Goal: Task Accomplishment & Management: Manage account settings

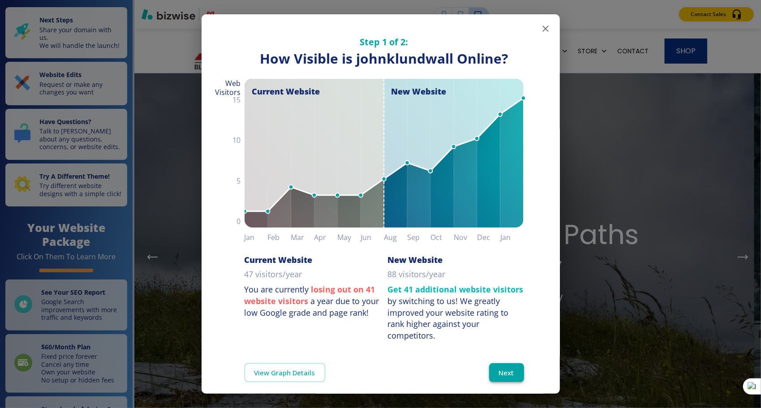
click at [504, 369] on button "Next" at bounding box center [506, 372] width 35 height 19
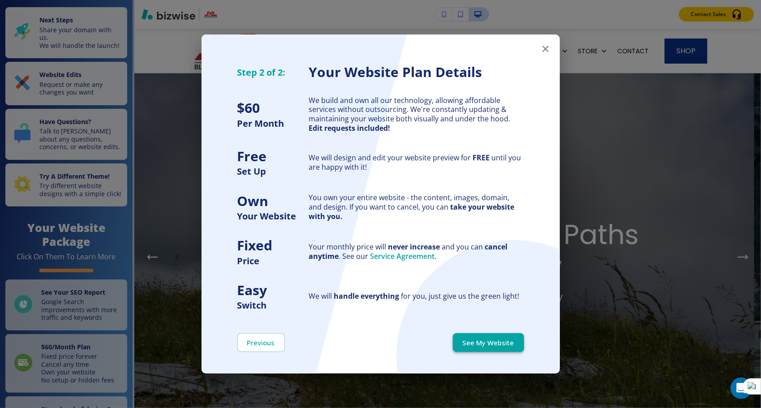
click at [488, 347] on button "See My Website" at bounding box center [488, 342] width 71 height 19
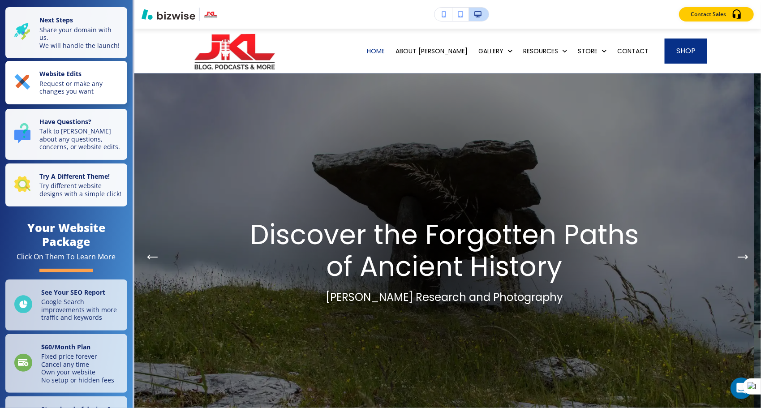
click at [53, 80] on p "Website Edits" at bounding box center [80, 75] width 82 height 10
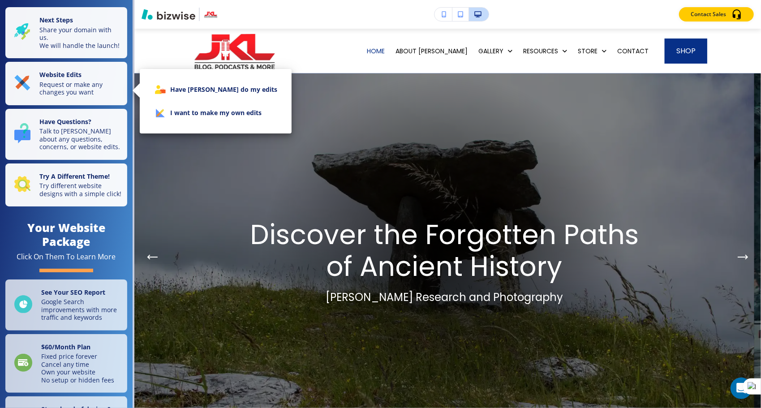
click at [188, 114] on li "I want to make my own edits" at bounding box center [215, 112] width 137 height 23
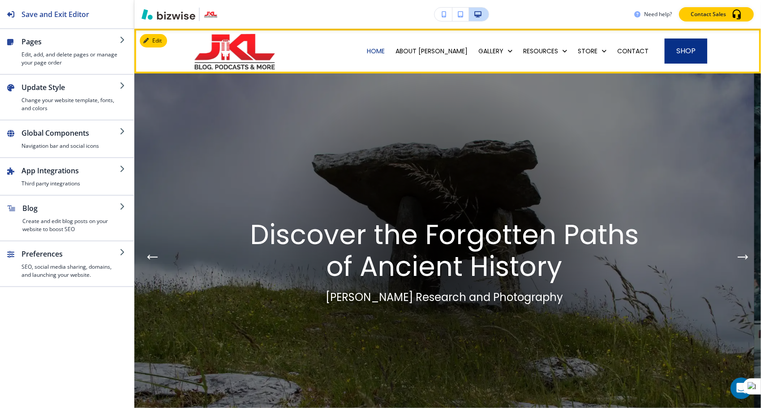
click at [433, 56] on div "ABOUT [PERSON_NAME]" at bounding box center [431, 51] width 83 height 45
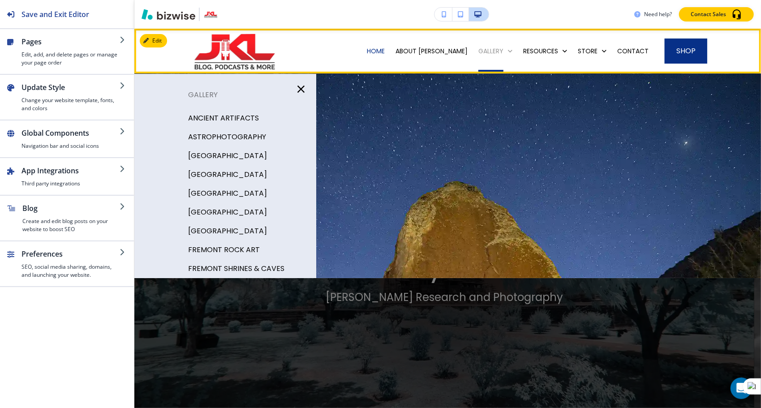
click at [480, 51] on p "GALLERY" at bounding box center [490, 51] width 25 height 9
click at [489, 53] on p "GALLERY" at bounding box center [490, 51] width 25 height 9
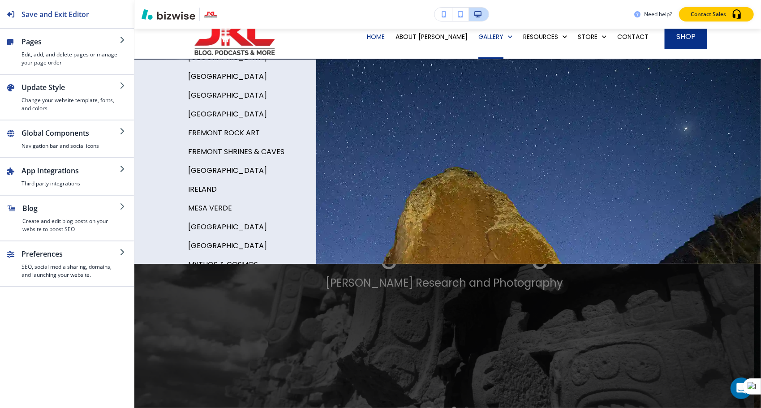
scroll to position [103, 0]
click at [195, 186] on p "IRELAND" at bounding box center [202, 188] width 29 height 13
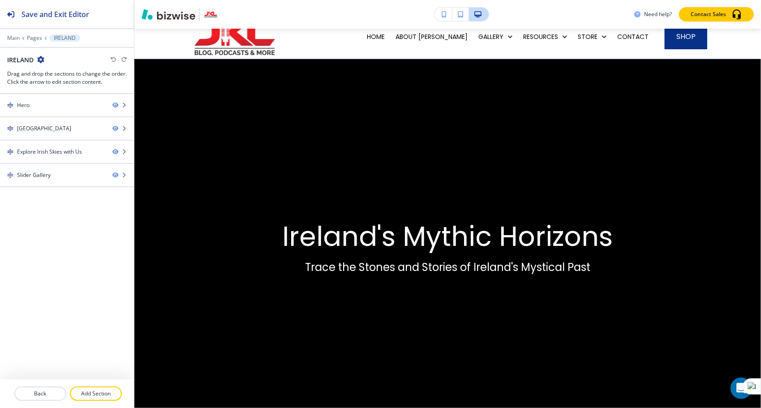
scroll to position [0, 0]
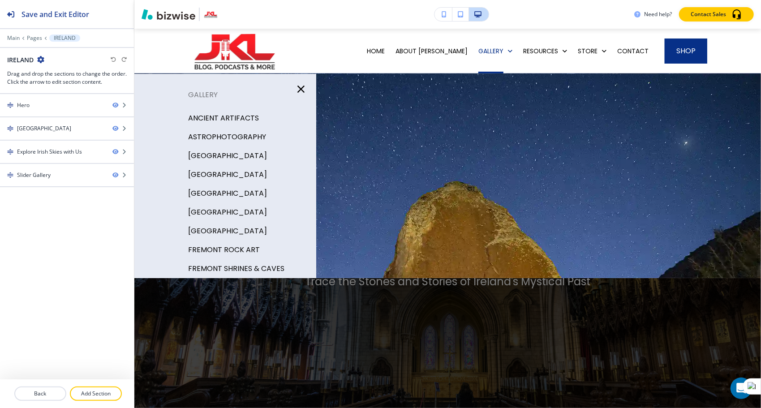
click at [214, 194] on p "[GEOGRAPHIC_DATA]" at bounding box center [227, 193] width 79 height 13
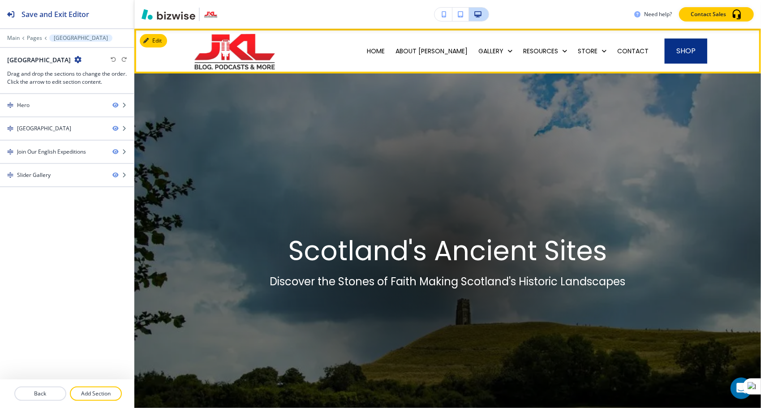
click at [481, 56] on div "GALLERY" at bounding box center [495, 51] width 45 height 45
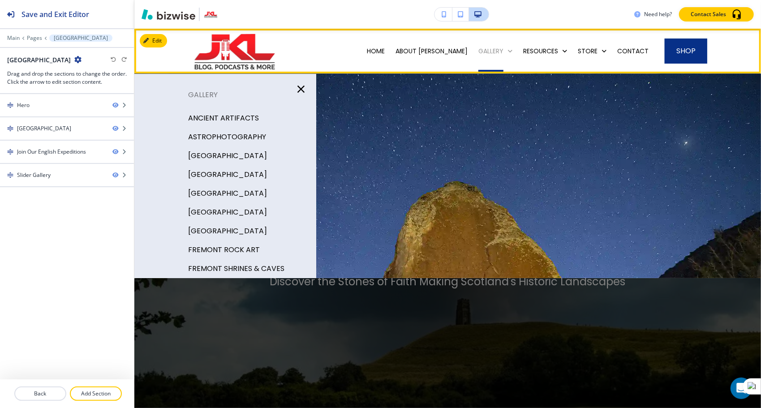
click at [494, 51] on p "GALLERY" at bounding box center [490, 51] width 25 height 9
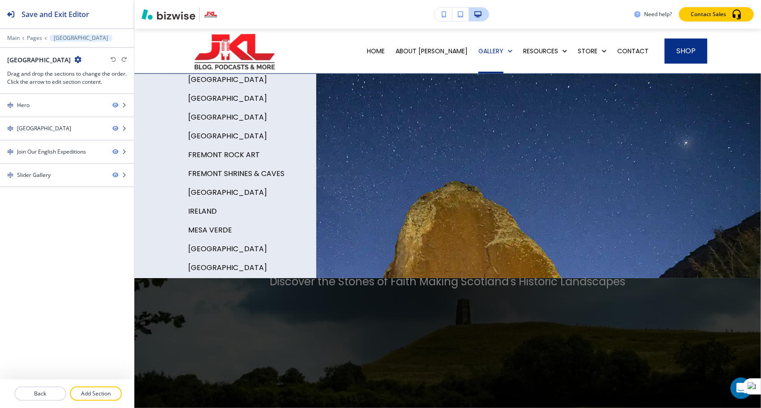
scroll to position [93, 0]
click at [207, 252] on p "[GEOGRAPHIC_DATA]" at bounding box center [227, 250] width 79 height 13
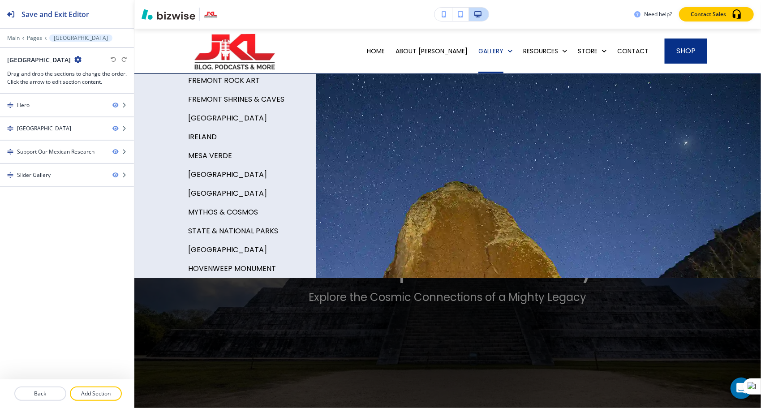
scroll to position [169, 0]
click at [196, 249] on p "[GEOGRAPHIC_DATA]" at bounding box center [227, 250] width 79 height 13
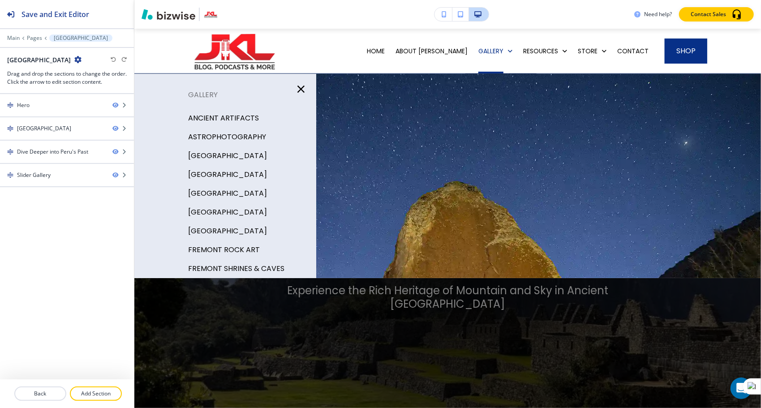
click at [209, 116] on p "ANCIENT ARTIFACTS" at bounding box center [223, 117] width 71 height 13
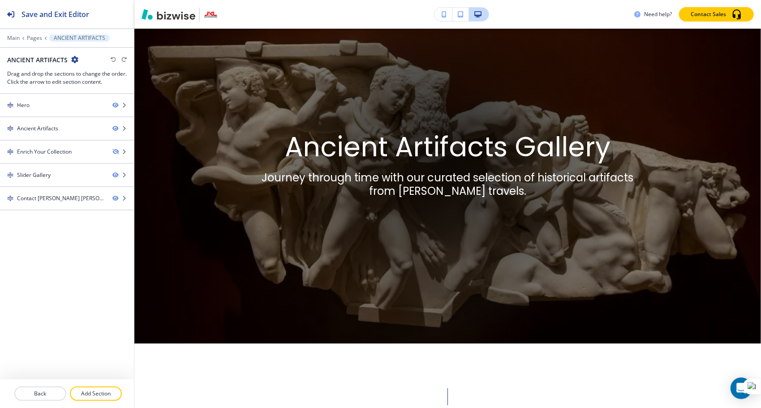
scroll to position [98, 0]
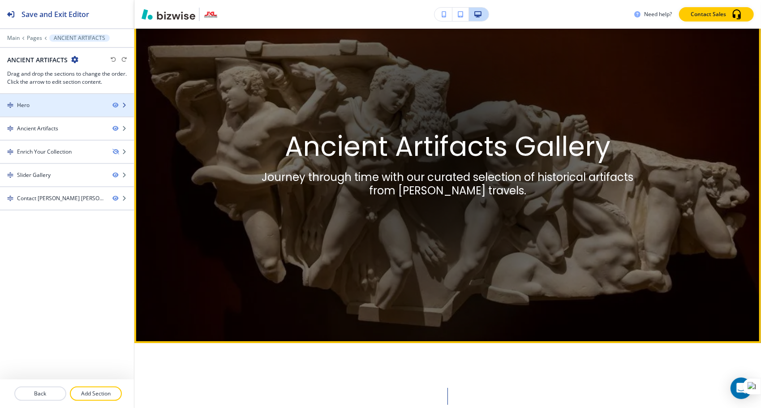
click at [32, 101] on div "Hero" at bounding box center [52, 105] width 105 height 8
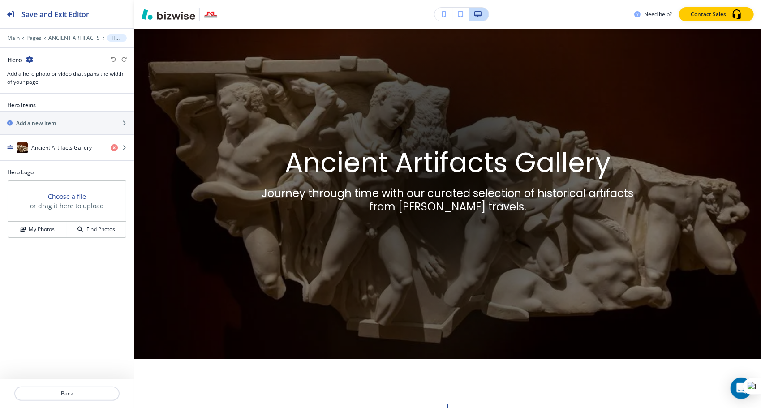
scroll to position [45, 0]
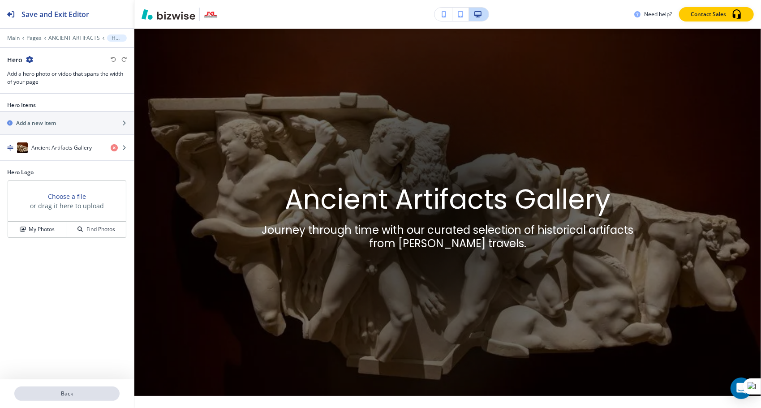
click at [74, 395] on p "Back" at bounding box center [66, 394] width 103 height 8
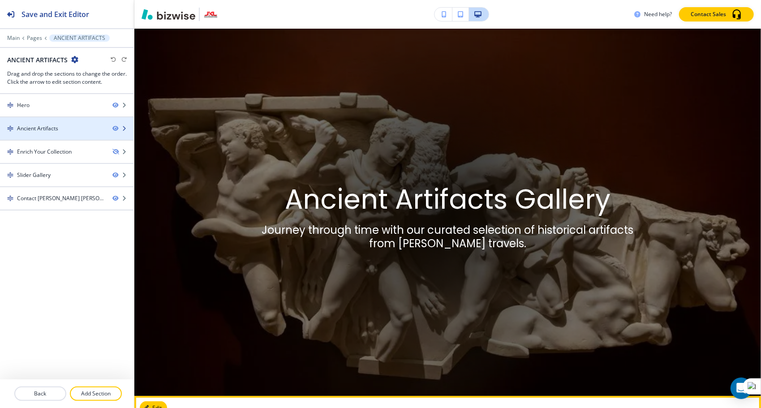
click at [60, 126] on div "Ancient Artifacts" at bounding box center [52, 128] width 105 height 8
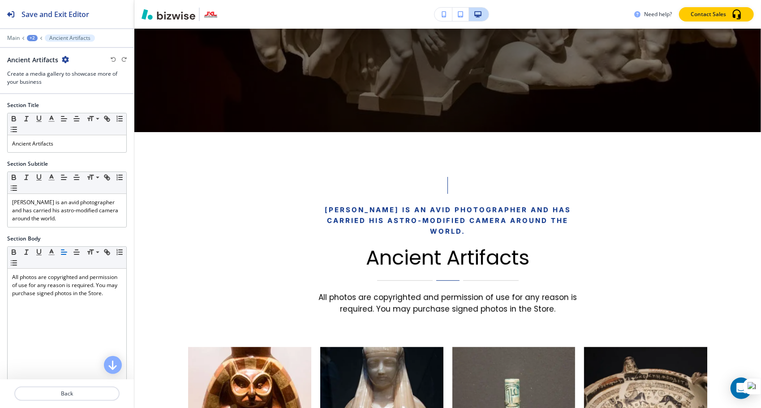
scroll to position [412, 0]
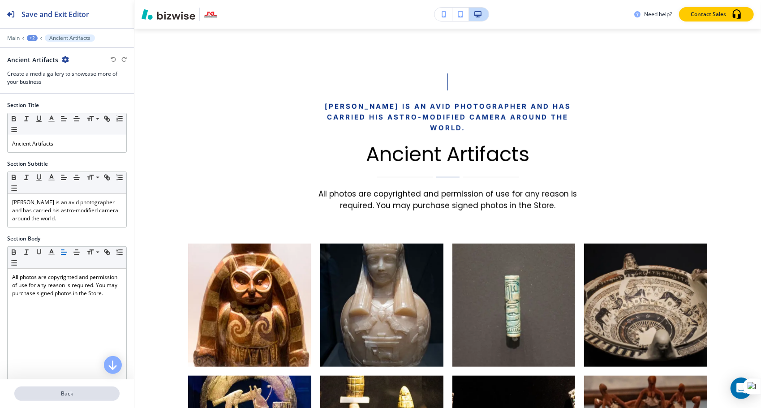
click at [62, 395] on p "Back" at bounding box center [66, 394] width 103 height 8
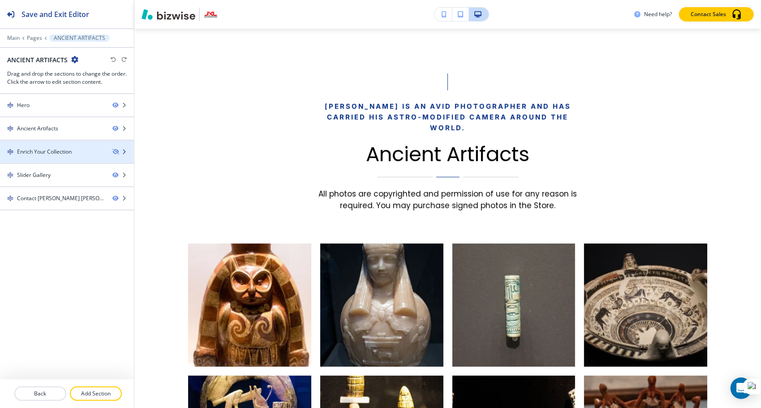
click at [49, 152] on div "Enrich Your Collection" at bounding box center [44, 152] width 55 height 8
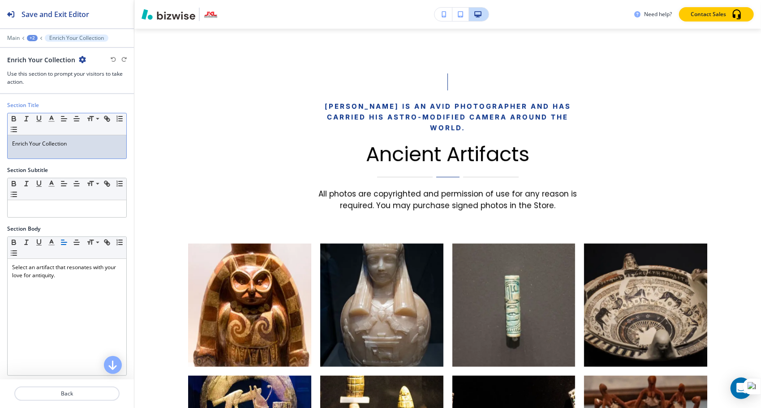
click at [49, 152] on div "Enrich Your Collection" at bounding box center [67, 146] width 119 height 23
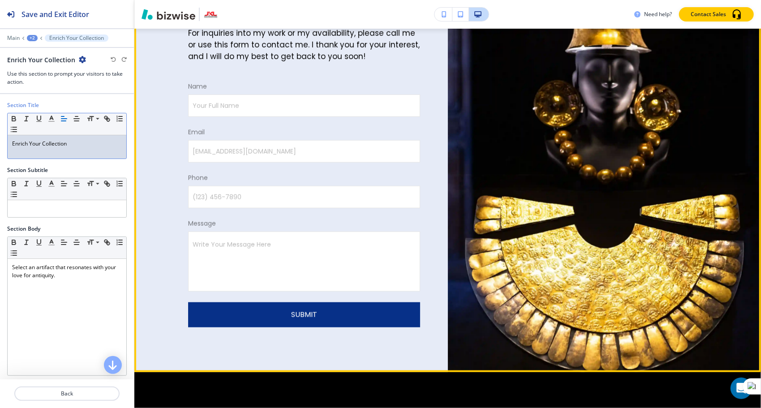
scroll to position [2795, 0]
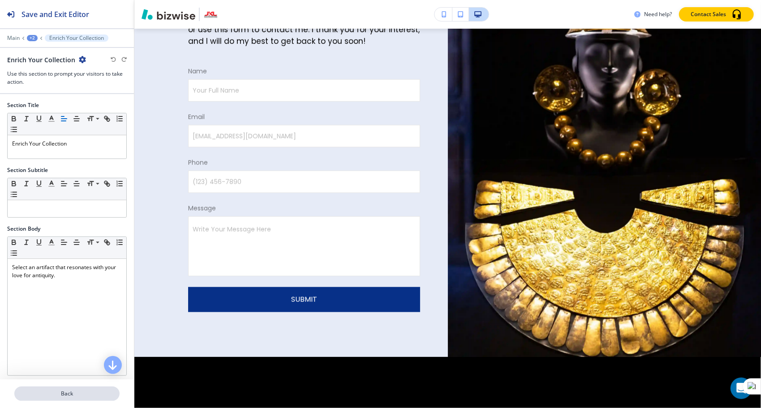
click at [73, 395] on p "Back" at bounding box center [66, 394] width 103 height 8
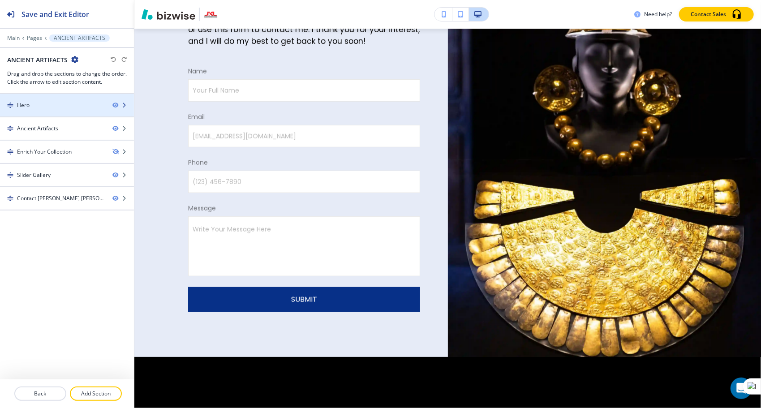
click at [39, 103] on div "Hero" at bounding box center [52, 105] width 105 height 8
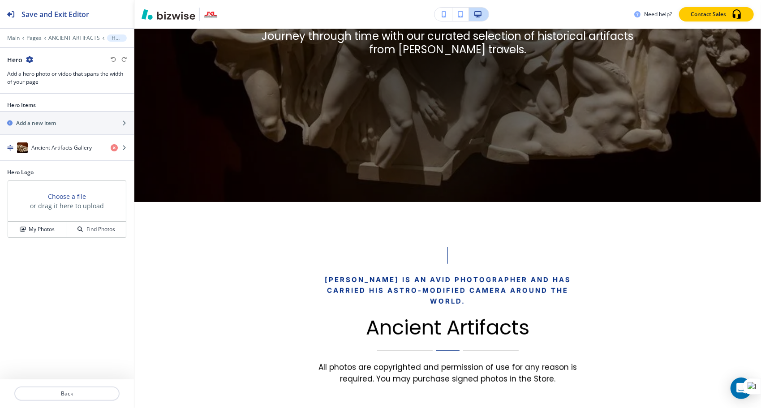
scroll to position [45, 0]
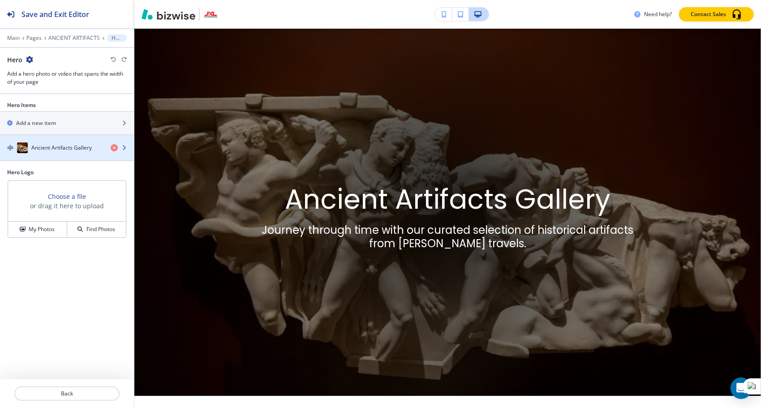
click at [66, 145] on h4 "Ancient Artifacts Gallery" at bounding box center [61, 148] width 60 height 8
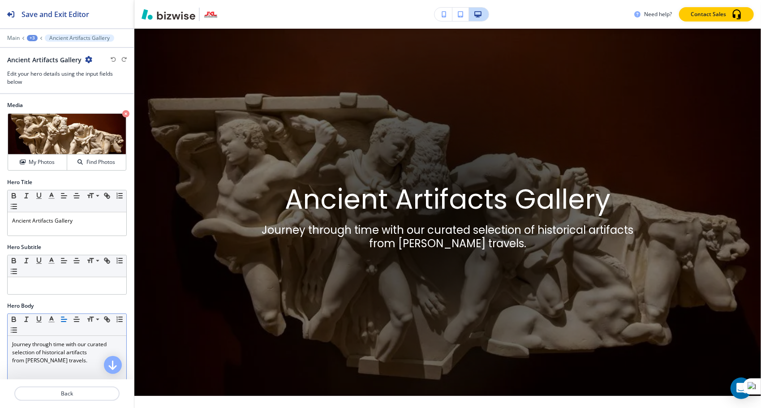
click at [32, 343] on p "Journey through time with our curated selection of historical artifacts" at bounding box center [67, 348] width 110 height 16
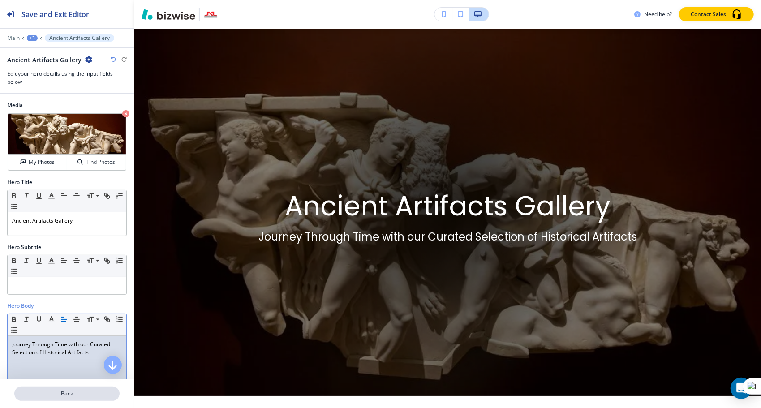
click at [66, 393] on p "Back" at bounding box center [66, 394] width 103 height 8
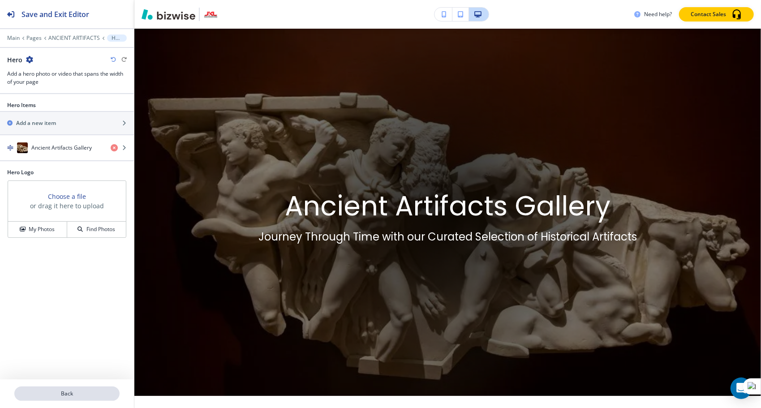
click at [65, 398] on button "Back" at bounding box center [66, 393] width 105 height 14
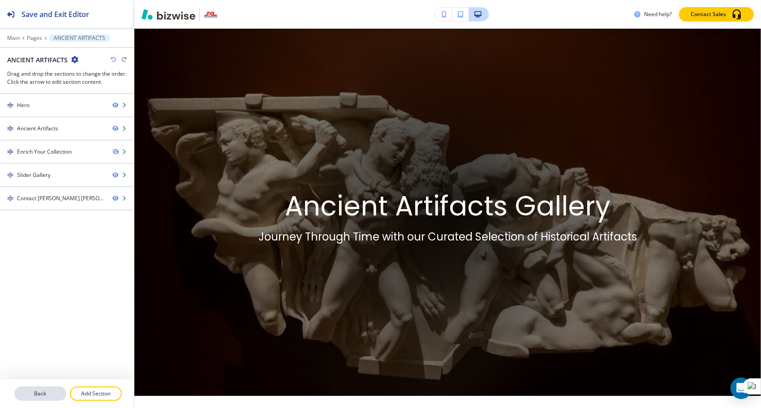
click at [50, 386] on button "Back" at bounding box center [40, 393] width 52 height 14
click at [43, 391] on p "Back" at bounding box center [40, 394] width 50 height 8
click at [42, 393] on p "Back" at bounding box center [40, 394] width 50 height 8
click at [14, 40] on p "Main" at bounding box center [13, 38] width 13 height 6
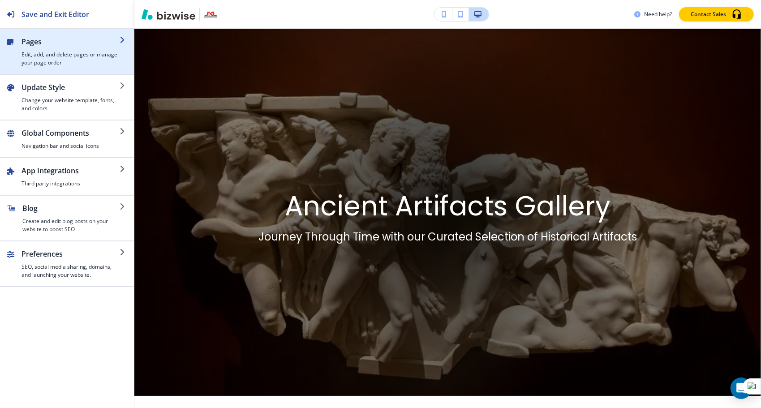
click at [34, 44] on h2 "Pages" at bounding box center [70, 41] width 98 height 11
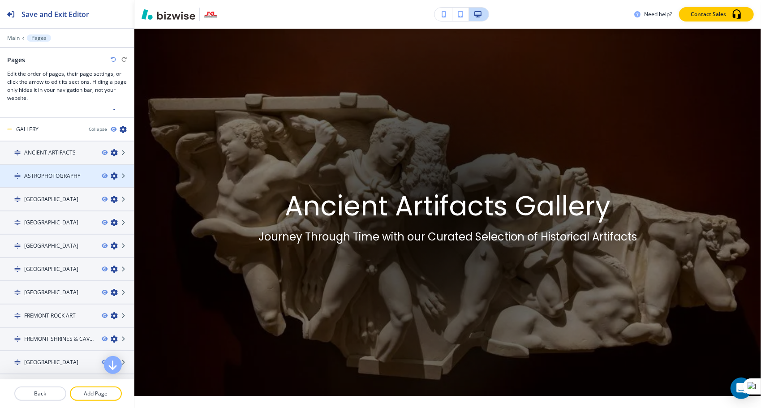
scroll to position [0, 0]
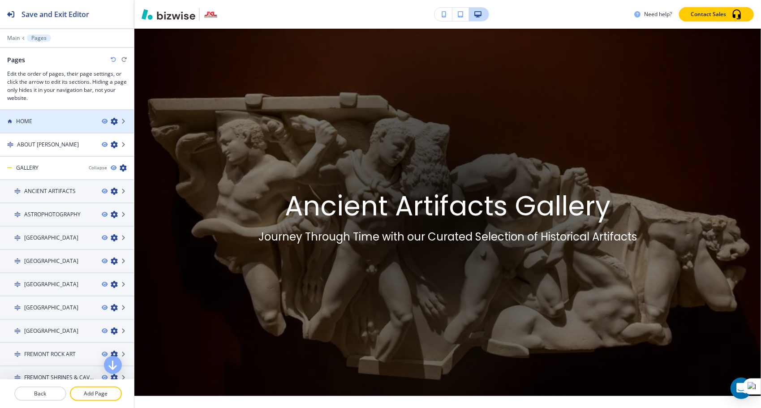
click at [23, 121] on h4 "HOME" at bounding box center [24, 121] width 16 height 8
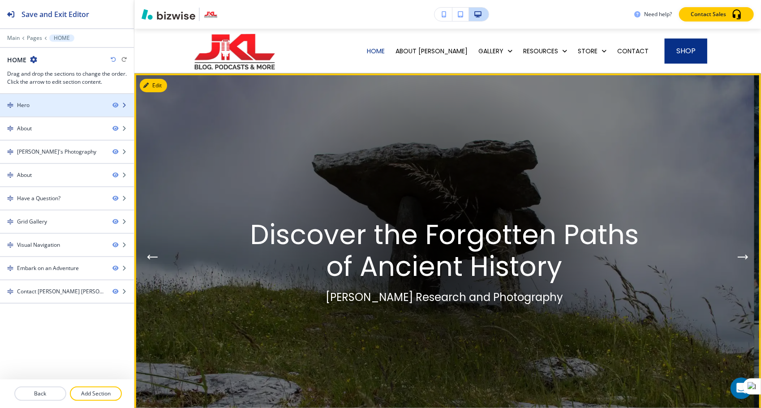
click at [124, 104] on icon "button" at bounding box center [123, 105] width 5 height 5
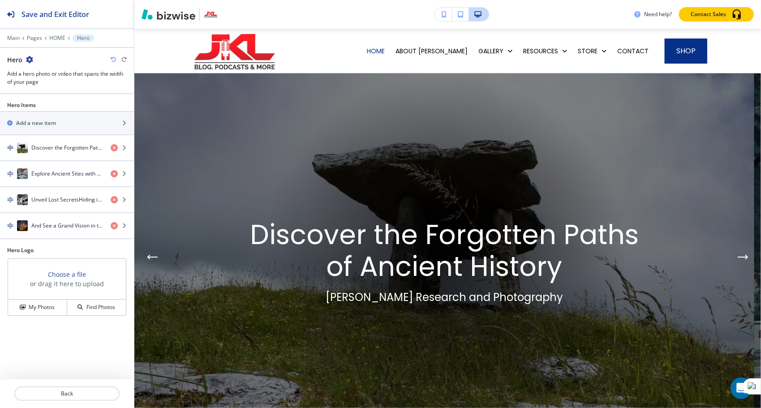
scroll to position [45, 0]
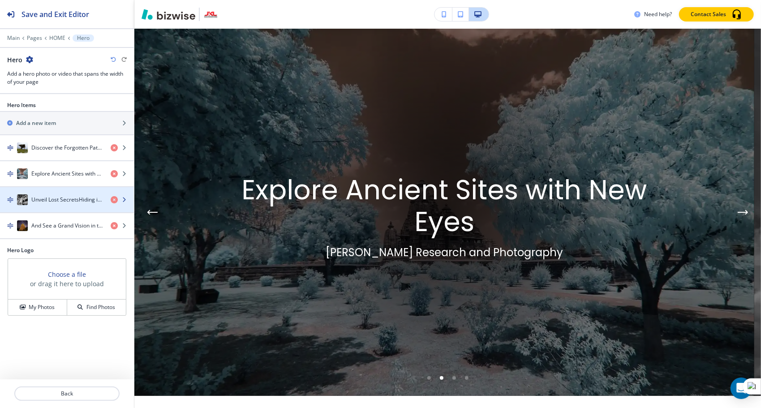
click at [49, 199] on h4 "Unveil Lost SecretsHiding in Plain Sight" at bounding box center [67, 200] width 72 height 8
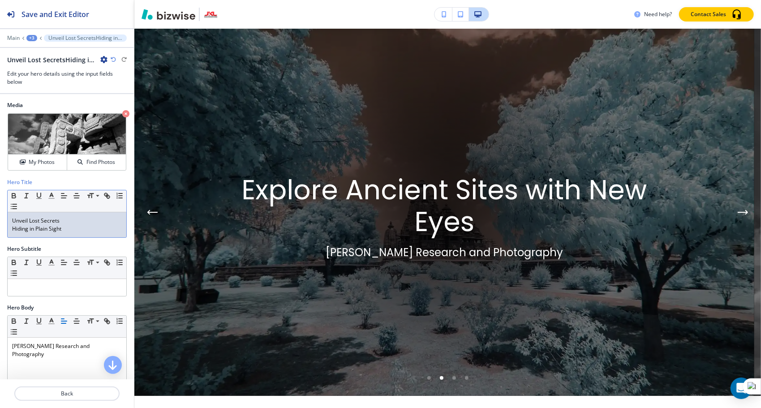
click at [19, 228] on p "Hiding in Plain Sight" at bounding box center [67, 229] width 110 height 8
click at [68, 227] on p "Hidden in Plain Sight" at bounding box center [67, 229] width 110 height 8
click at [83, 395] on p "Back" at bounding box center [66, 394] width 103 height 8
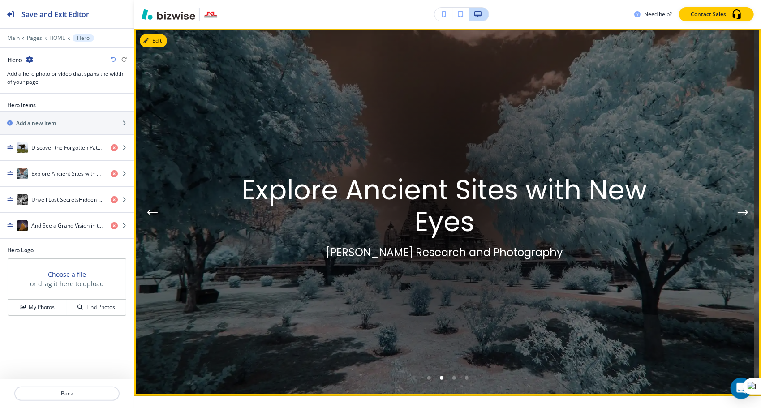
click at [738, 212] on icon "Next Hero Image" at bounding box center [742, 212] width 9 height 0
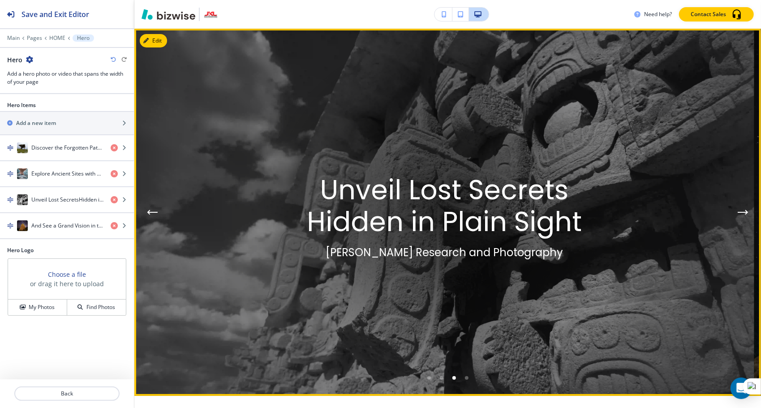
click at [738, 212] on icon "Next Hero Image" at bounding box center [742, 212] width 9 height 0
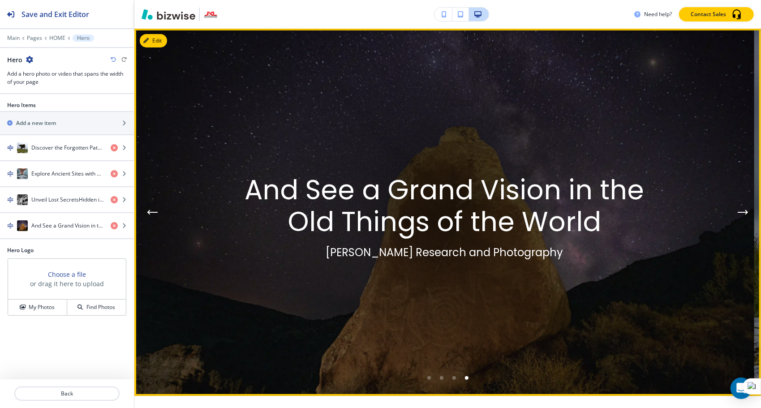
click at [738, 212] on icon "Next Hero Image" at bounding box center [742, 212] width 9 height 0
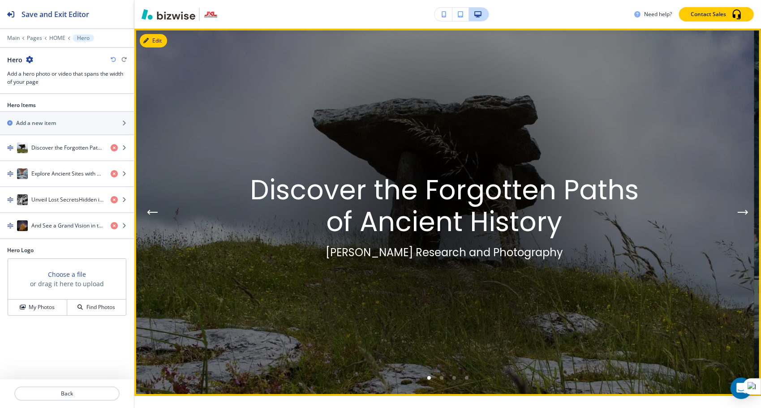
click at [738, 212] on icon "Next Hero Image" at bounding box center [742, 212] width 9 height 0
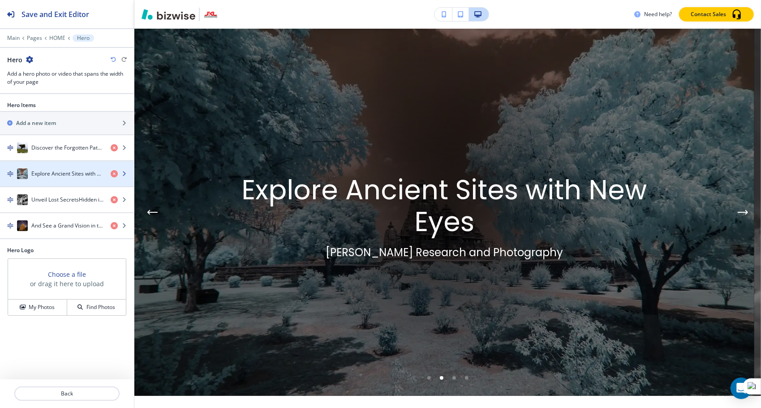
click at [61, 179] on div "button" at bounding box center [67, 182] width 134 height 7
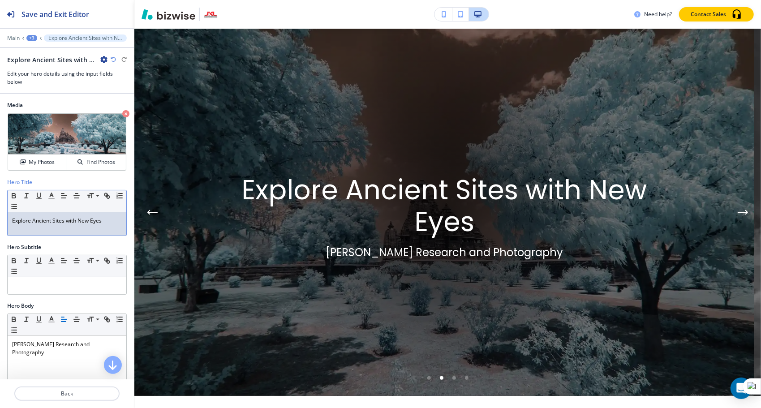
click at [64, 221] on p "Explore Ancient Sites with New Eyes" at bounding box center [67, 221] width 110 height 8
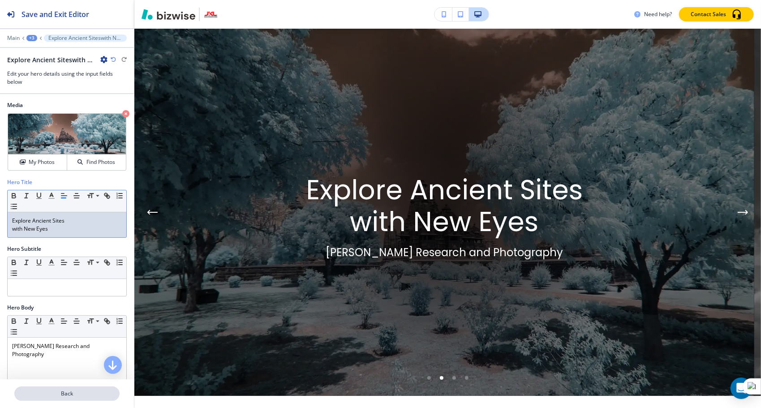
click at [67, 395] on p "Back" at bounding box center [66, 394] width 103 height 8
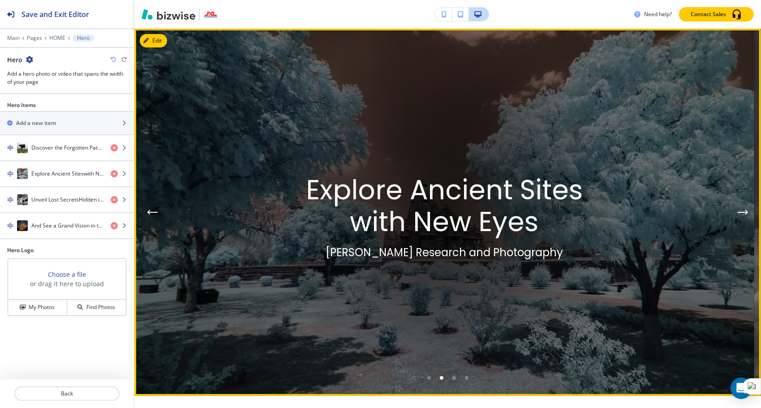
click at [150, 209] on button "Previous Hero Image" at bounding box center [152, 212] width 18 height 18
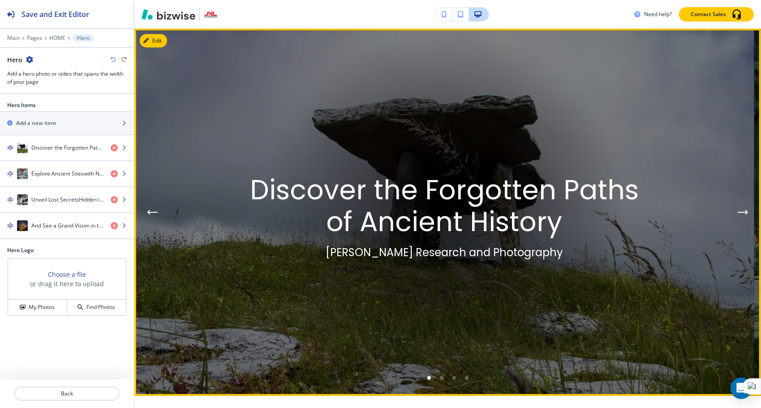
click at [737, 213] on icon "Next Hero Image" at bounding box center [742, 212] width 11 height 5
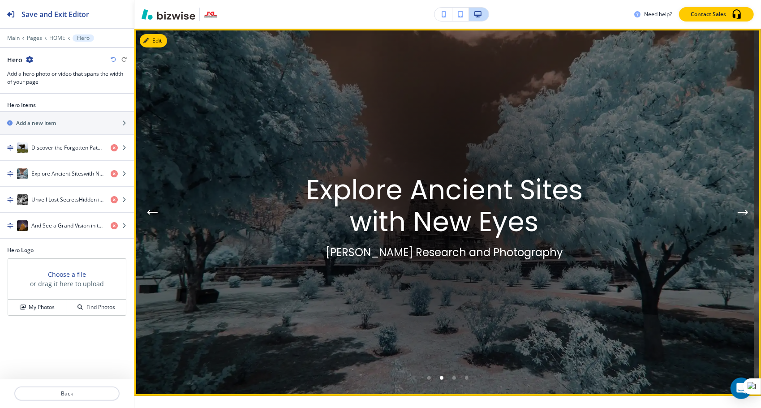
click at [737, 213] on icon "Next Hero Image" at bounding box center [742, 212] width 11 height 5
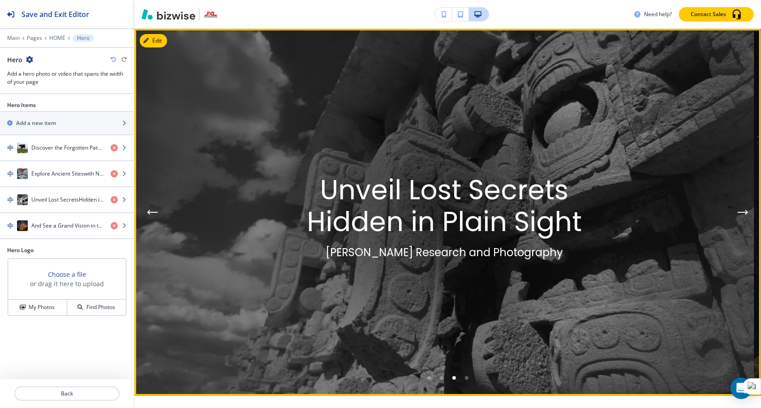
click at [737, 213] on icon "Next Hero Image" at bounding box center [742, 212] width 11 height 5
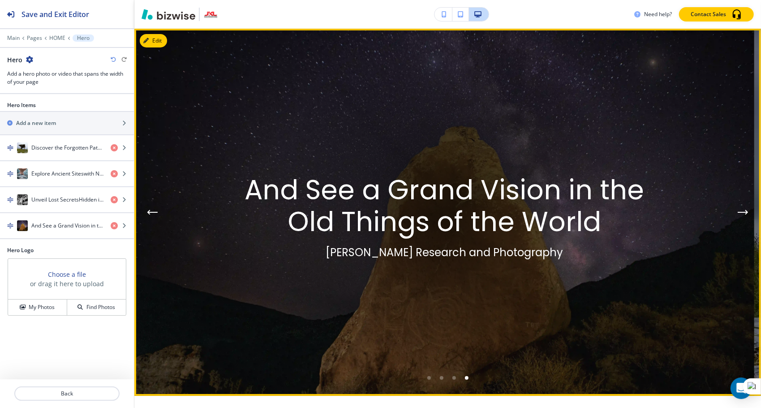
click at [737, 213] on icon "Next Hero Image" at bounding box center [742, 212] width 11 height 5
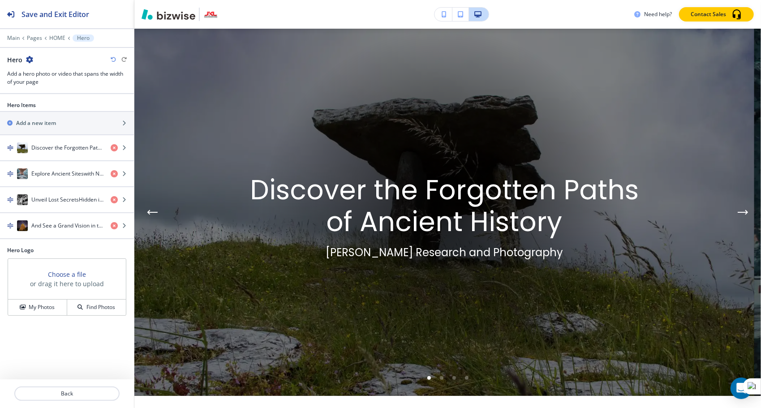
click at [75, 403] on div at bounding box center [67, 404] width 134 height 7
click at [68, 390] on p "Back" at bounding box center [66, 394] width 103 height 8
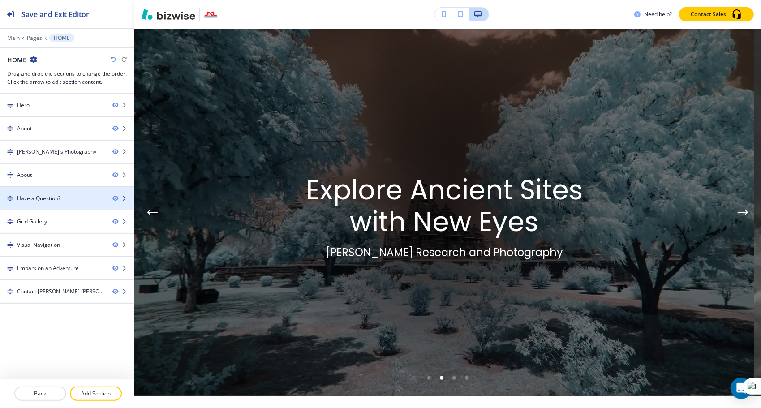
click at [37, 195] on div "Have a Question?" at bounding box center [38, 198] width 43 height 8
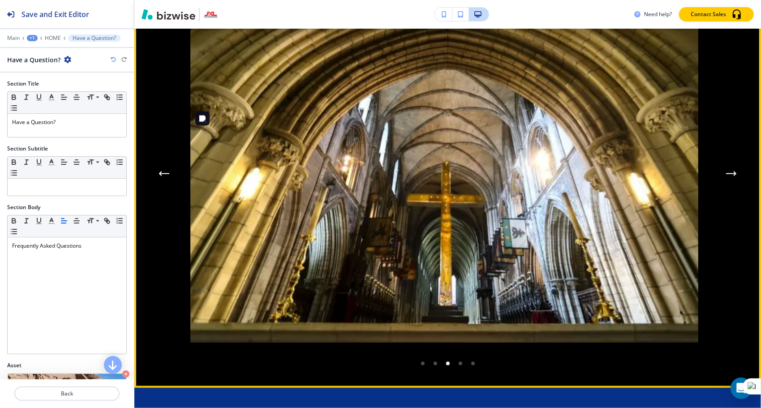
scroll to position [1078, 0]
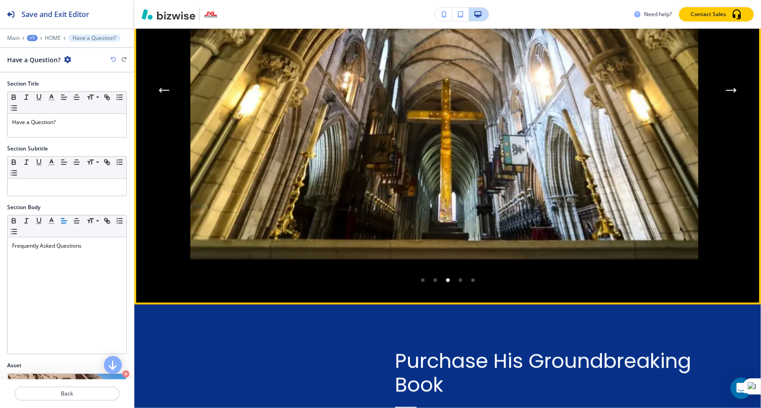
click at [722, 99] on button "Next Gallery Image" at bounding box center [731, 90] width 18 height 18
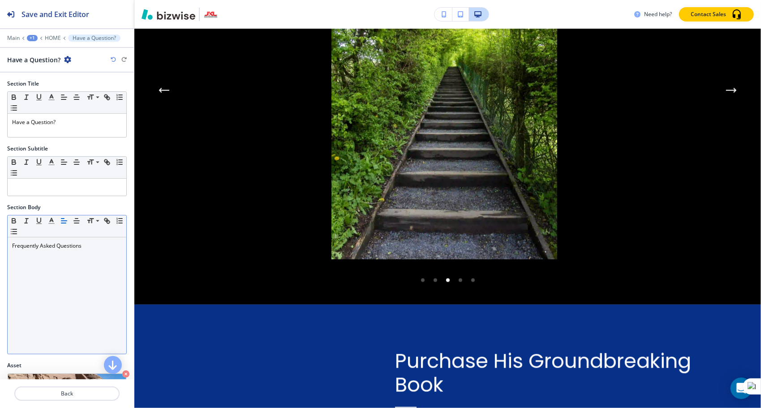
click at [44, 272] on div "Frequently Asked Questions" at bounding box center [67, 295] width 119 height 116
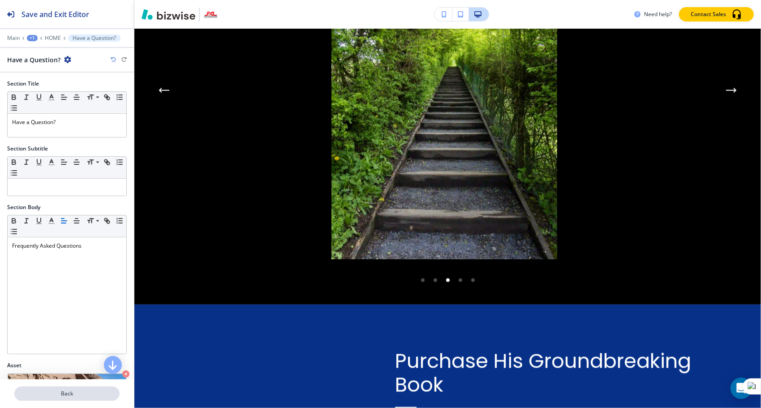
click at [77, 398] on button "Back" at bounding box center [66, 393] width 105 height 14
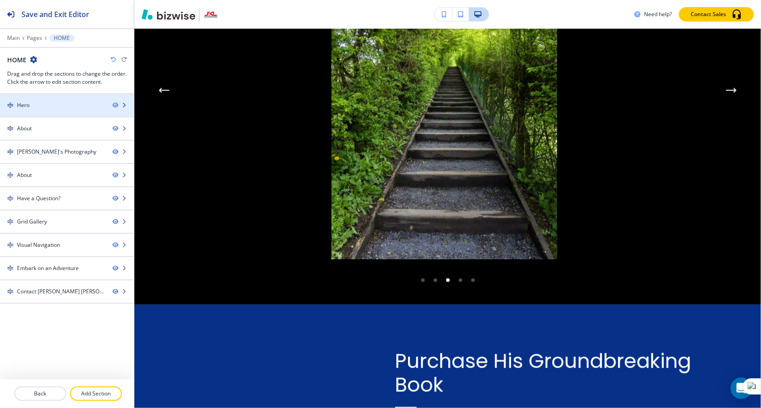
click at [29, 107] on div "Hero" at bounding box center [23, 105] width 13 height 8
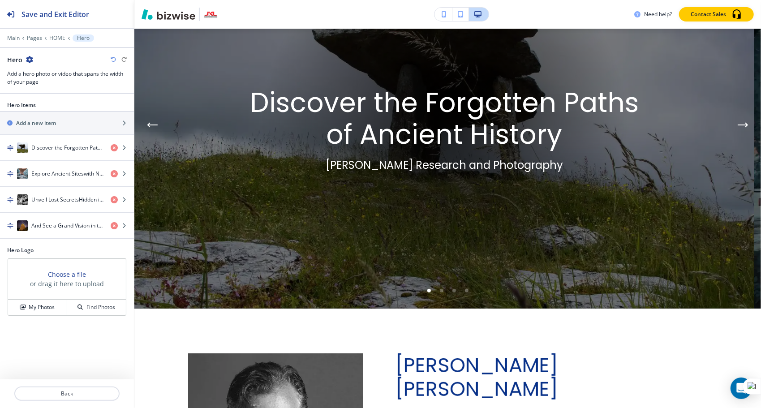
scroll to position [45, 0]
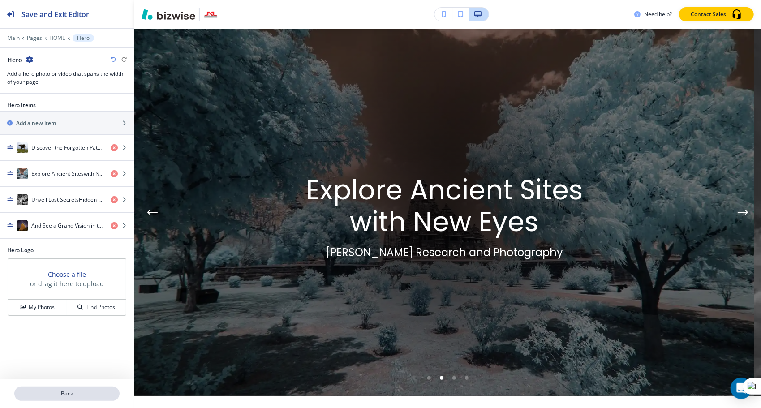
click at [57, 394] on p "Back" at bounding box center [66, 394] width 103 height 8
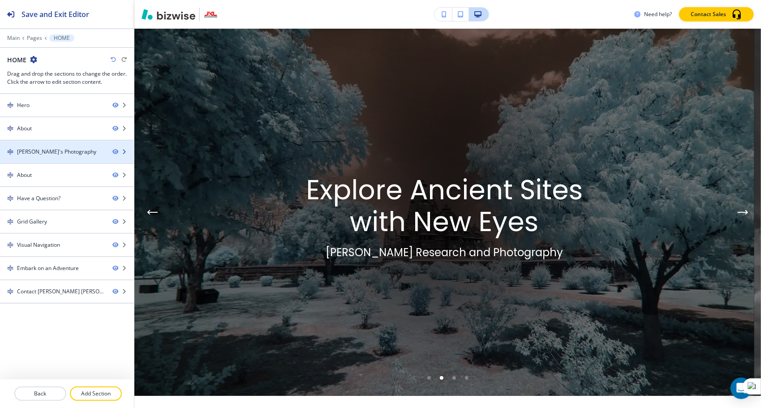
click at [43, 149] on div "[PERSON_NAME]'s Photography" at bounding box center [56, 152] width 79 height 8
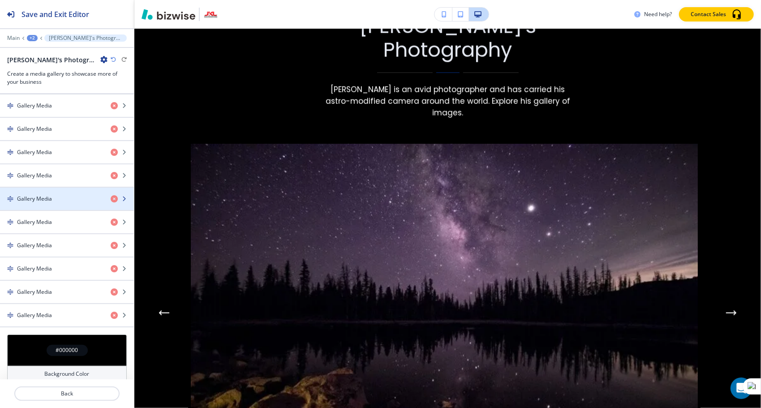
scroll to position [369, 0]
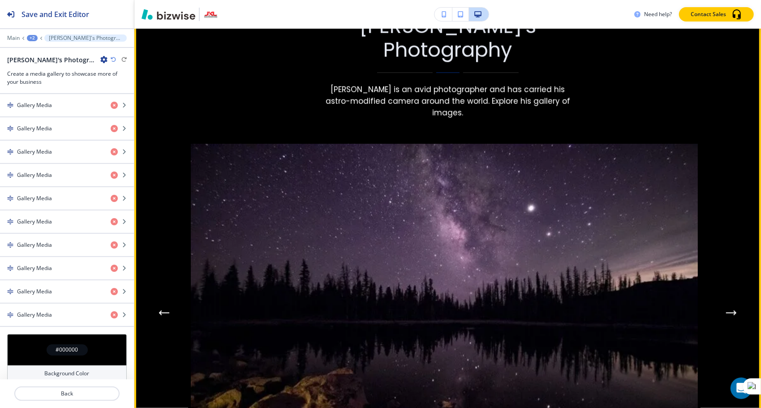
click at [726, 316] on icon "Next Gallery Image" at bounding box center [731, 312] width 11 height 5
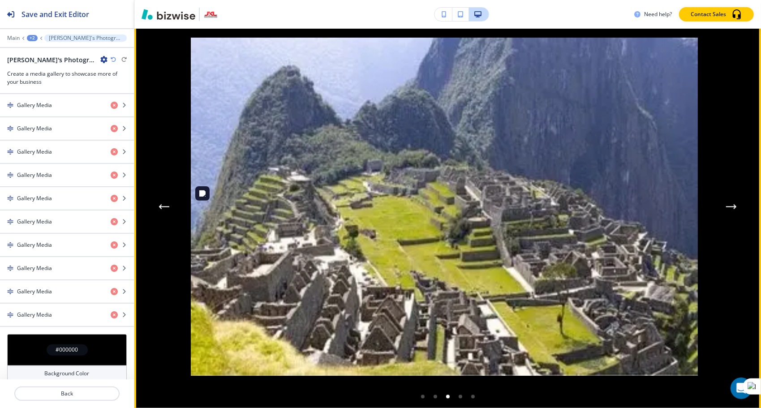
scroll to position [1027, 0]
click at [163, 209] on icon "Previous Gallery Image" at bounding box center [163, 206] width 11 height 5
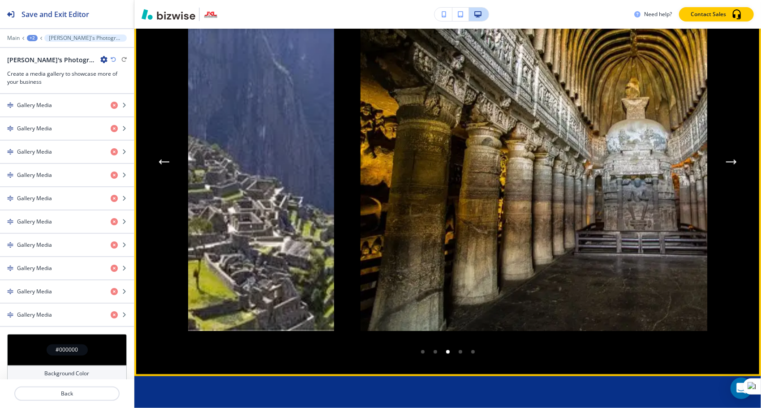
scroll to position [1071, 0]
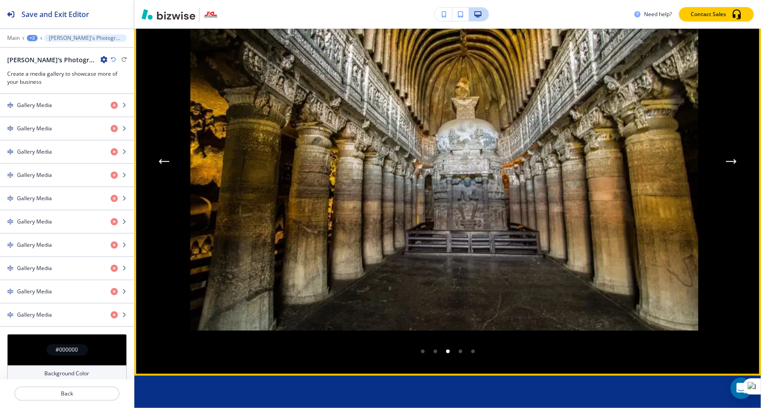
click at [166, 171] on button "Previous Gallery Image" at bounding box center [164, 162] width 18 height 18
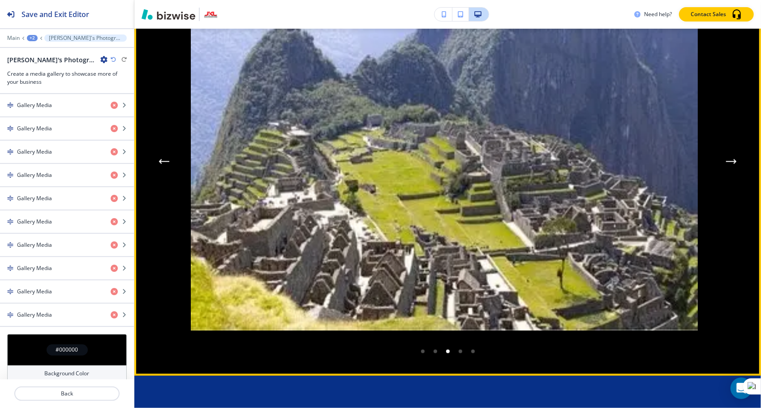
click at [166, 171] on button "Previous Gallery Image" at bounding box center [164, 162] width 18 height 18
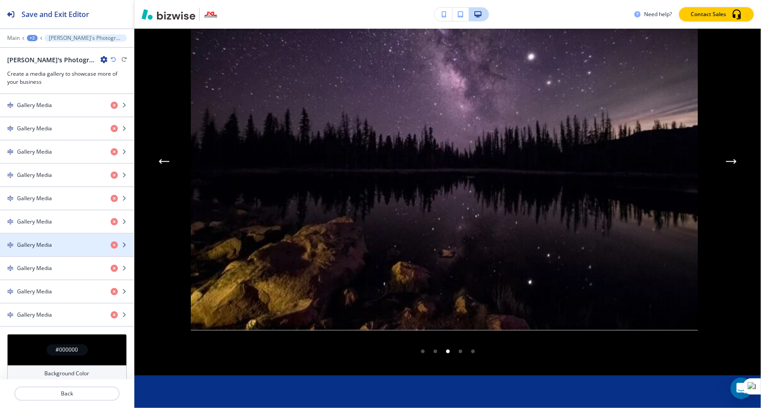
click at [44, 249] on div "button" at bounding box center [67, 252] width 134 height 7
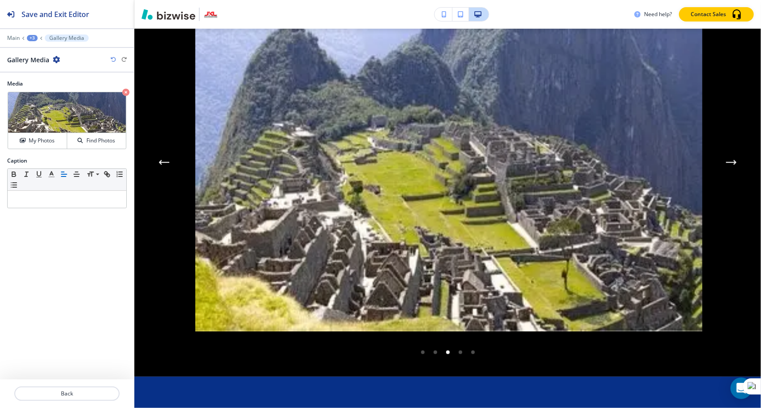
scroll to position [0, 534]
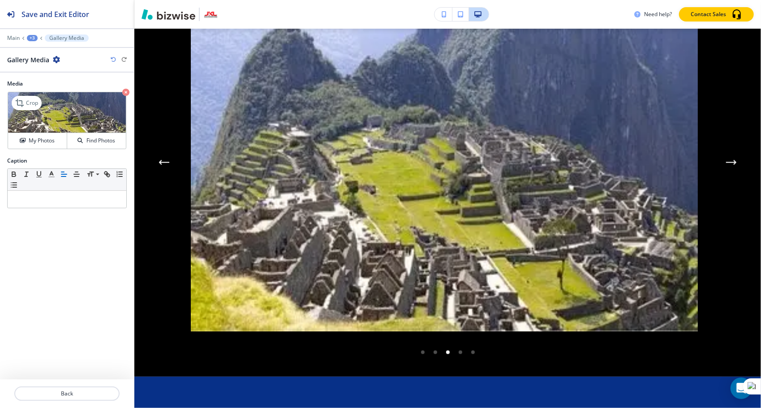
click at [128, 91] on icon "button" at bounding box center [125, 92] width 7 height 7
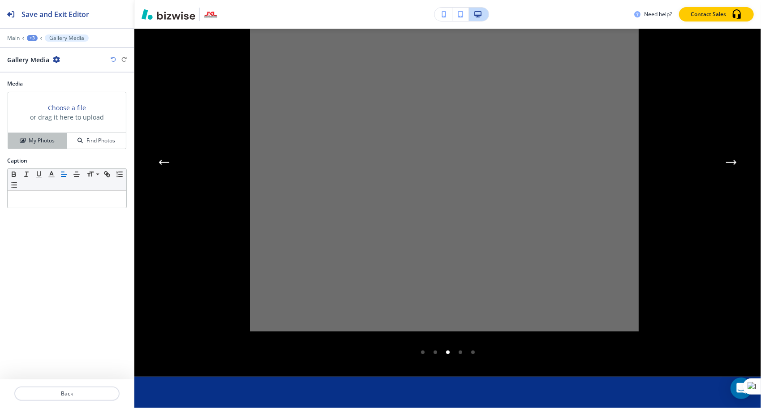
click at [47, 140] on h4 "My Photos" at bounding box center [42, 141] width 26 height 8
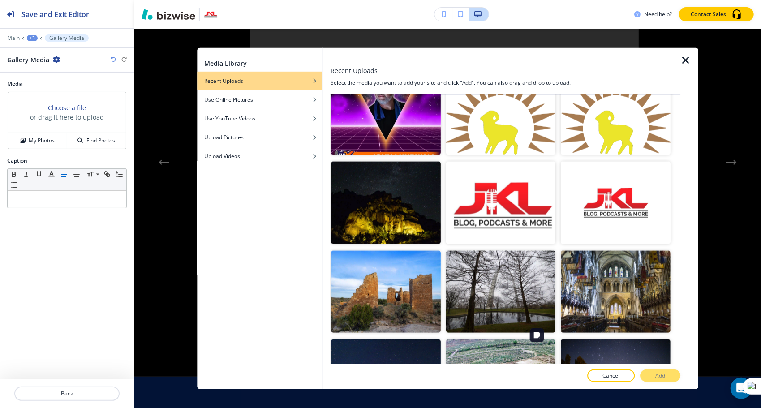
scroll to position [825, 0]
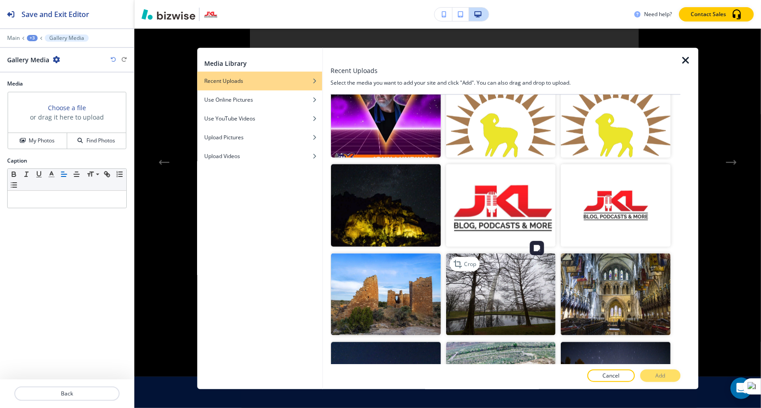
click at [498, 290] on img "button" at bounding box center [501, 294] width 110 height 82
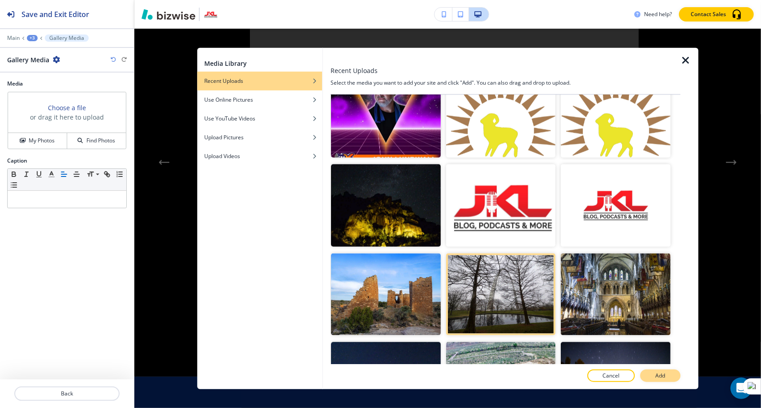
click at [657, 373] on p "Add" at bounding box center [660, 376] width 10 height 8
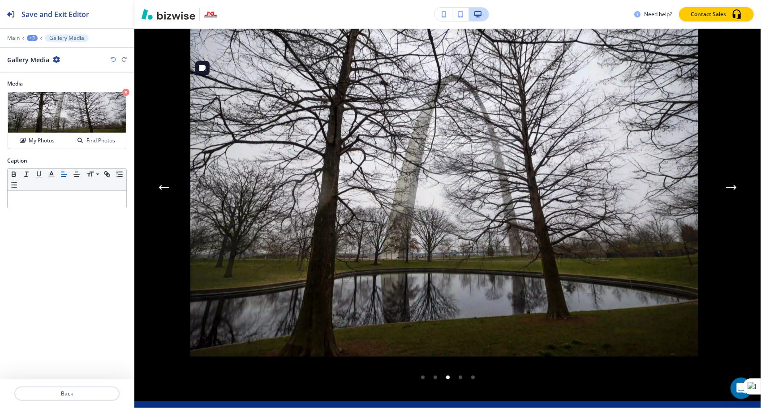
scroll to position [1045, 0]
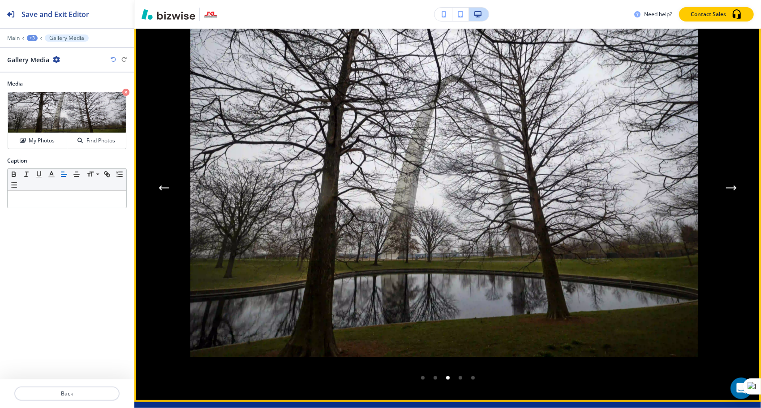
click at [163, 191] on icon "Previous Gallery Image" at bounding box center [163, 187] width 11 height 5
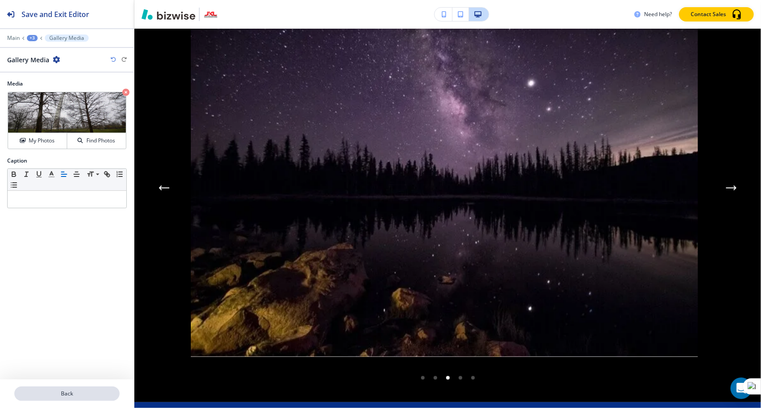
click at [53, 391] on p "Back" at bounding box center [66, 394] width 103 height 8
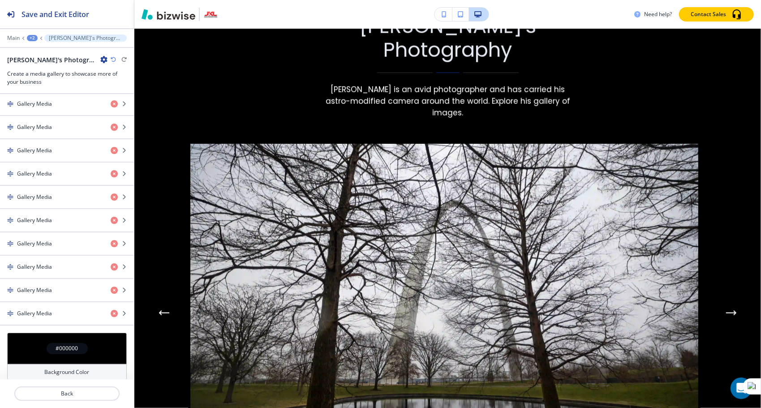
scroll to position [372, 0]
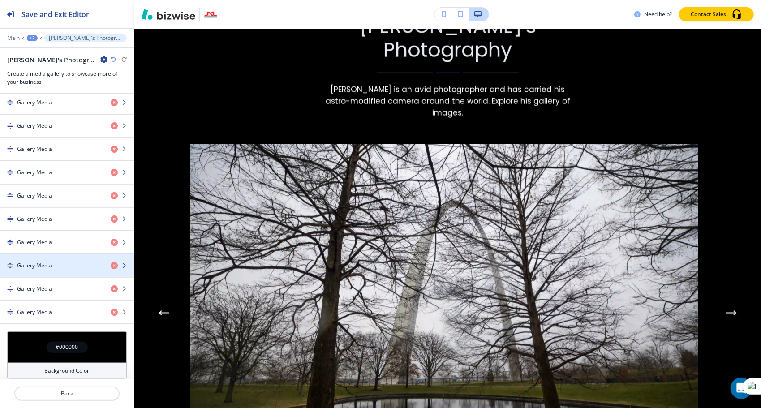
click at [39, 261] on h4 "Gallery Media" at bounding box center [34, 265] width 35 height 8
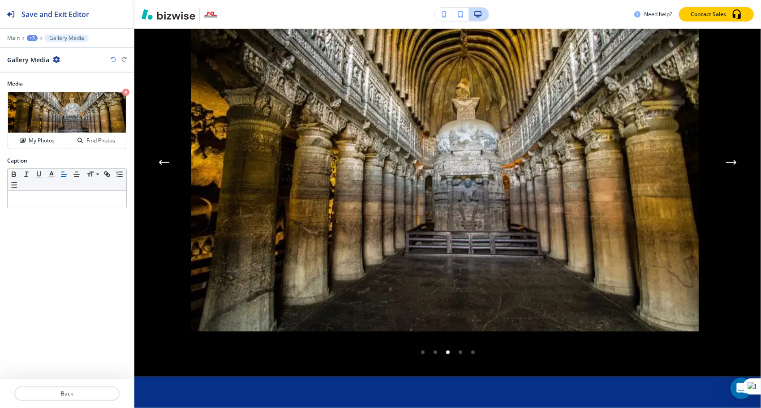
scroll to position [0, 1067]
click at [57, 393] on p "Back" at bounding box center [66, 394] width 103 height 8
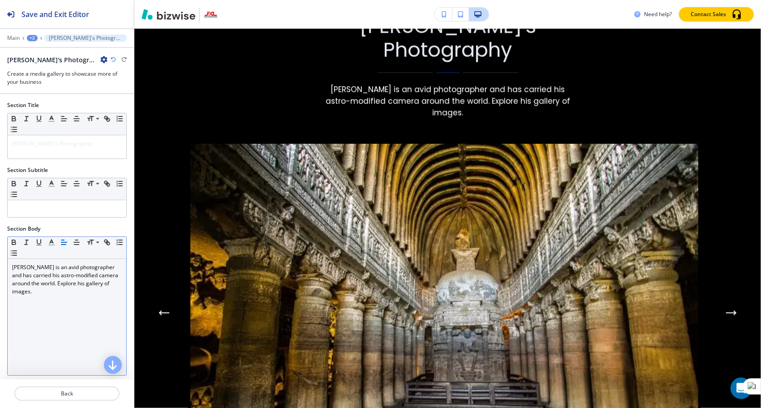
scroll to position [372, 0]
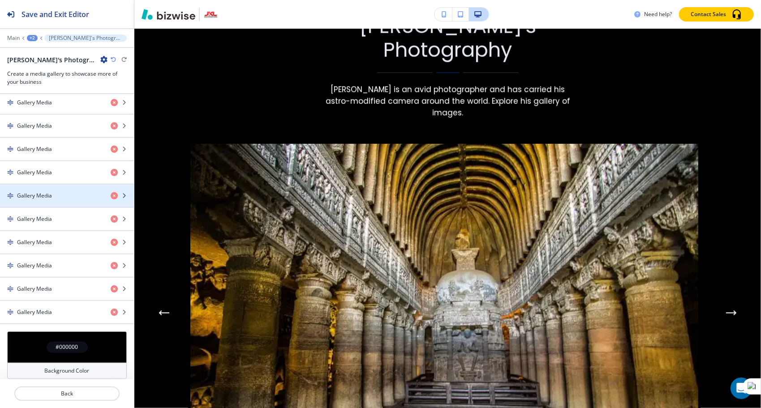
click at [41, 192] on h4 "Gallery Media" at bounding box center [34, 196] width 35 height 8
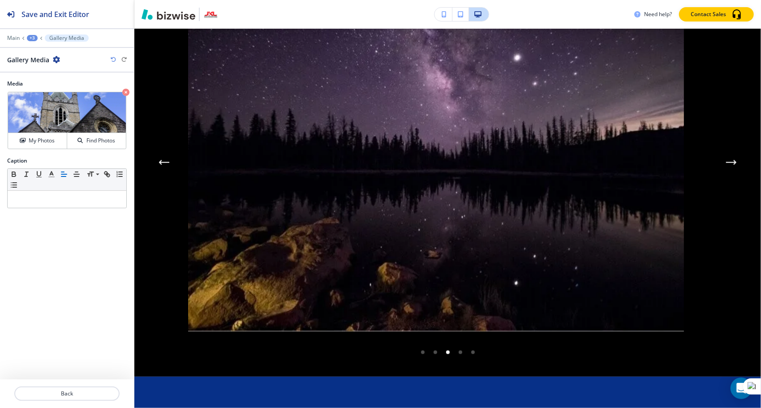
scroll to position [0, 0]
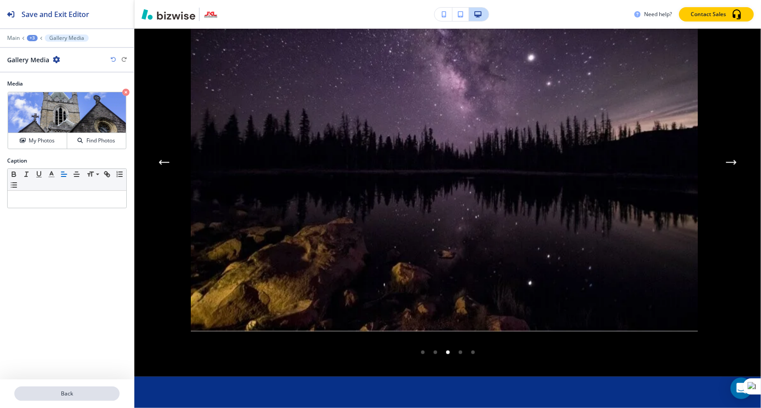
click at [57, 391] on p "Back" at bounding box center [66, 394] width 103 height 8
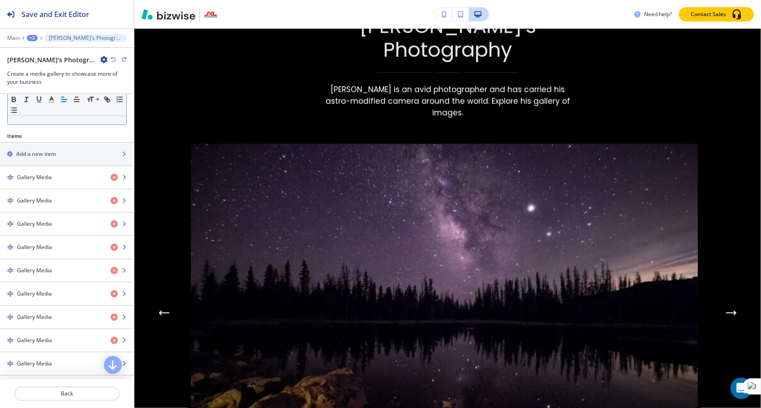
scroll to position [253, 0]
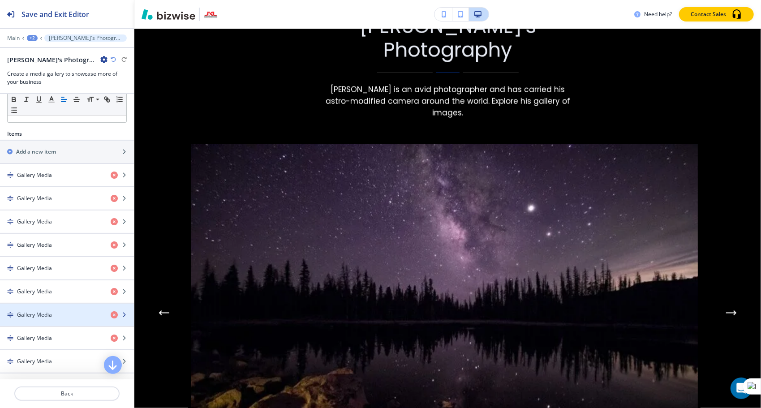
click at [46, 311] on h4 "Gallery Media" at bounding box center [34, 315] width 35 height 8
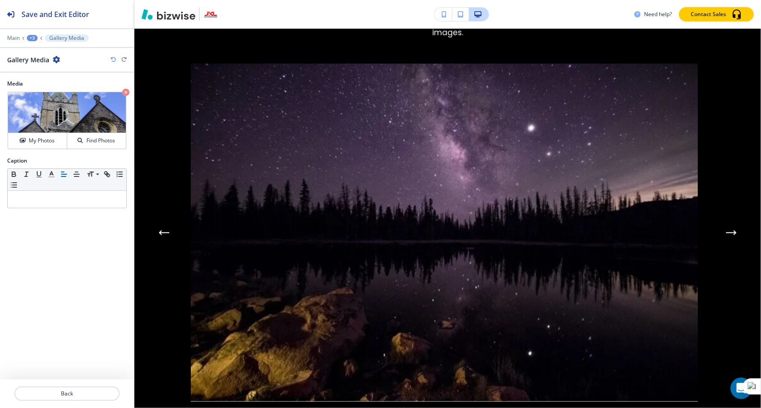
scroll to position [1071, 0]
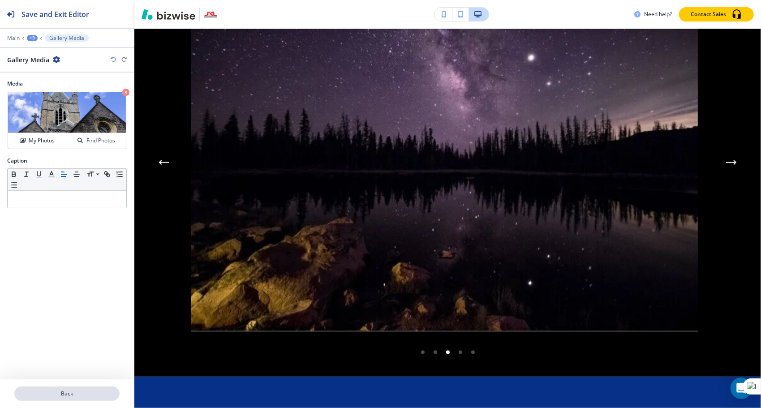
click at [64, 394] on p "Back" at bounding box center [66, 394] width 103 height 8
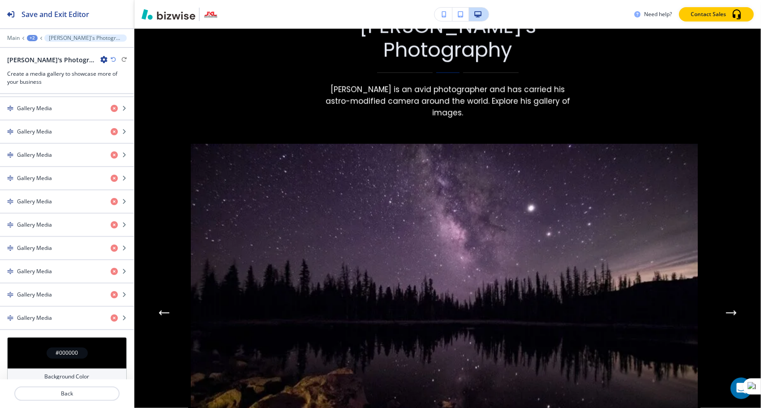
scroll to position [372, 0]
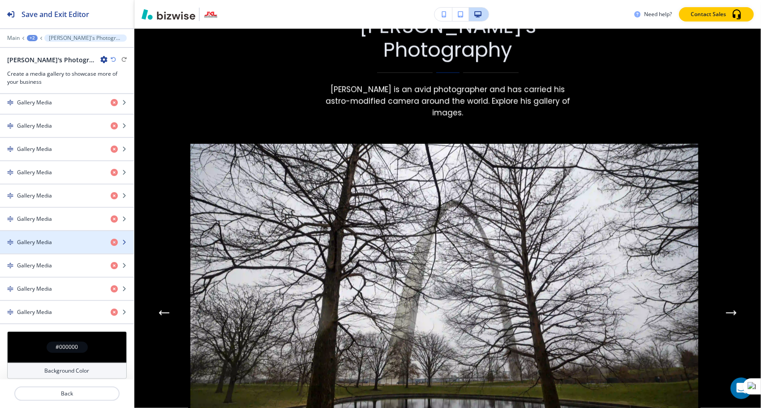
click at [121, 240] on icon "button" at bounding box center [123, 242] width 5 height 5
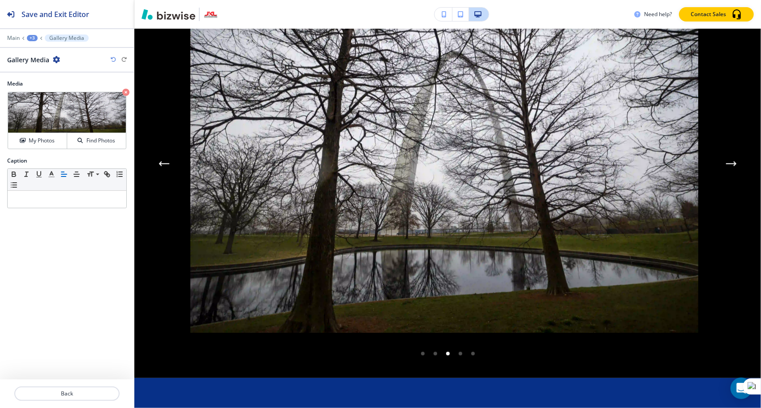
scroll to position [1071, 0]
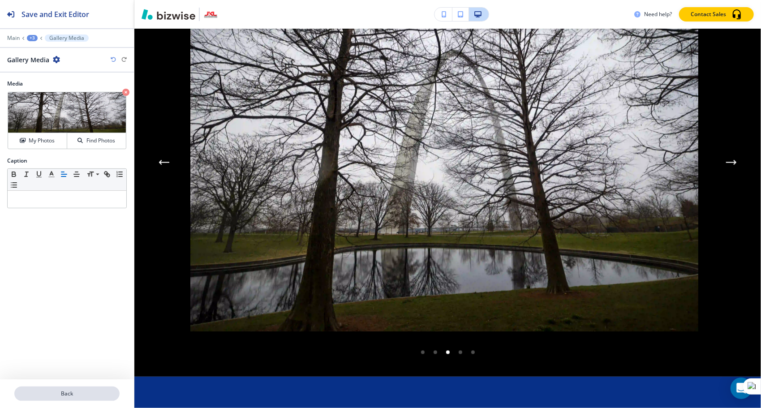
click at [54, 393] on p "Back" at bounding box center [66, 394] width 103 height 8
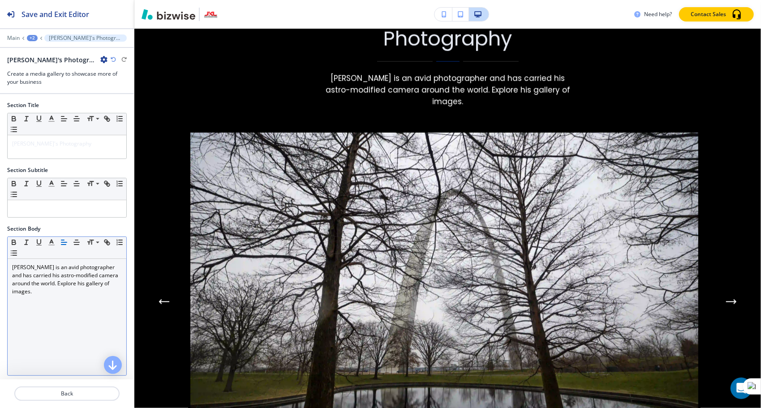
scroll to position [0, 0]
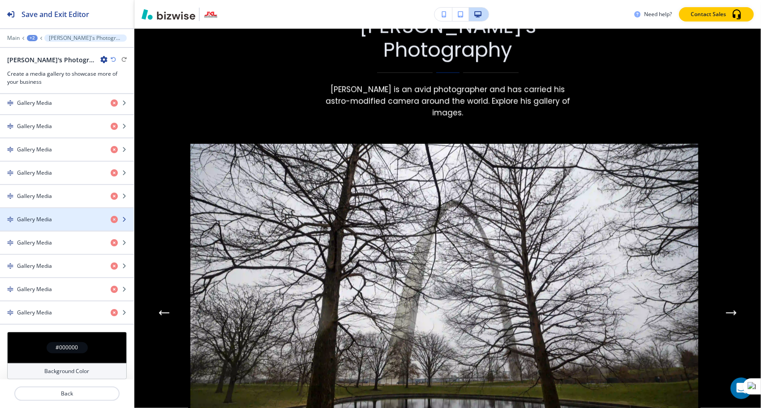
click at [47, 215] on h4 "Gallery Media" at bounding box center [34, 219] width 35 height 8
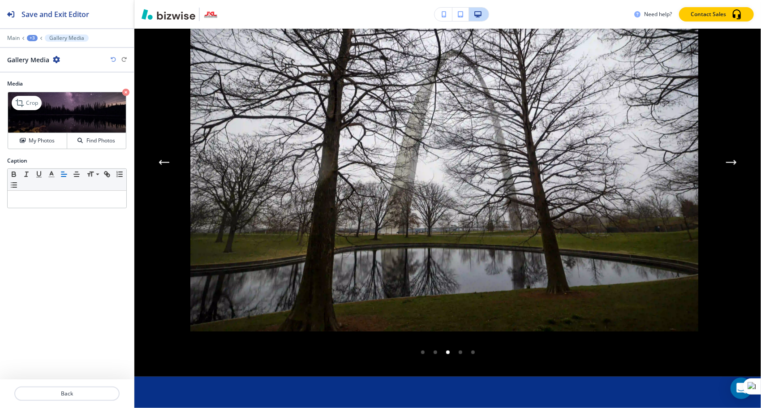
click at [124, 91] on icon "button" at bounding box center [125, 92] width 7 height 7
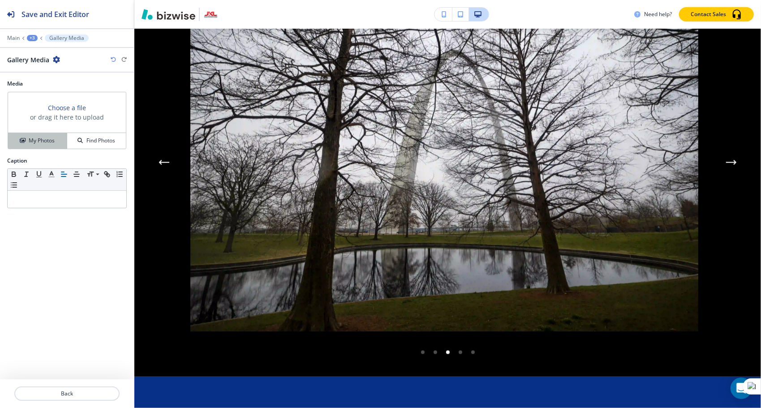
click at [44, 137] on h4 "My Photos" at bounding box center [42, 141] width 26 height 8
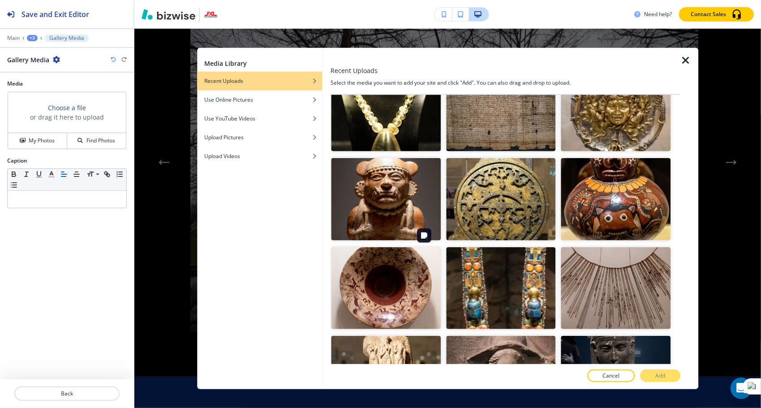
scroll to position [5539, 0]
click at [489, 335] on img "button" at bounding box center [501, 376] width 110 height 82
click at [657, 381] on button "Add" at bounding box center [660, 375] width 40 height 13
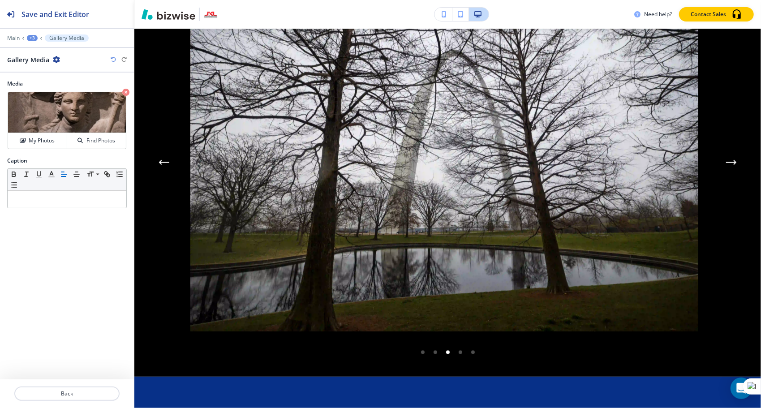
click at [162, 165] on icon "Previous Gallery Image" at bounding box center [163, 162] width 11 height 5
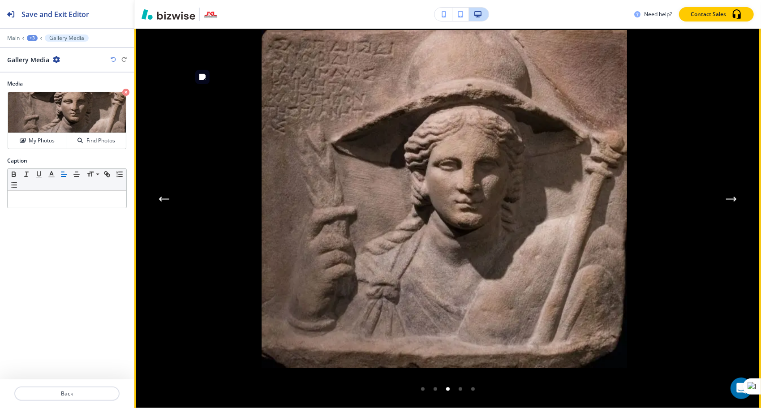
scroll to position [1037, 0]
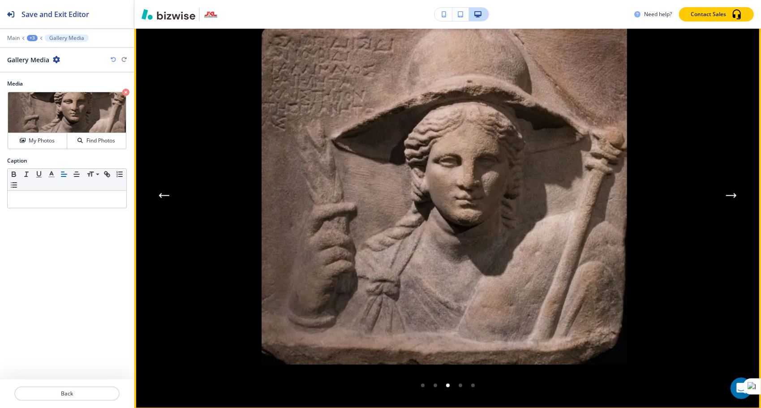
click at [726, 198] on icon "Next Gallery Image" at bounding box center [731, 195] width 11 height 5
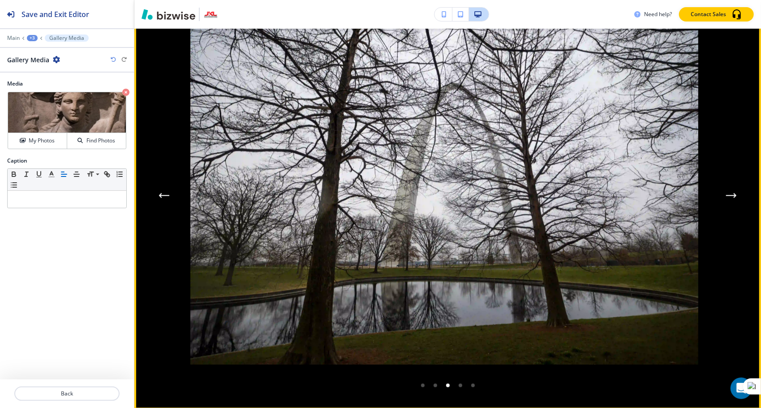
click at [726, 198] on icon "Next Gallery Image" at bounding box center [731, 195] width 11 height 5
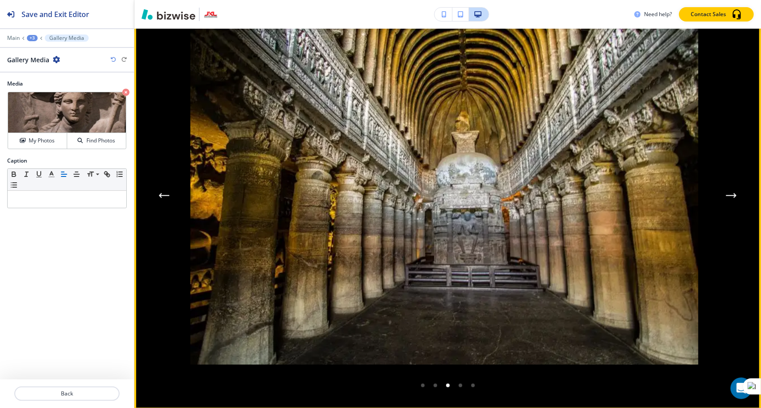
click at [726, 198] on icon "Next Gallery Image" at bounding box center [731, 195] width 11 height 5
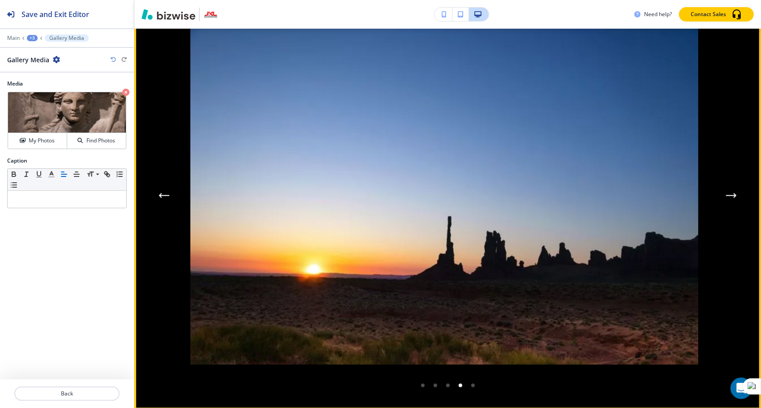
click at [726, 198] on icon "Next Gallery Image" at bounding box center [731, 195] width 11 height 5
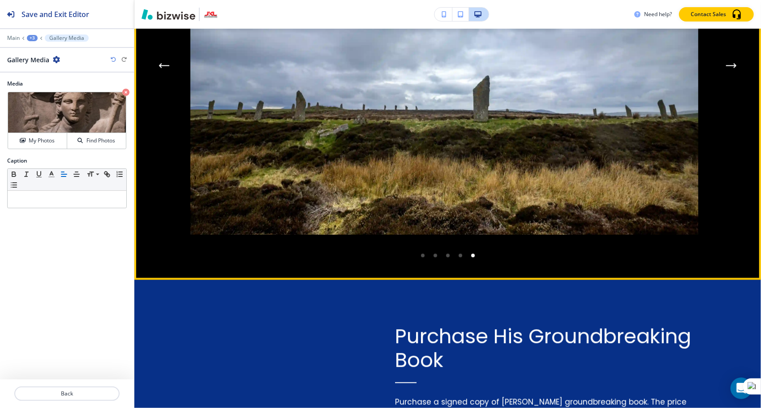
scroll to position [1168, 0]
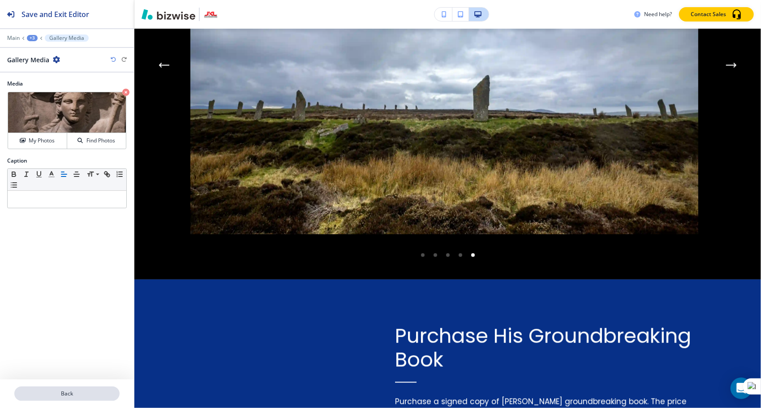
click at [46, 395] on p "Back" at bounding box center [66, 394] width 103 height 8
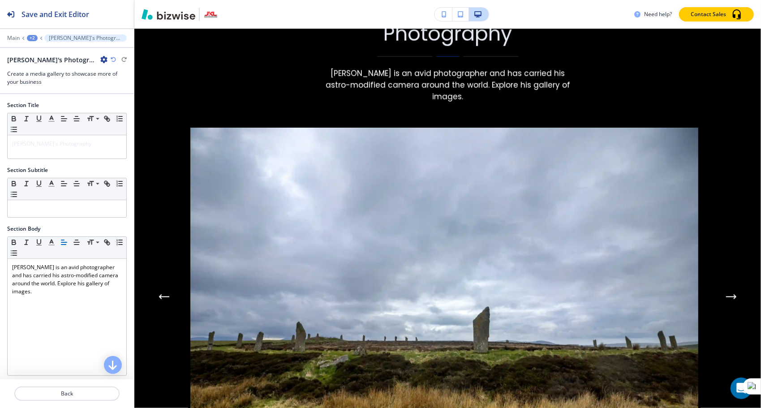
scroll to position [920, 0]
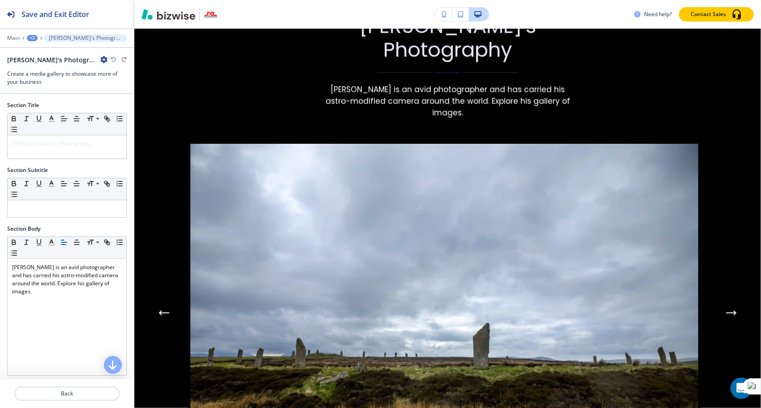
click at [46, 395] on p "Back" at bounding box center [66, 394] width 103 height 8
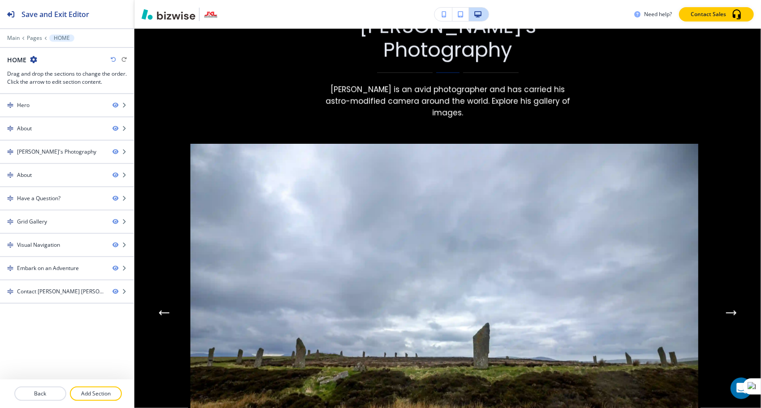
click at [46, 395] on p "Back" at bounding box center [40, 394] width 50 height 8
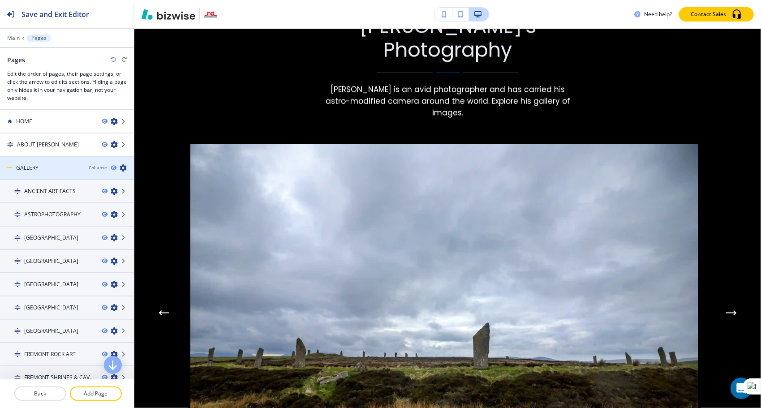
click at [9, 167] on icon at bounding box center [9, 167] width 5 height 5
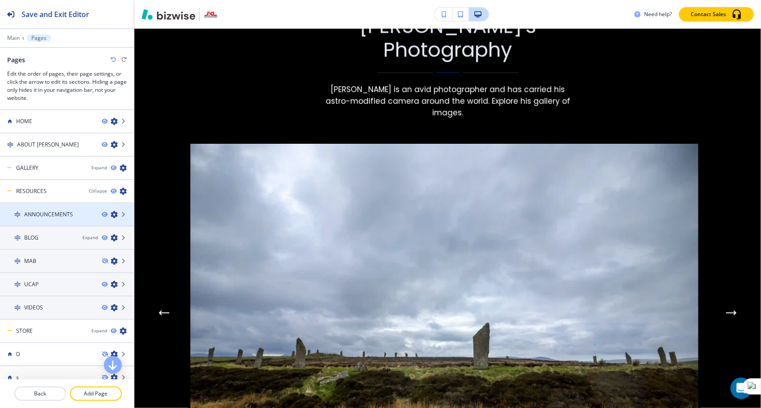
click at [35, 218] on div at bounding box center [67, 221] width 134 height 7
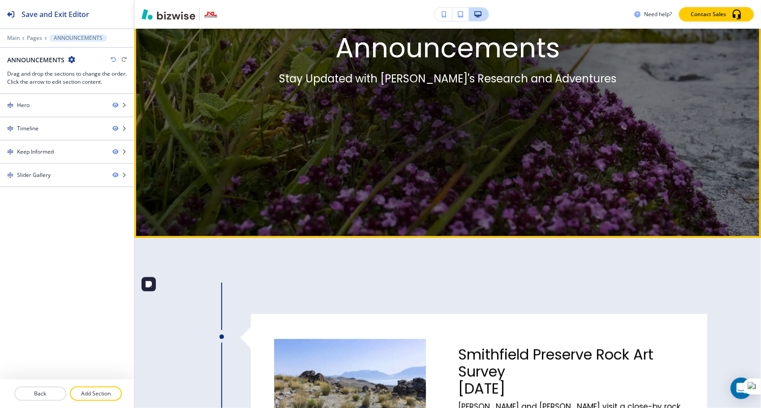
scroll to position [262, 0]
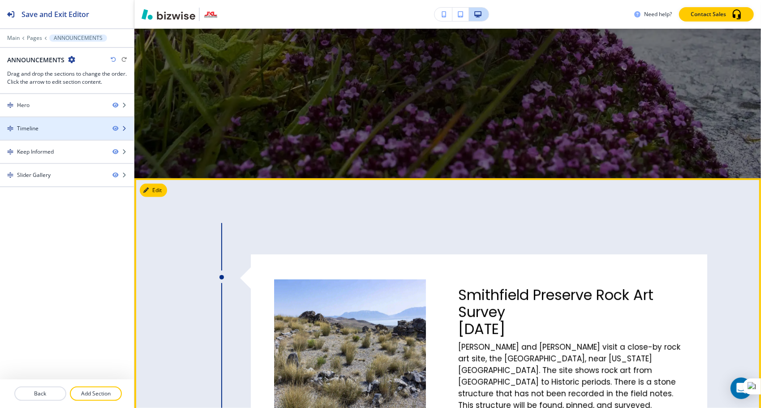
click at [122, 124] on div "Timeline" at bounding box center [67, 128] width 134 height 8
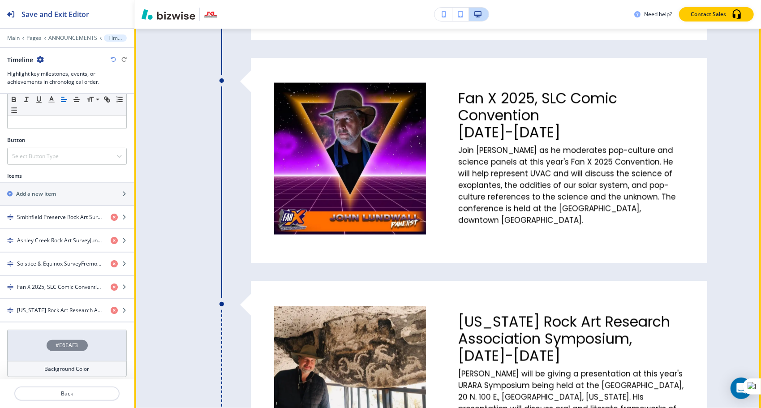
scroll to position [1051, 0]
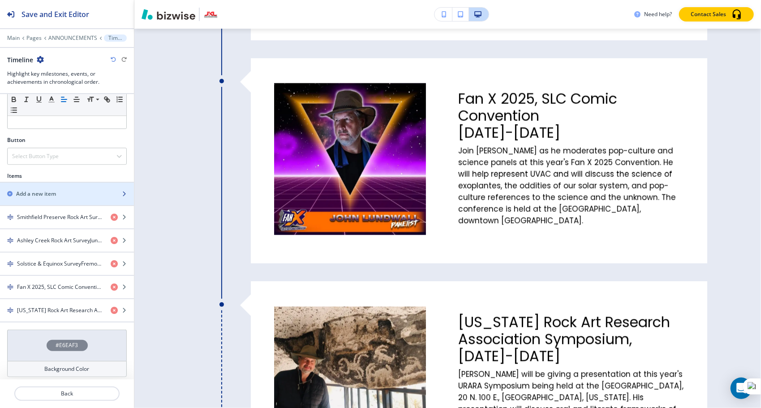
click at [38, 190] on h2 "Add a new item" at bounding box center [36, 194] width 40 height 8
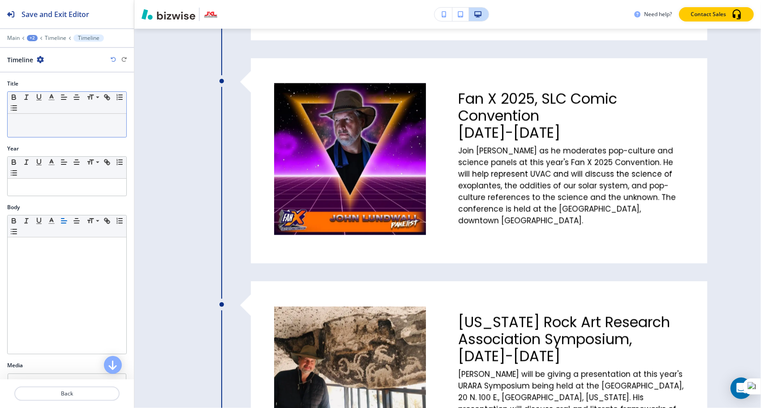
click at [22, 124] on p at bounding box center [67, 122] width 110 height 8
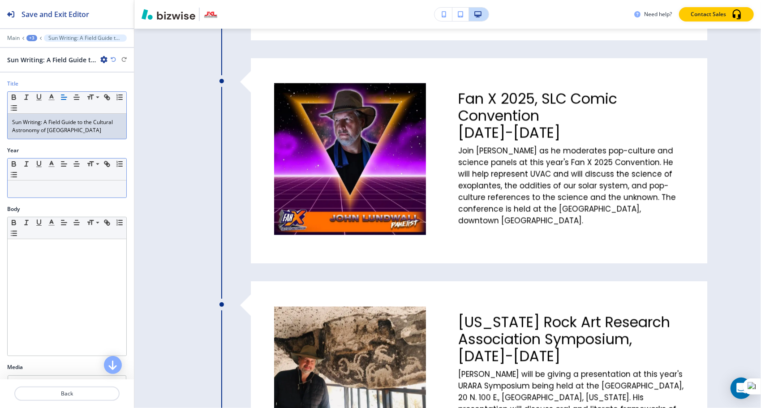
click at [34, 190] on p at bounding box center [67, 189] width 110 height 8
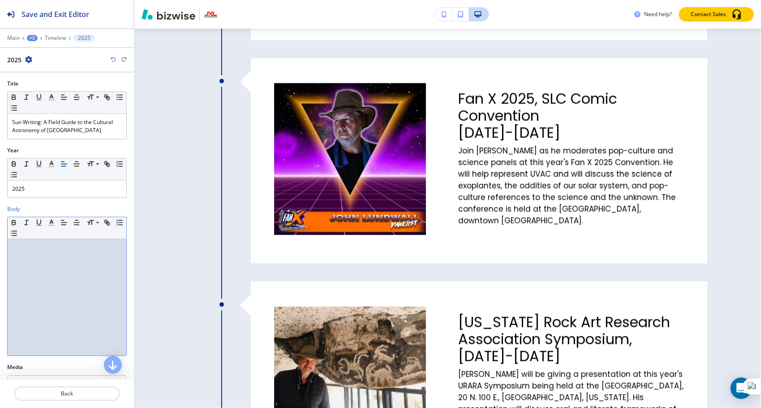
click at [19, 253] on div at bounding box center [67, 297] width 119 height 116
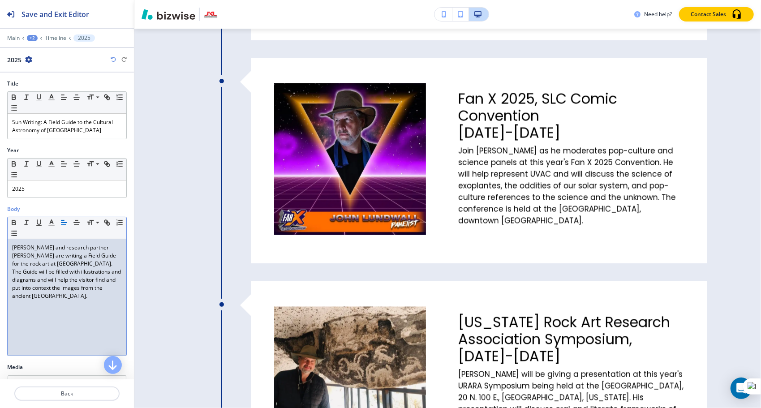
scroll to position [92, 0]
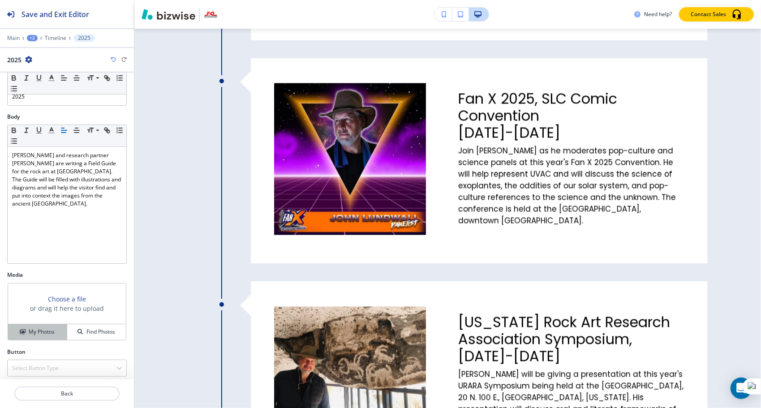
click at [42, 329] on h4 "My Photos" at bounding box center [42, 332] width 26 height 8
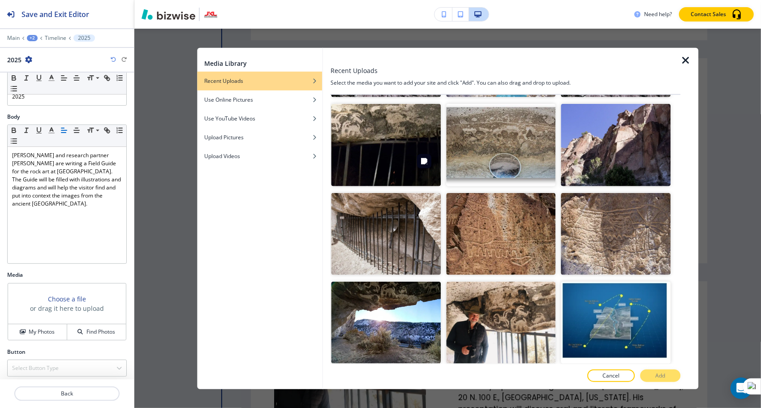
scroll to position [2252, 0]
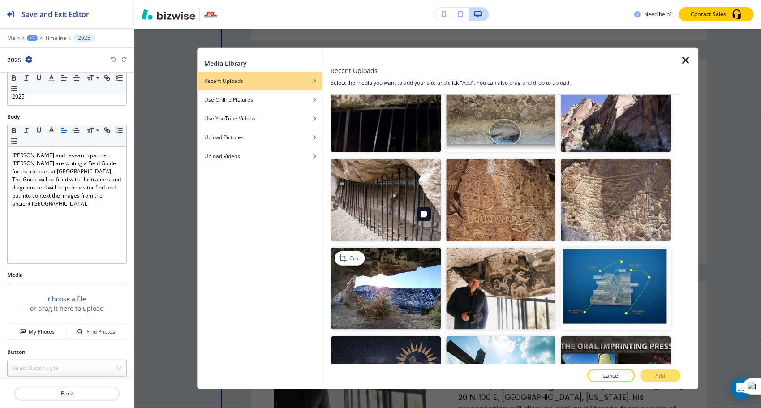
click at [382, 248] on img "button" at bounding box center [386, 289] width 110 height 82
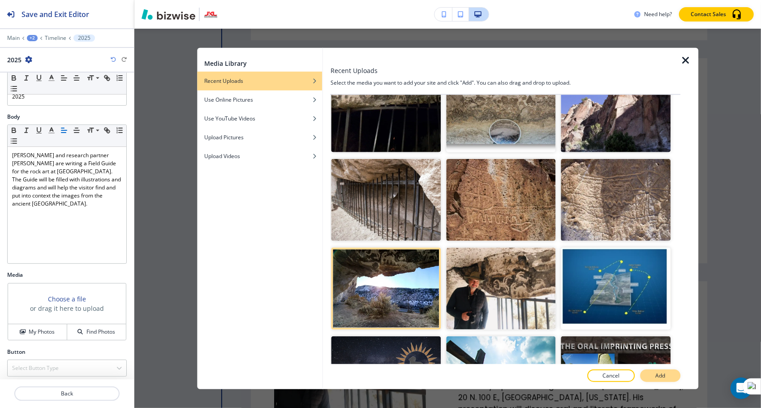
click at [660, 373] on p "Add" at bounding box center [660, 376] width 10 height 8
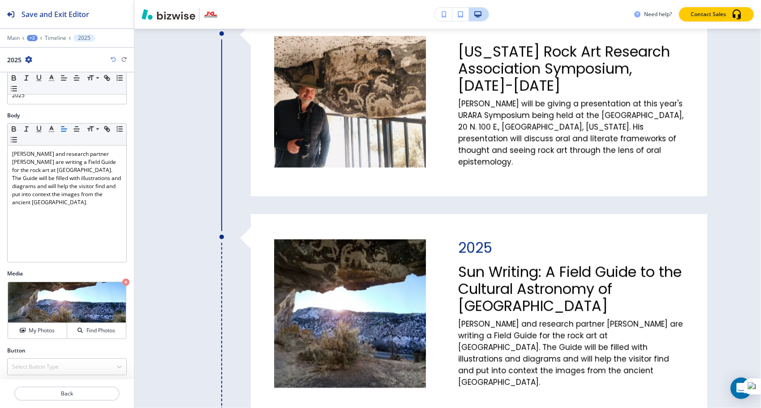
scroll to position [0, 0]
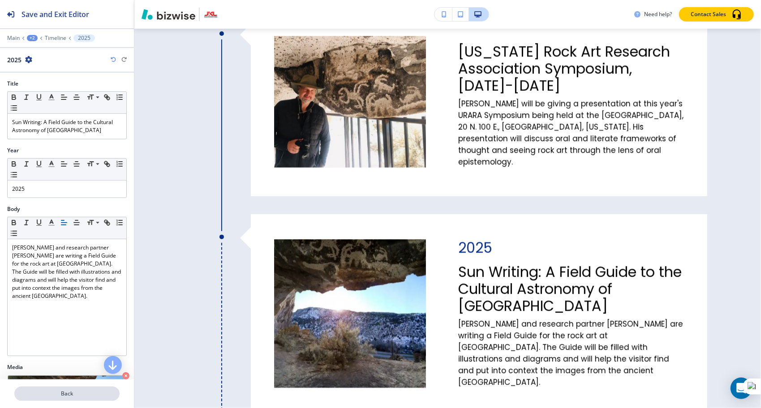
click at [73, 394] on p "Back" at bounding box center [66, 394] width 103 height 8
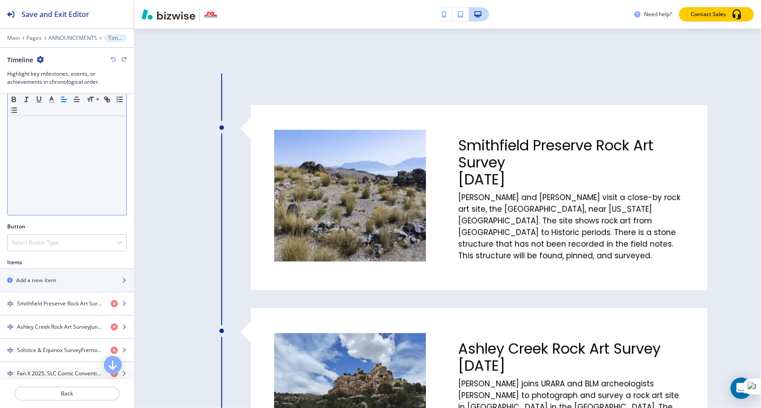
scroll to position [160, 0]
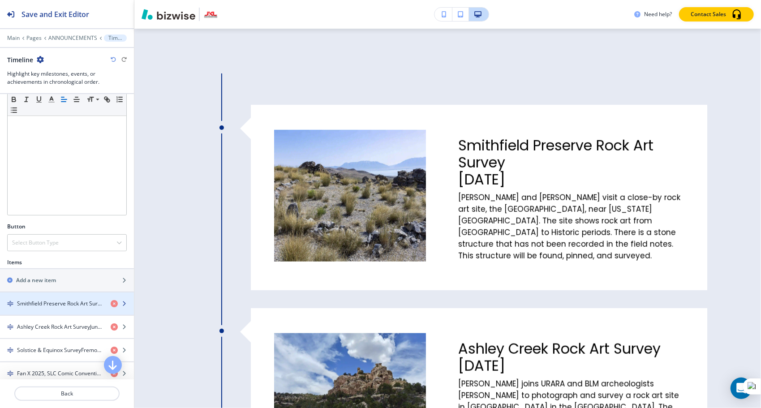
click at [47, 303] on h4 "Smithfield Preserve Rock Art SurveyMay 2025" at bounding box center [60, 304] width 86 height 8
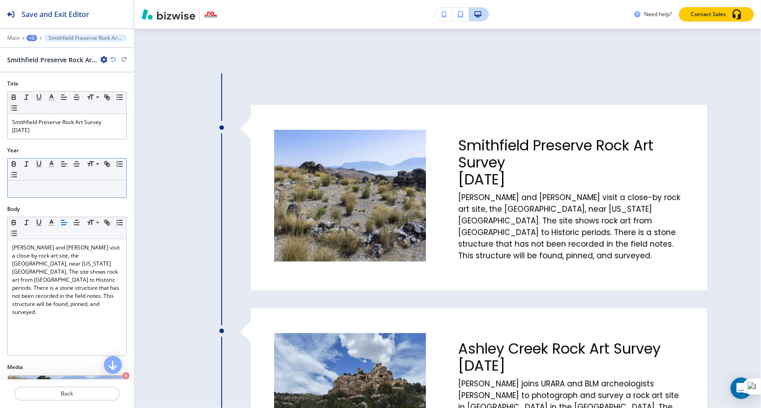
click at [25, 185] on p at bounding box center [67, 189] width 110 height 8
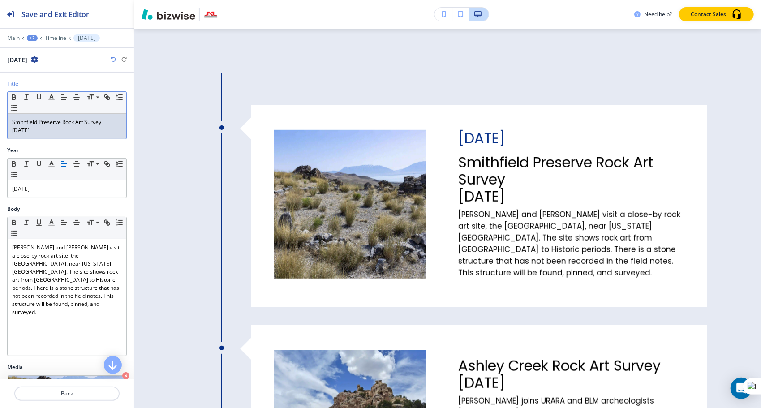
click at [43, 133] on p "[DATE]" at bounding box center [67, 130] width 110 height 8
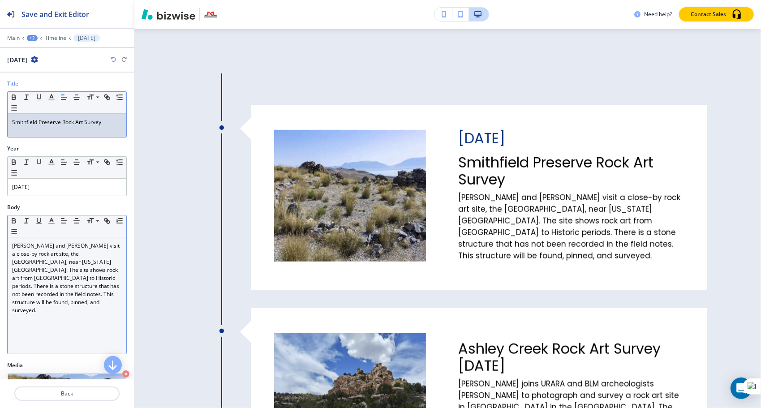
scroll to position [92, 0]
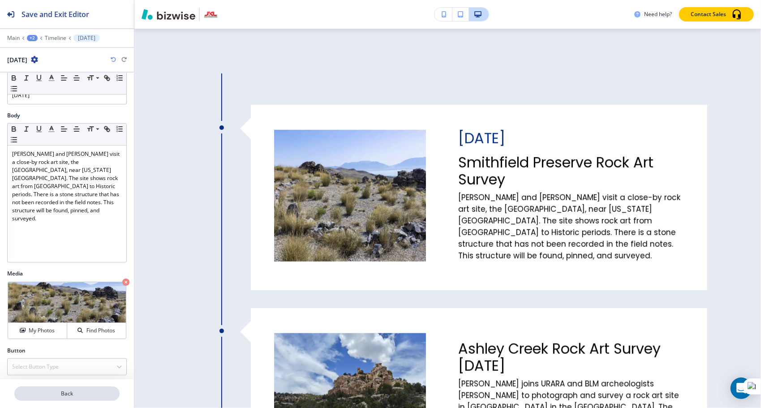
click at [60, 394] on p "Back" at bounding box center [66, 394] width 103 height 8
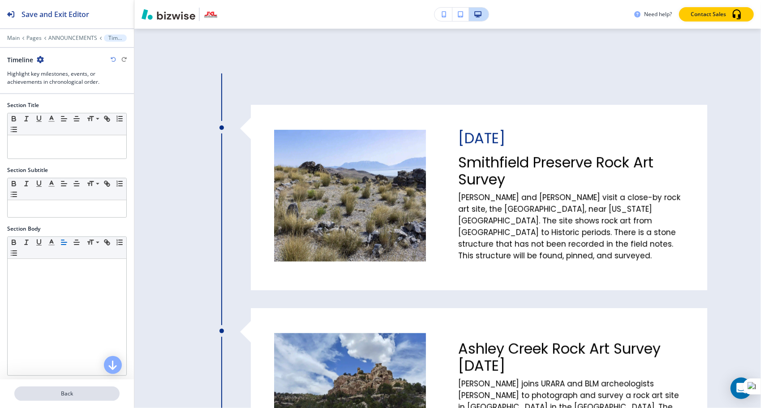
click at [59, 393] on p "Back" at bounding box center [66, 394] width 103 height 8
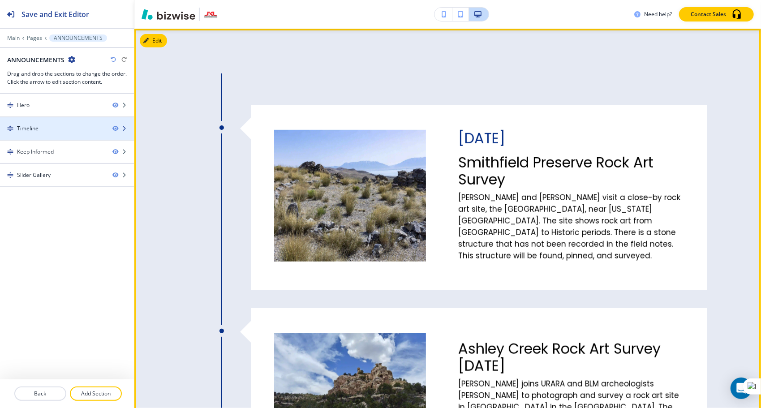
click at [34, 128] on div "Timeline" at bounding box center [27, 128] width 21 height 8
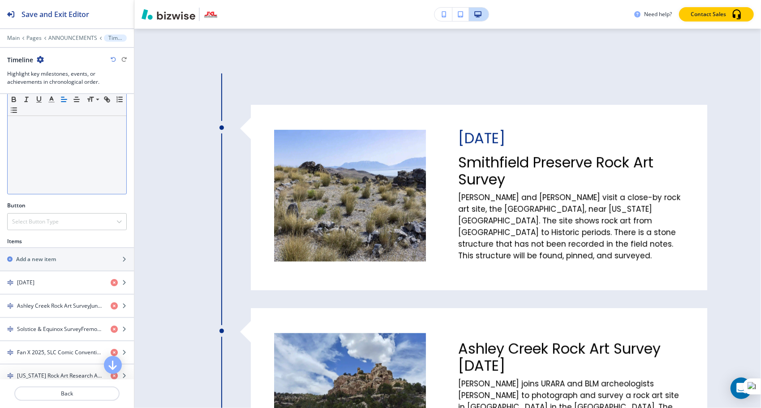
scroll to position [181, 0]
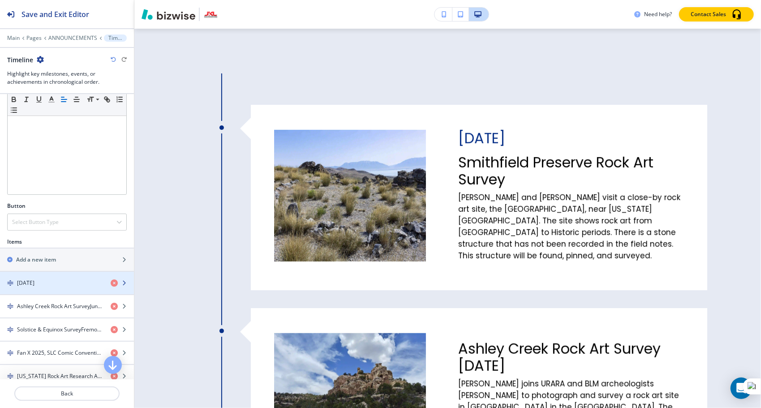
click at [122, 279] on div "button" at bounding box center [122, 282] width 23 height 7
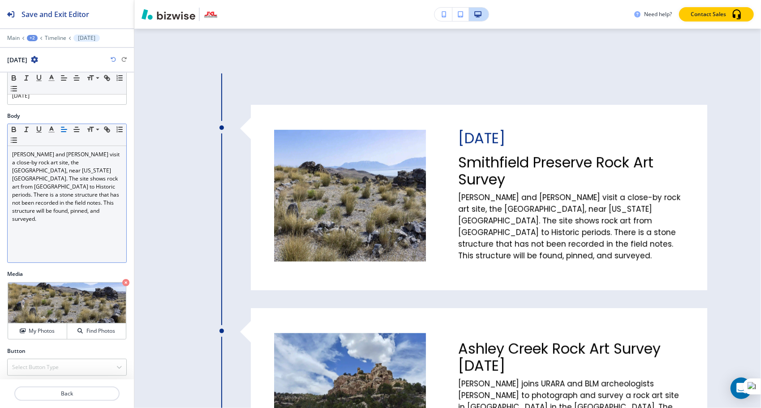
scroll to position [92, 0]
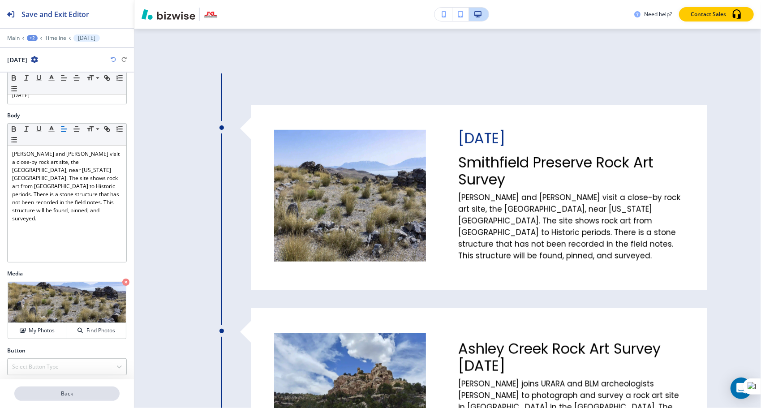
click at [67, 393] on p "Back" at bounding box center [66, 394] width 103 height 8
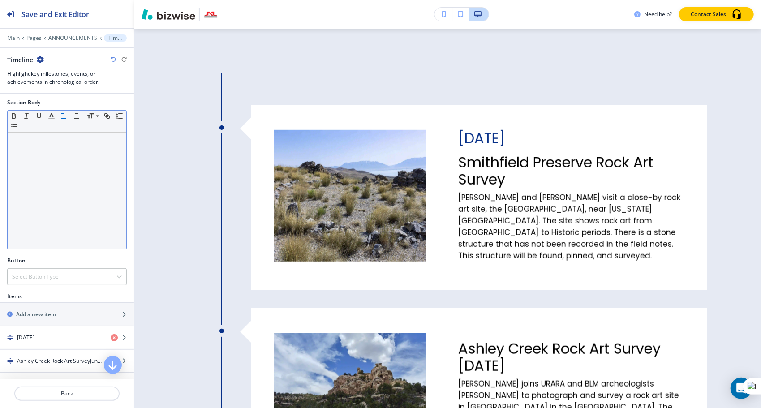
scroll to position [242, 0]
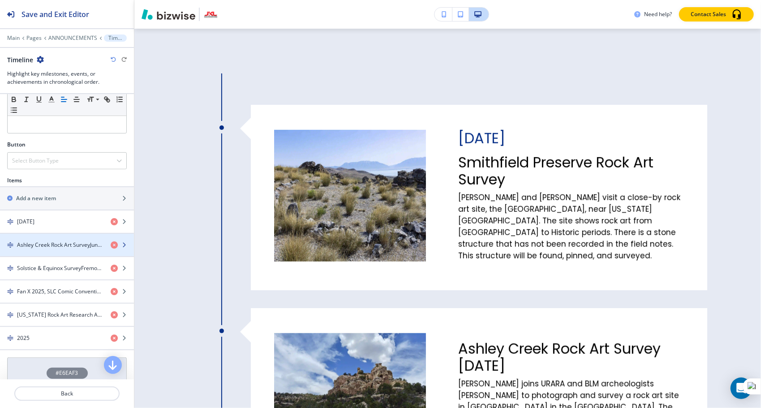
click at [121, 244] on icon "button" at bounding box center [123, 244] width 5 height 5
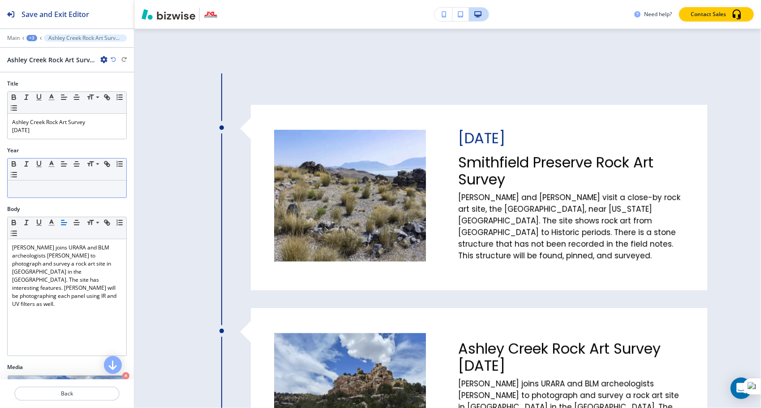
click at [30, 187] on p at bounding box center [67, 189] width 110 height 8
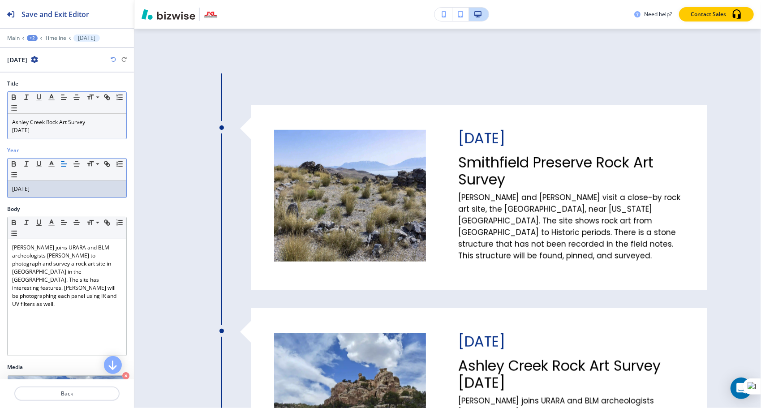
click at [45, 133] on p "[DATE]" at bounding box center [67, 130] width 110 height 8
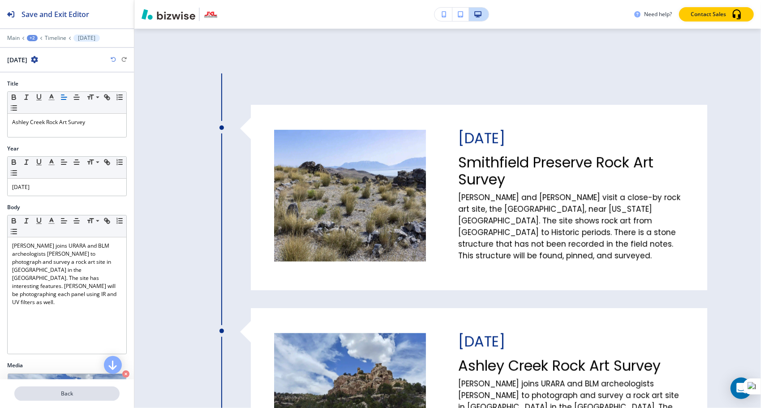
click at [55, 392] on p "Back" at bounding box center [66, 394] width 103 height 8
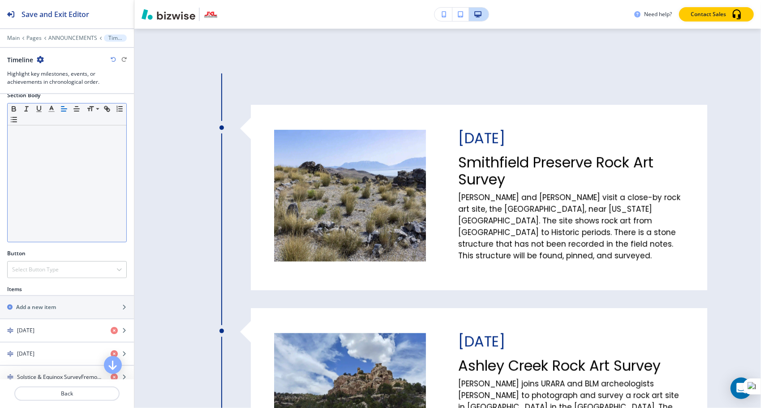
scroll to position [209, 0]
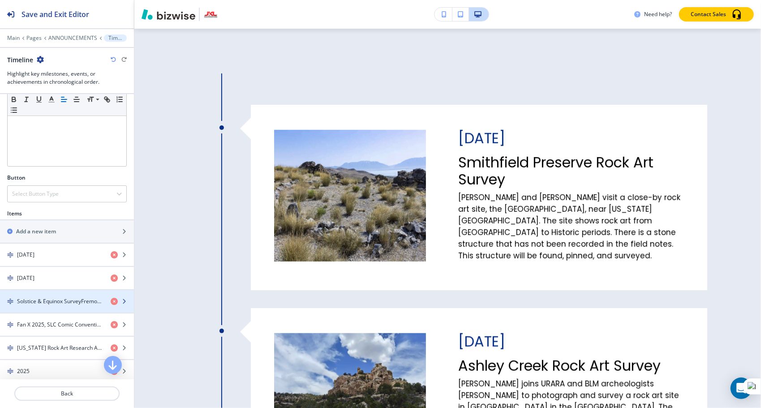
click at [121, 299] on icon "button" at bounding box center [123, 301] width 5 height 5
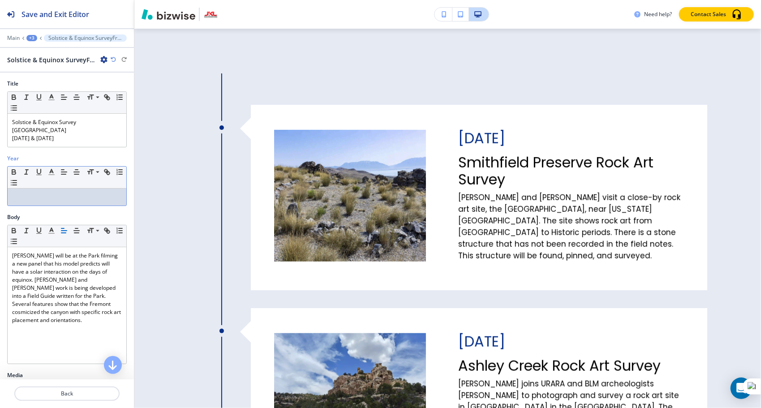
click at [36, 198] on p at bounding box center [67, 197] width 110 height 8
click at [83, 137] on p "[DATE] & [DATE]" at bounding box center [67, 138] width 110 height 8
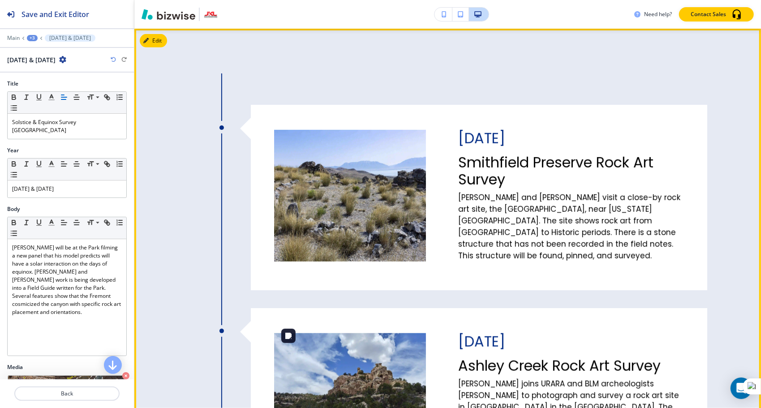
click at [348, 336] on img at bounding box center [350, 384] width 152 height 103
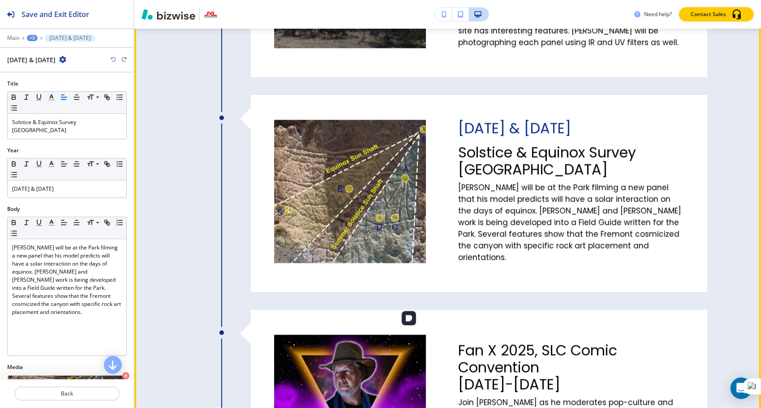
scroll to position [799, 0]
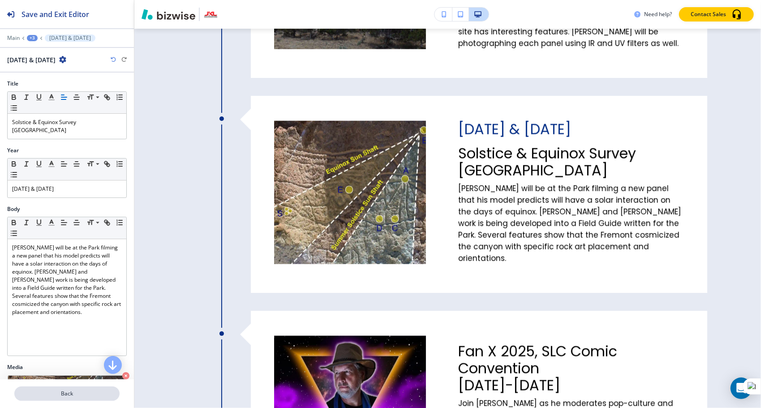
click at [71, 391] on p "Back" at bounding box center [66, 394] width 103 height 8
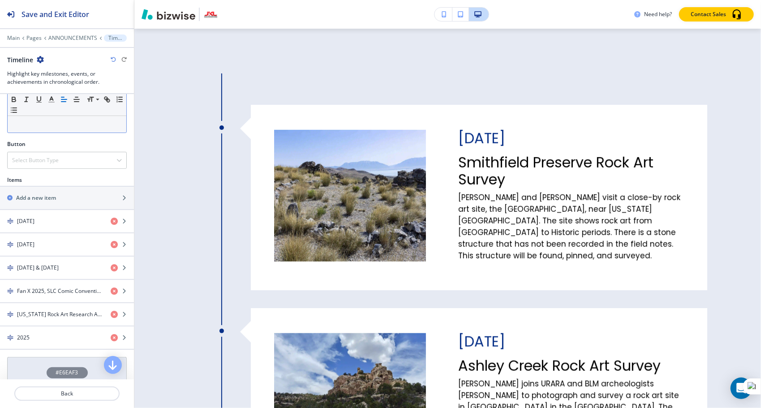
scroll to position [270, 0]
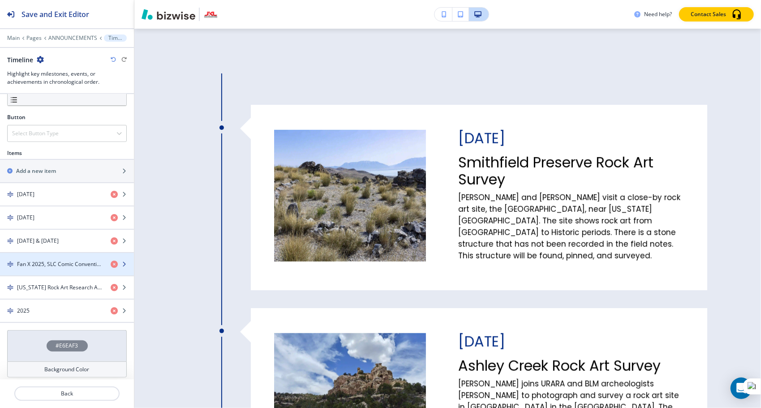
click at [121, 261] on icon "button" at bounding box center [123, 263] width 5 height 5
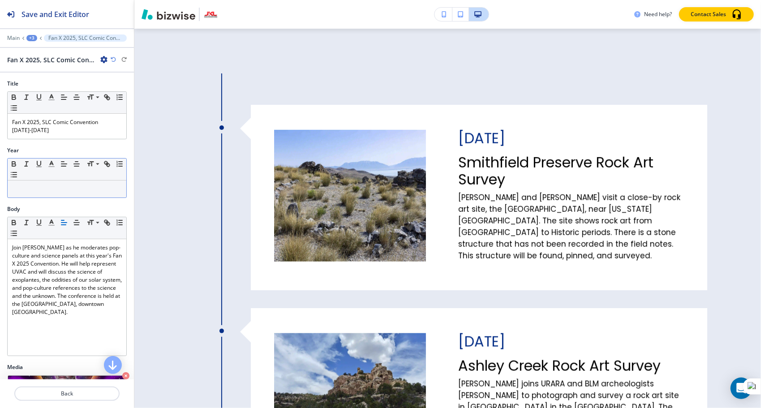
click at [30, 188] on p at bounding box center [67, 189] width 110 height 8
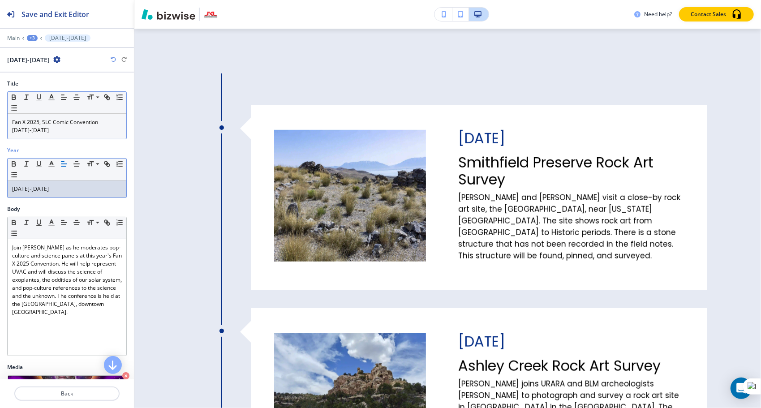
click at [60, 134] on div "Fan X 2025, SLC Comic Convention [DATE]-[DATE]" at bounding box center [67, 126] width 119 height 25
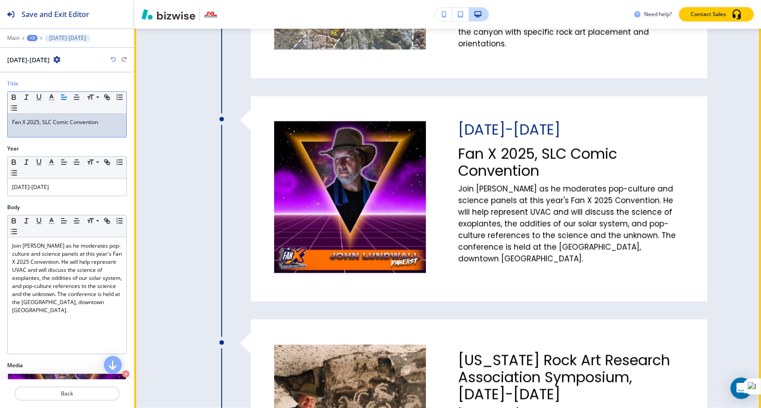
scroll to position [1014, 0]
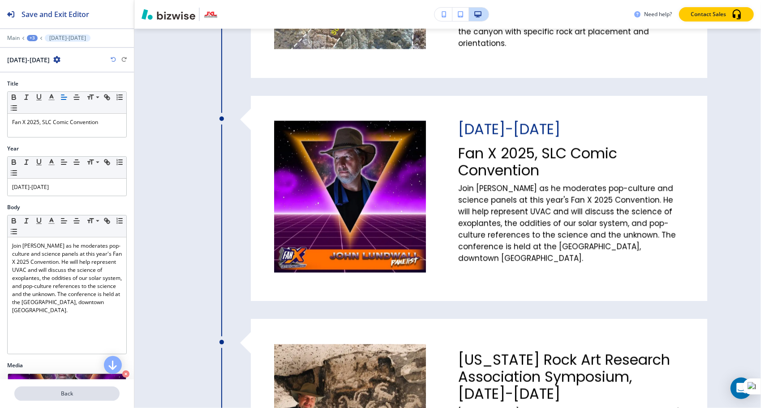
click at [78, 392] on p "Back" at bounding box center [66, 394] width 103 height 8
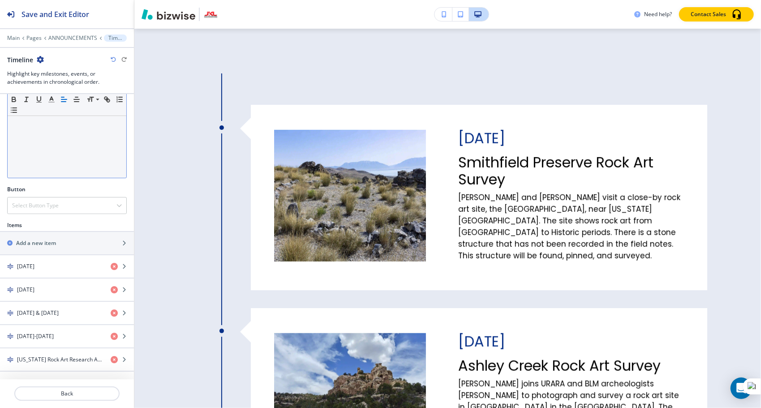
scroll to position [270, 0]
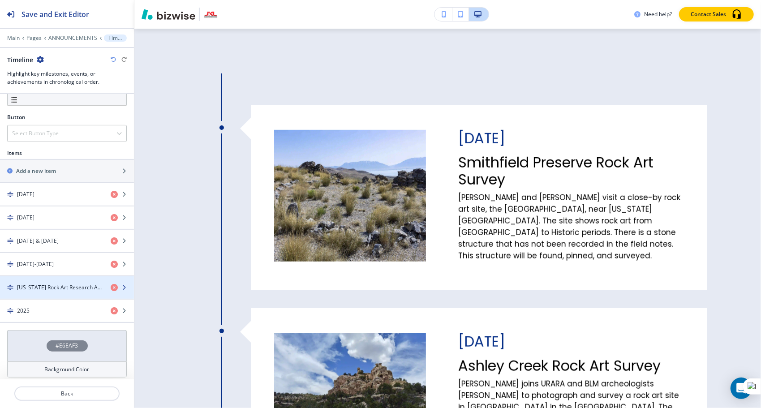
click at [121, 285] on icon "button" at bounding box center [123, 287] width 5 height 5
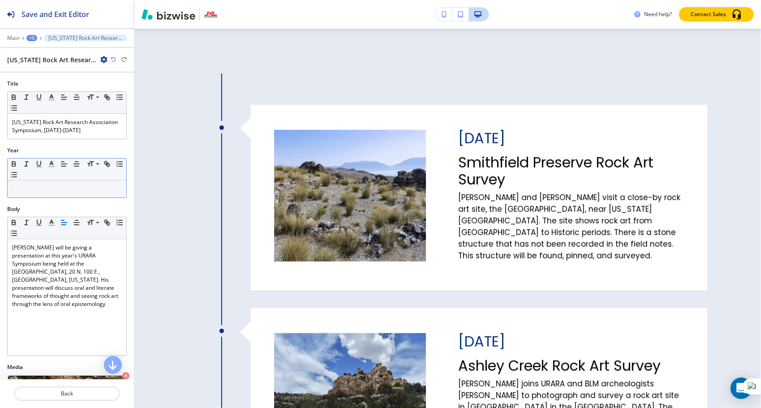
click at [26, 189] on p at bounding box center [67, 189] width 110 height 8
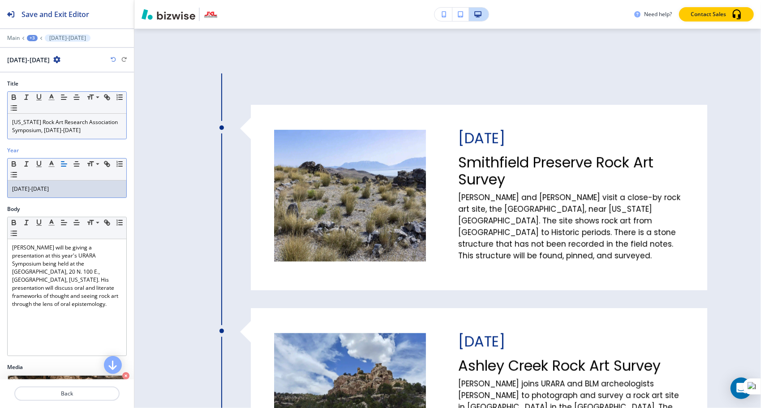
click at [99, 130] on p "[US_STATE] Rock Art Research Association Symposium, [DATE]-[DATE]" at bounding box center [67, 126] width 110 height 16
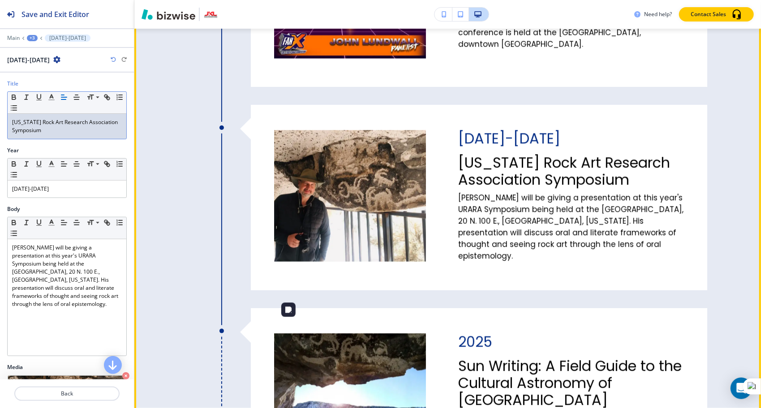
scroll to position [1285, 0]
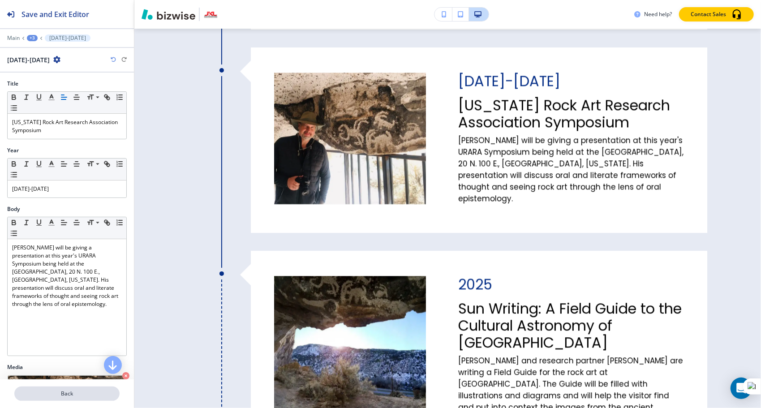
click at [81, 395] on p "Back" at bounding box center [66, 394] width 103 height 8
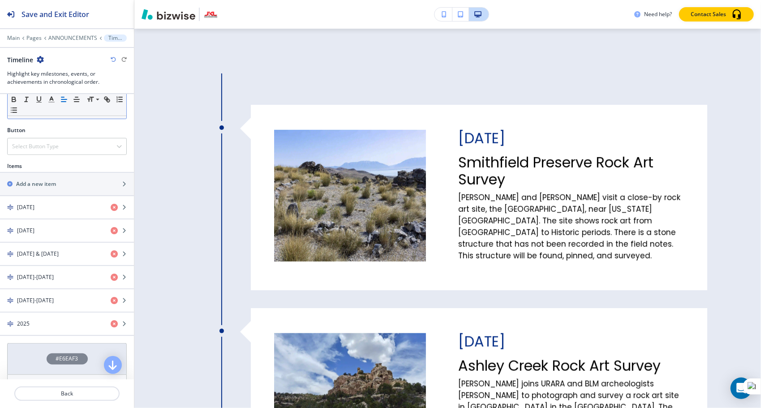
scroll to position [270, 0]
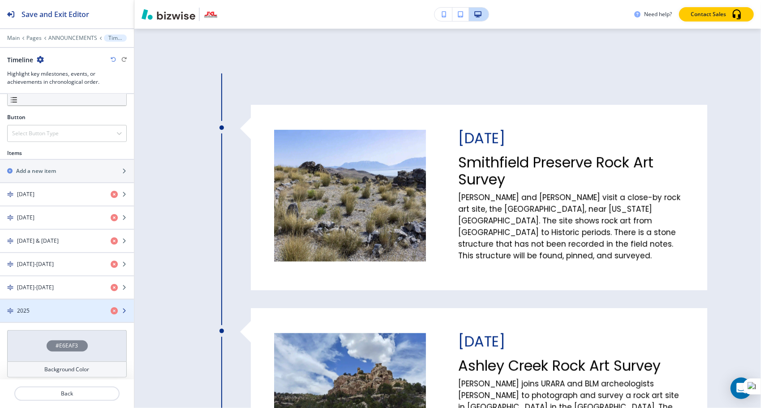
click at [121, 308] on icon "button" at bounding box center [123, 310] width 5 height 5
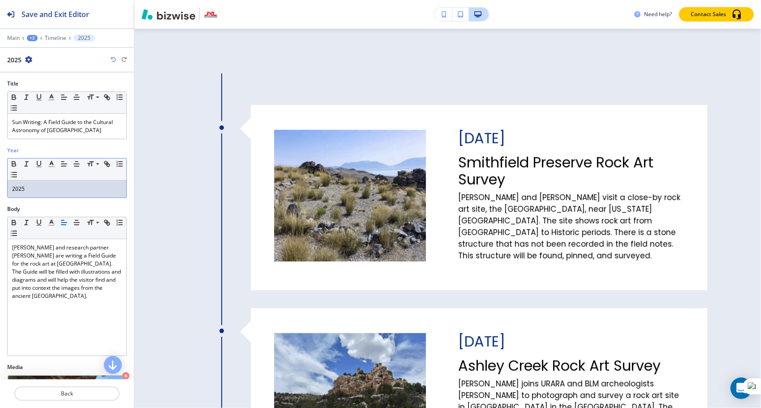
click at [12, 187] on p "2025" at bounding box center [67, 189] width 110 height 8
click at [57, 391] on p "Back" at bounding box center [66, 394] width 103 height 8
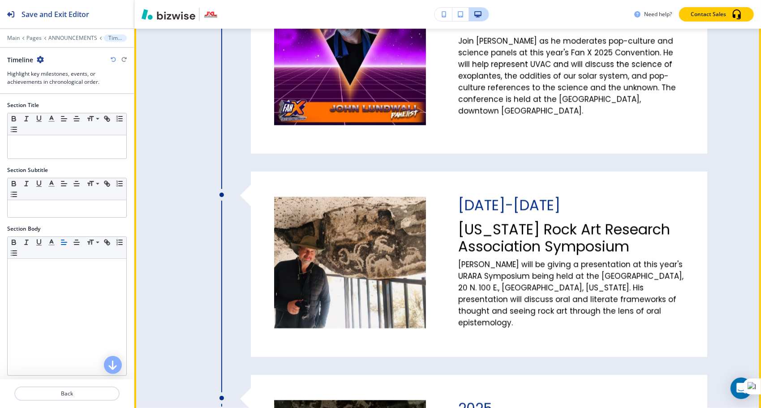
scroll to position [1159, 0]
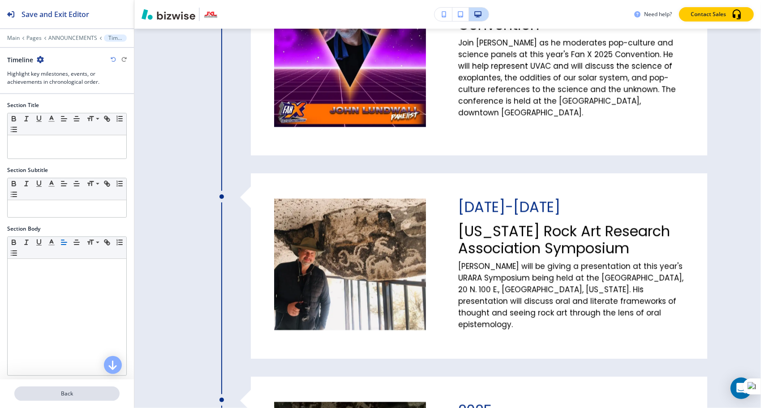
click at [45, 391] on p "Back" at bounding box center [66, 394] width 103 height 8
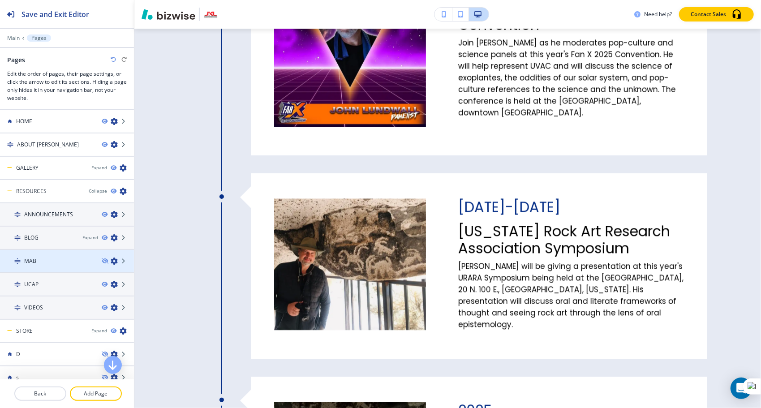
click at [37, 259] on div "MAB" at bounding box center [47, 261] width 94 height 8
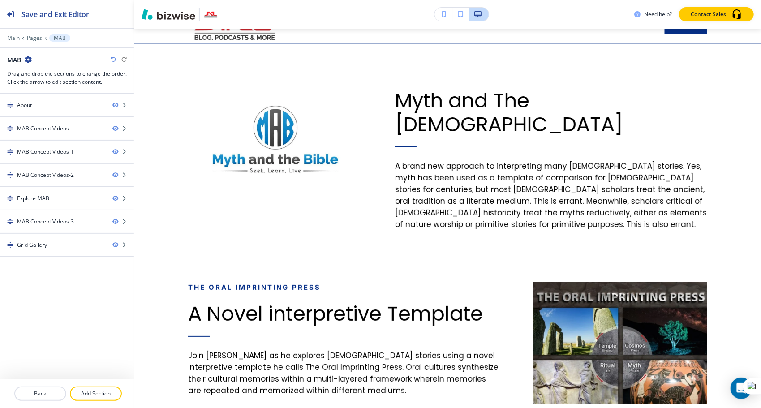
scroll to position [0, 0]
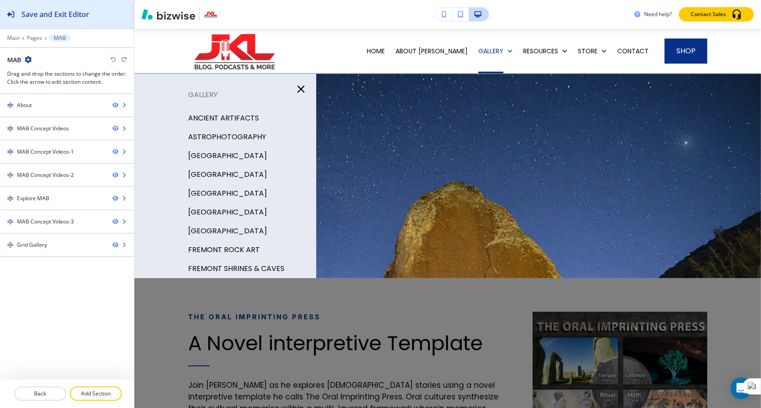
click at [38, 17] on h2 "Save and Exit Editor" at bounding box center [55, 14] width 68 height 11
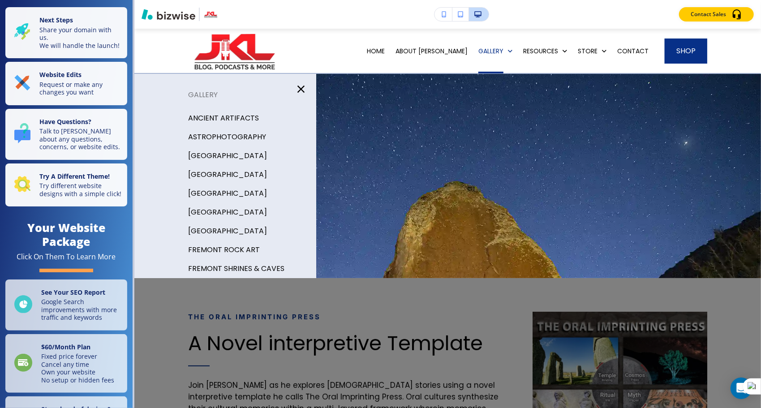
click at [420, 242] on div at bounding box center [447, 255] width 626 height 363
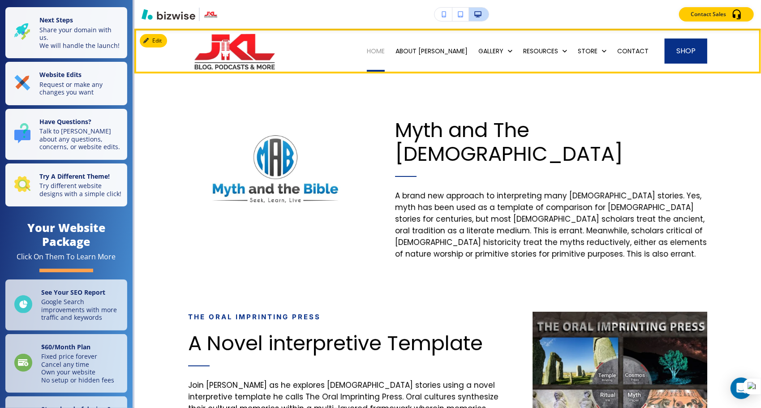
click at [385, 52] on p "HOME" at bounding box center [376, 51] width 18 height 9
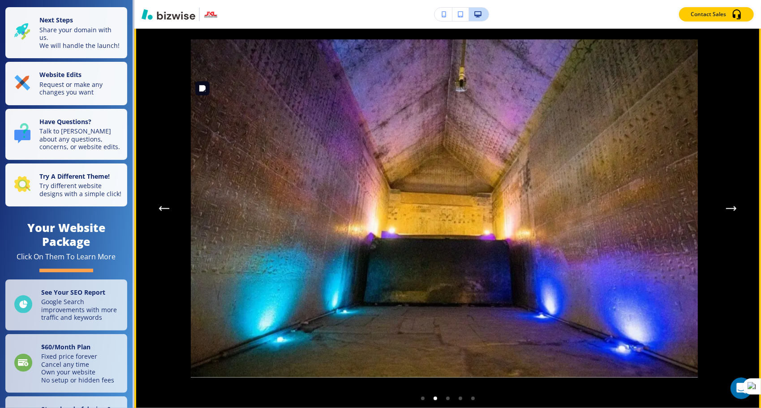
click at [391, 246] on img at bounding box center [444, 208] width 512 height 338
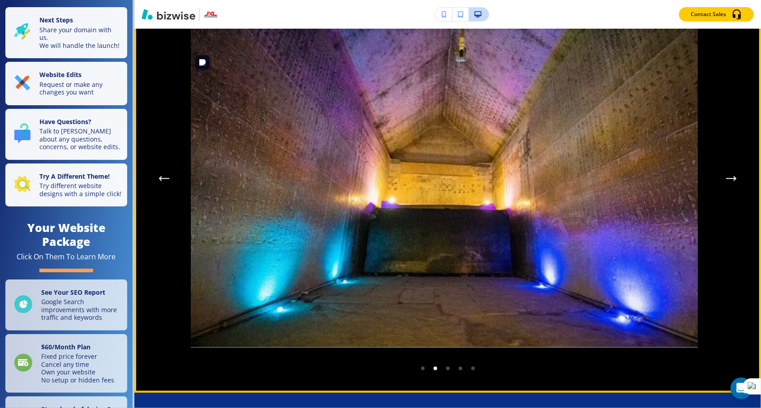
scroll to position [1054, 0]
click at [726, 182] on icon "Next Gallery Image" at bounding box center [731, 178] width 11 height 5
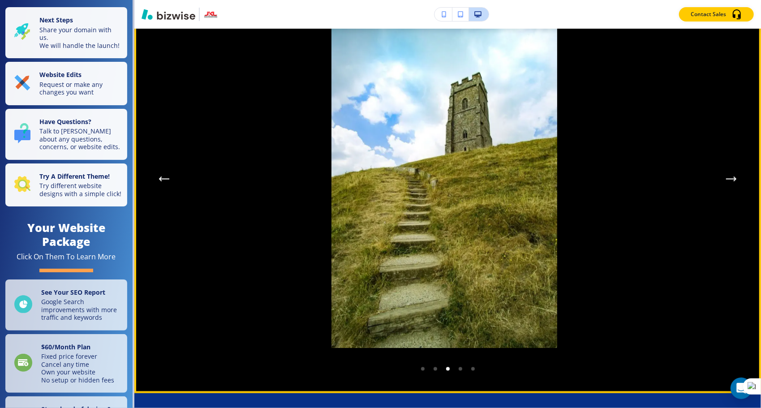
click at [726, 182] on icon "Next Gallery Image" at bounding box center [731, 178] width 11 height 5
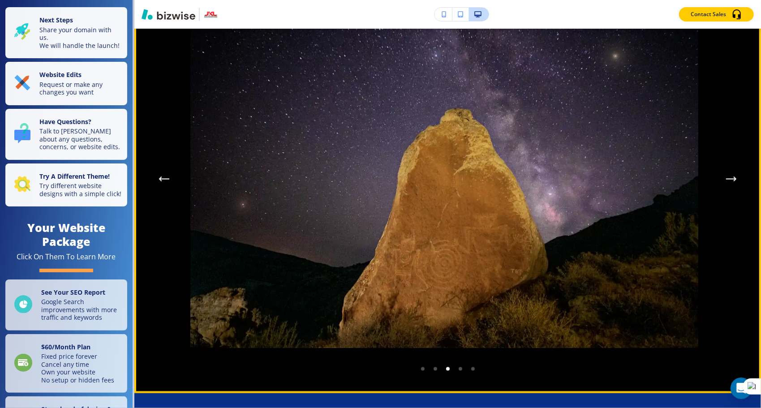
click at [726, 182] on icon "Next Gallery Image" at bounding box center [731, 178] width 11 height 5
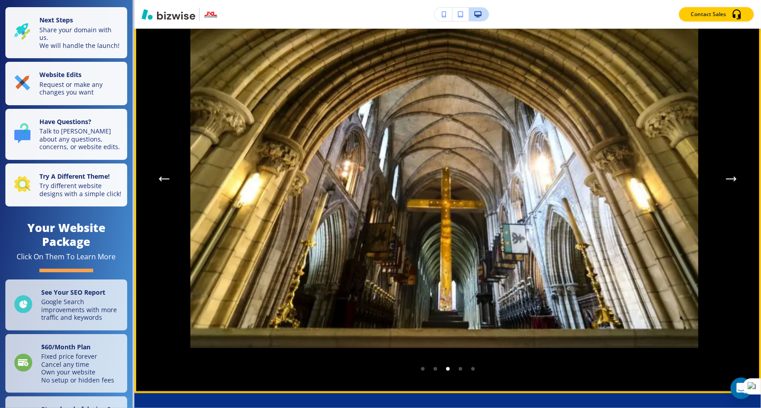
click at [726, 182] on icon "Next Gallery Image" at bounding box center [731, 178] width 11 height 5
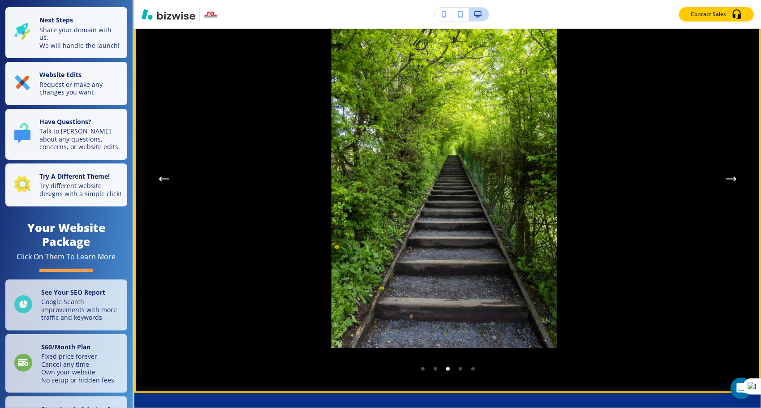
click at [726, 182] on icon "Next Gallery Image" at bounding box center [731, 178] width 11 height 5
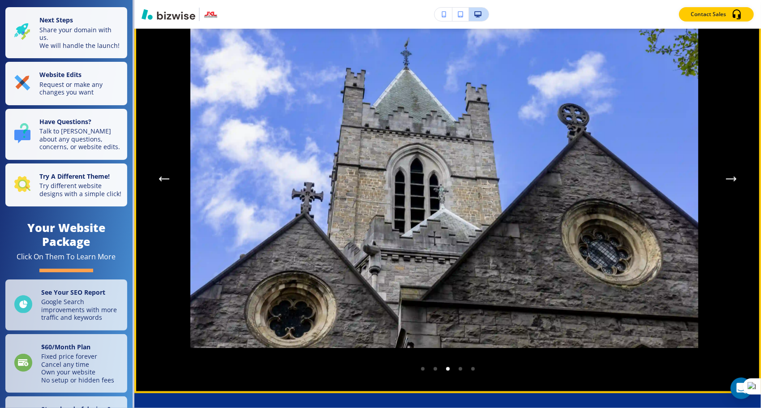
click at [726, 182] on icon "Next Gallery Image" at bounding box center [731, 178] width 11 height 5
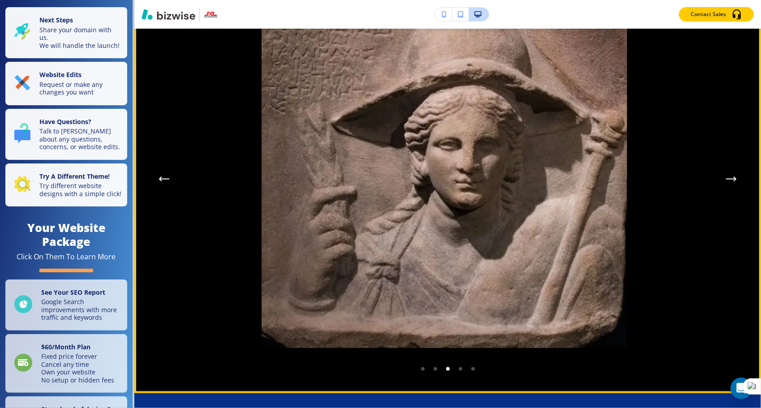
click at [726, 182] on icon "Next Gallery Image" at bounding box center [731, 178] width 11 height 5
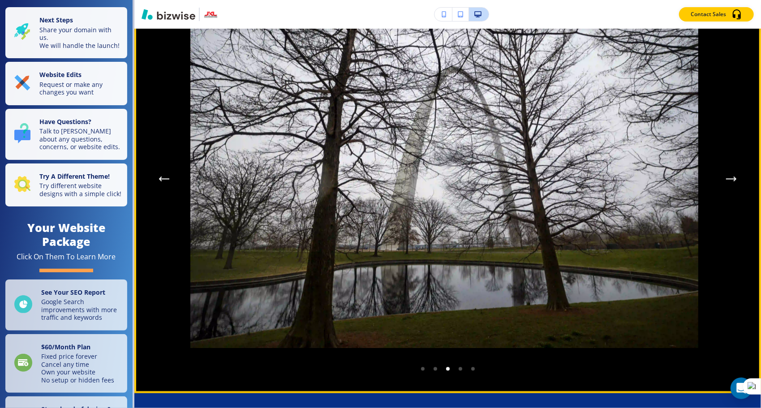
click at [726, 182] on icon "Next Gallery Image" at bounding box center [731, 178] width 11 height 5
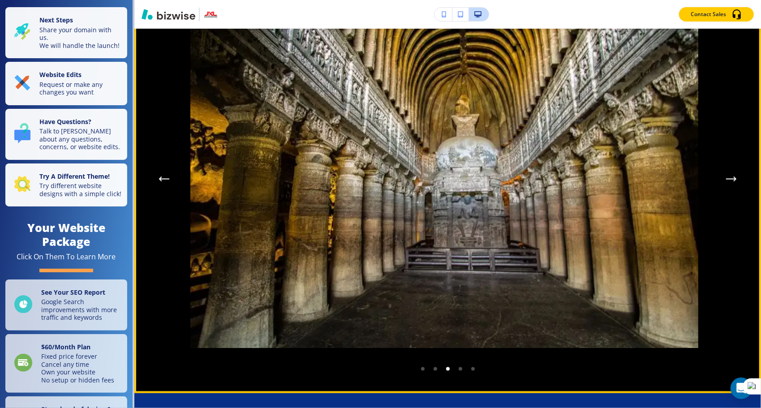
click at [726, 182] on icon "Next Gallery Image" at bounding box center [731, 178] width 11 height 5
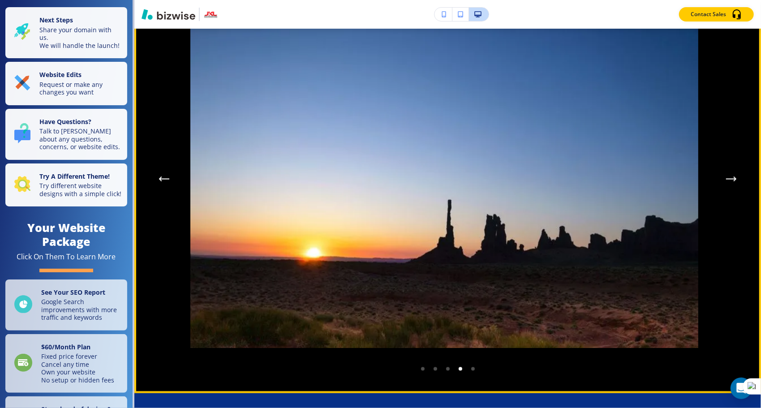
click at [726, 182] on icon "Next Gallery Image" at bounding box center [731, 178] width 11 height 5
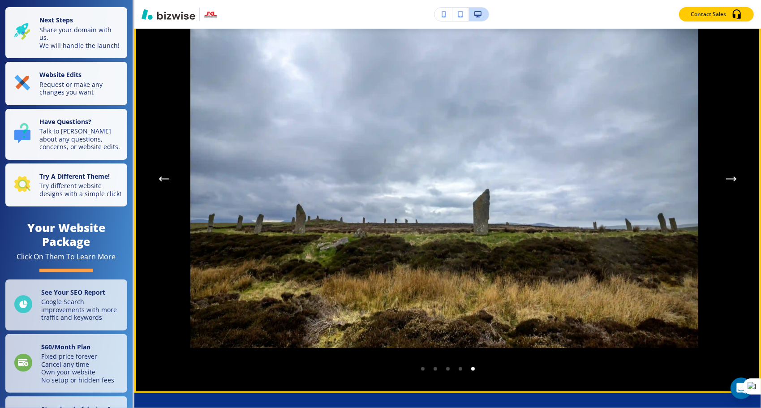
click at [726, 182] on icon "Next Gallery Image" at bounding box center [731, 178] width 11 height 5
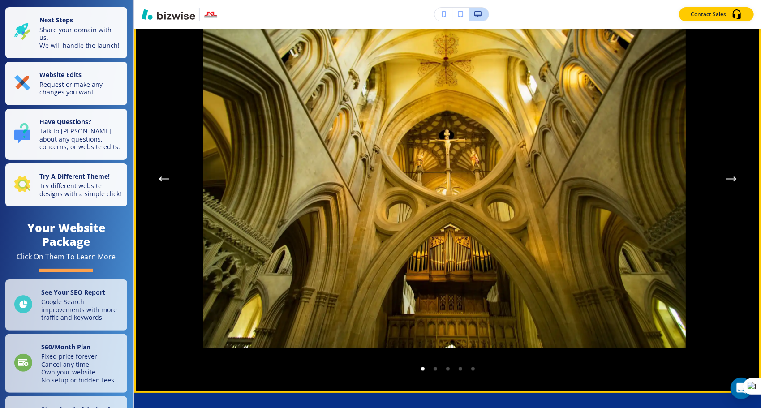
click at [726, 182] on icon "Next Gallery Image" at bounding box center [731, 178] width 11 height 5
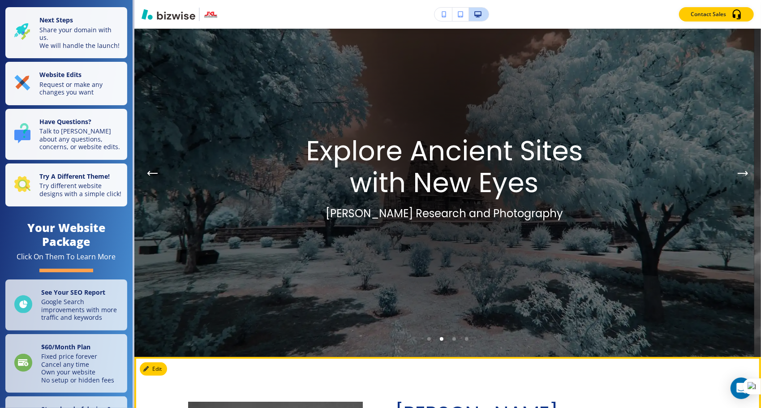
scroll to position [0, 0]
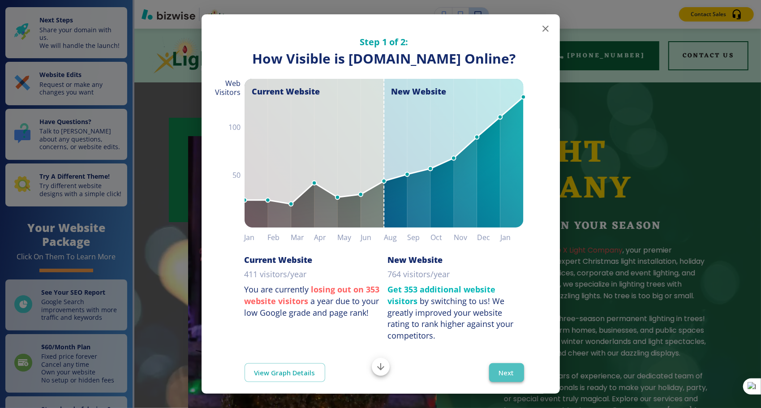
click at [505, 382] on button "Next" at bounding box center [506, 372] width 35 height 19
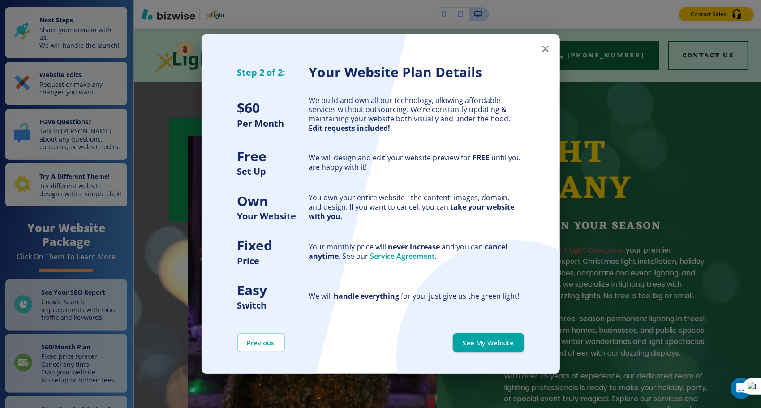
click at [545, 47] on icon "button" at bounding box center [545, 48] width 11 height 11
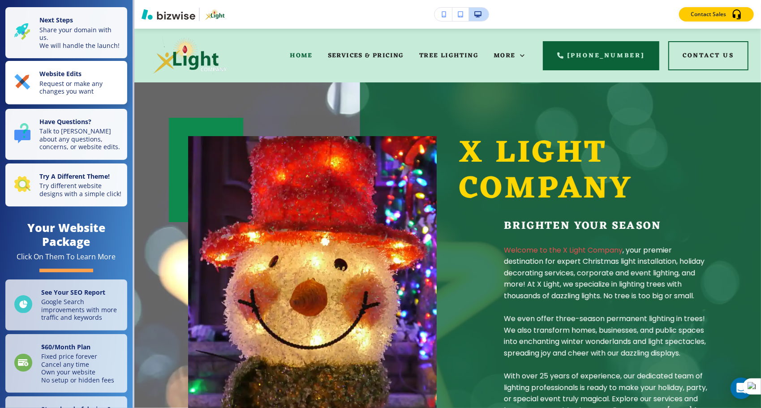
click at [69, 90] on p "Request or make any changes you want" at bounding box center [80, 88] width 82 height 16
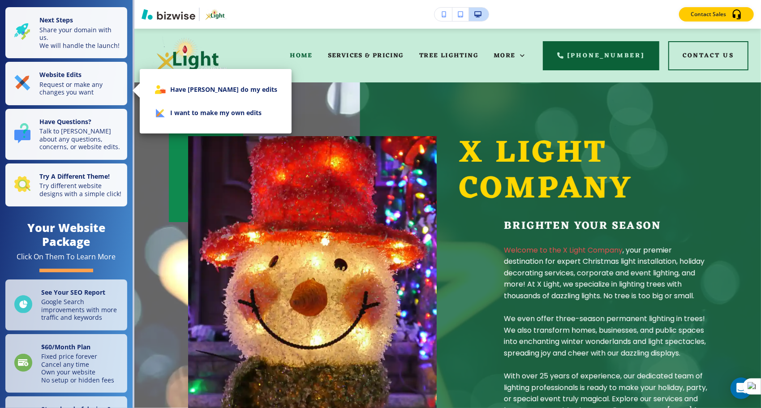
click at [202, 112] on li "I want to make my own edits" at bounding box center [215, 112] width 137 height 23
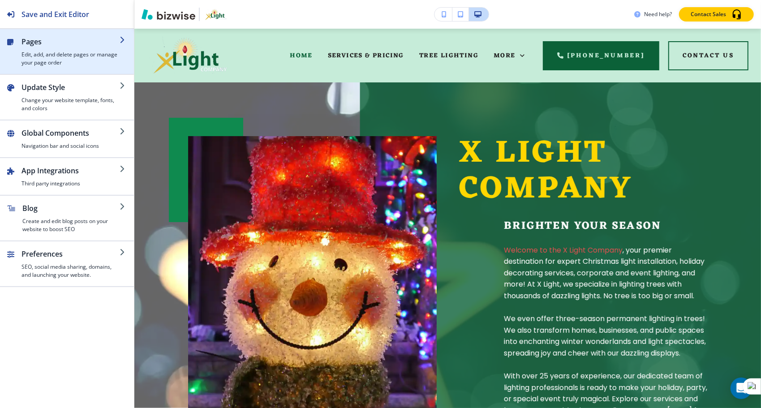
click at [29, 42] on h2 "Pages" at bounding box center [70, 41] width 98 height 11
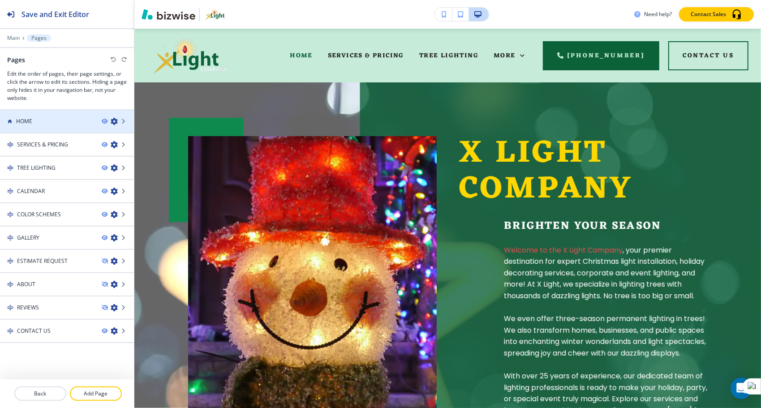
click at [35, 120] on div "HOME" at bounding box center [47, 121] width 94 height 8
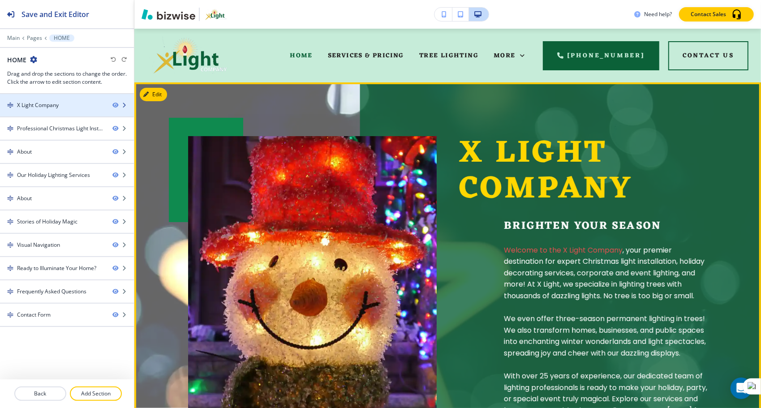
click at [46, 104] on div "X Light Company" at bounding box center [38, 105] width 42 height 8
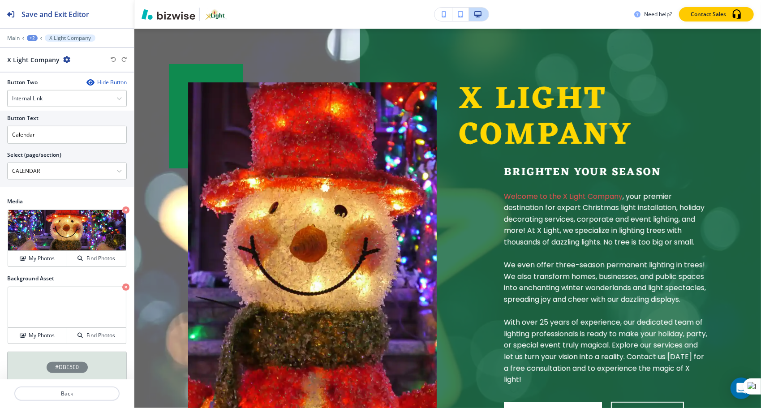
scroll to position [496, 0]
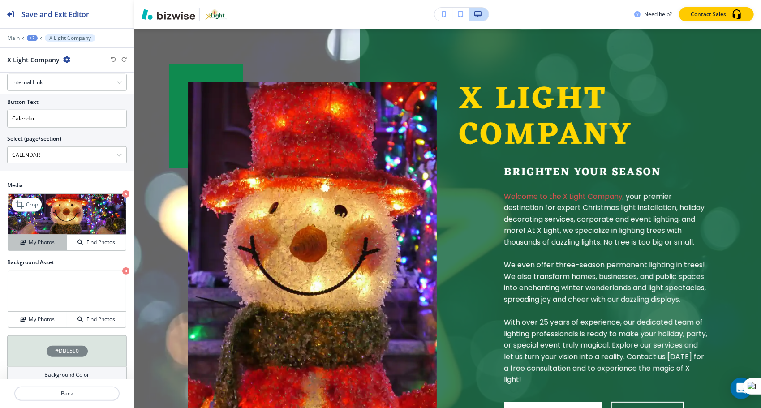
click at [40, 239] on h4 "My Photos" at bounding box center [42, 242] width 26 height 8
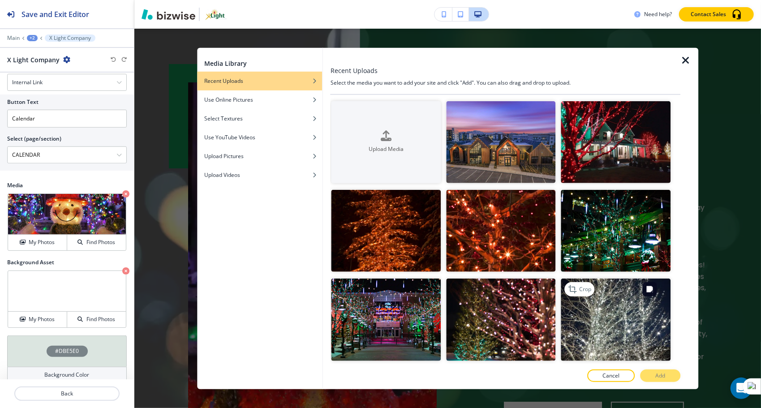
click at [629, 297] on img "button" at bounding box center [616, 319] width 110 height 82
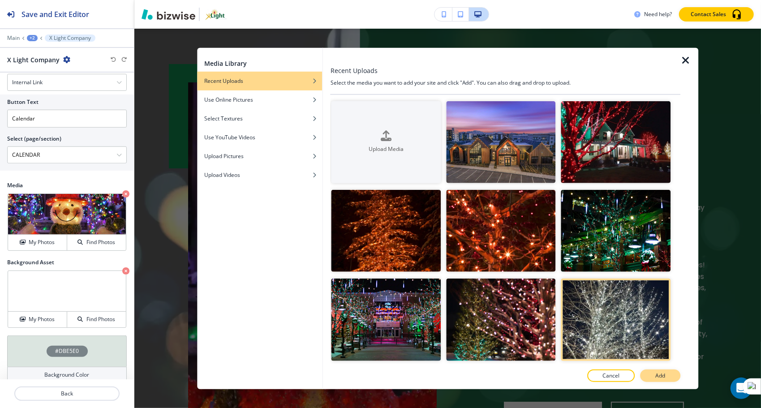
click at [659, 376] on p "Add" at bounding box center [660, 376] width 10 height 8
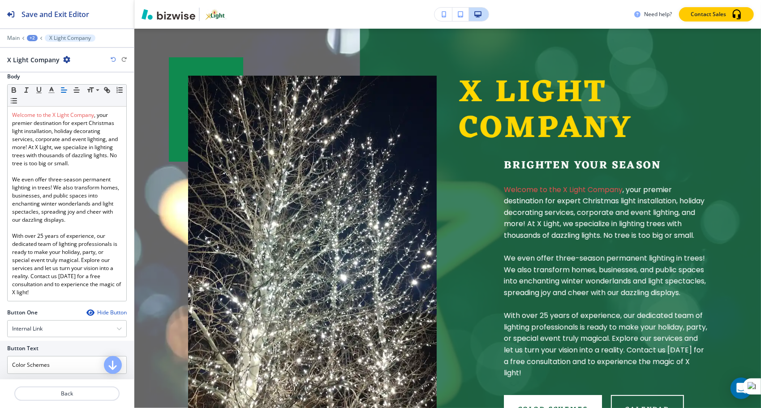
scroll to position [81, 0]
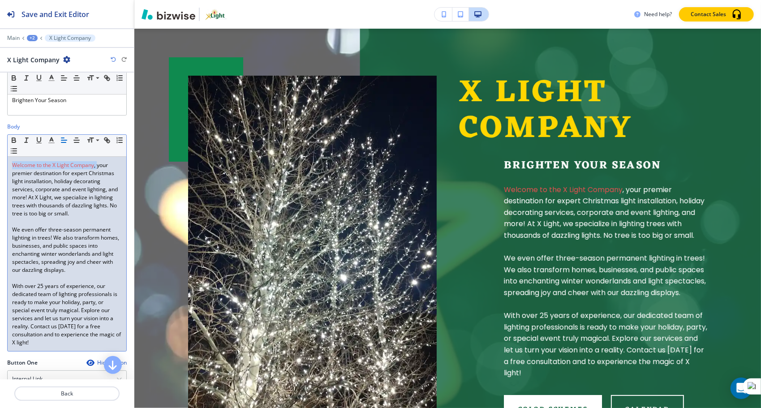
drag, startPoint x: 12, startPoint y: 163, endPoint x: 97, endPoint y: 164, distance: 84.6
click at [97, 164] on p "Welcome to the X Light Company , your premier destination for expert Christmas …" at bounding box center [67, 189] width 110 height 56
click at [14, 136] on icon "button" at bounding box center [14, 140] width 8 height 8
click at [54, 245] on p "We even offer three-season permanent lighting in trees! We also transform homes…" at bounding box center [67, 250] width 110 height 48
click at [99, 163] on p "Welcome to the X Light Company , your premier destination for expert Christmas …" at bounding box center [67, 189] width 110 height 56
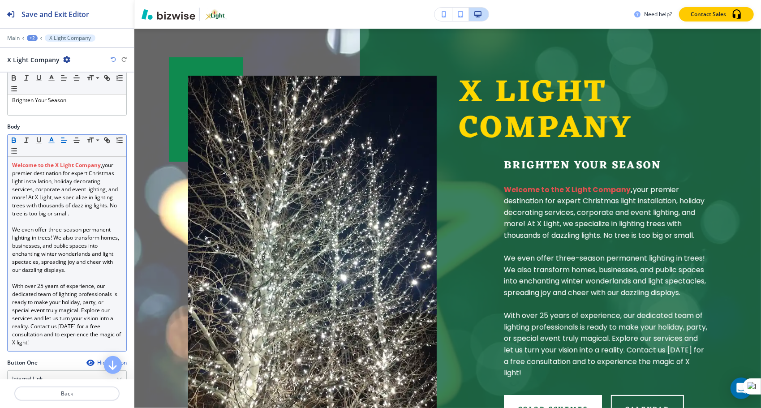
click at [50, 139] on icon "button" at bounding box center [51, 140] width 8 height 8
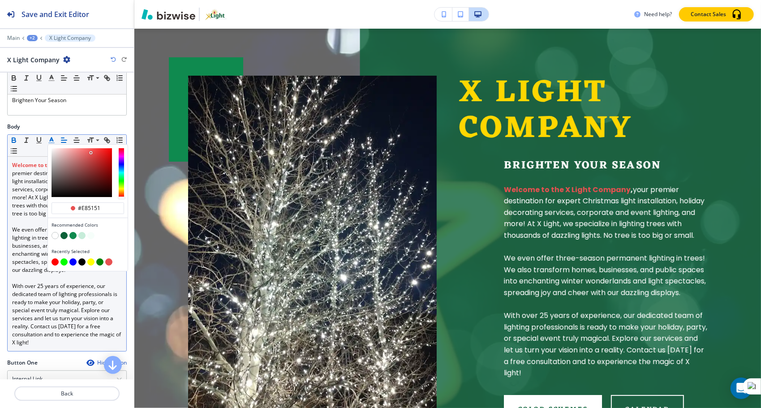
click at [55, 260] on button "button" at bounding box center [54, 261] width 7 height 7
type input "#ff0000"
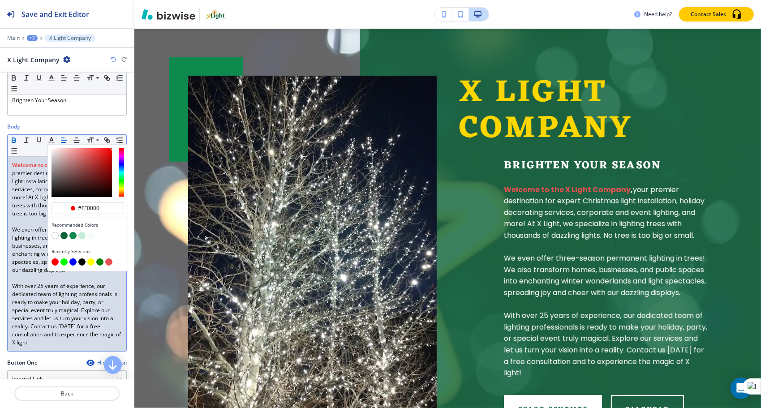
click at [36, 166] on strong "Welcome to the X Light Company" at bounding box center [56, 165] width 89 height 8
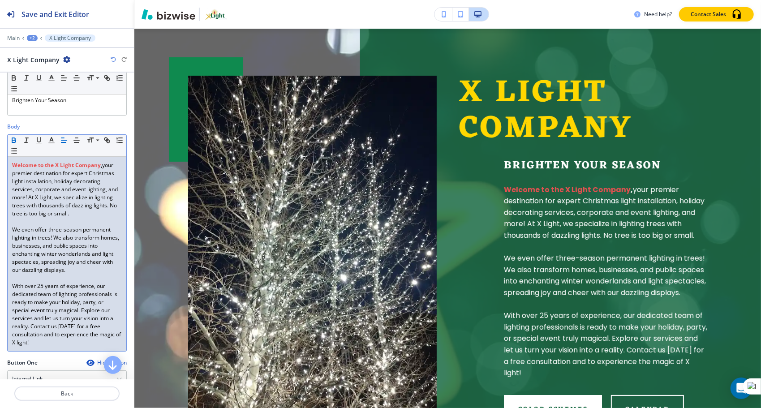
drag, startPoint x: 12, startPoint y: 162, endPoint x: 103, endPoint y: 163, distance: 91.8
click at [103, 163] on p "Welcome to the X Light Company , your premier destination for expert Christmas …" at bounding box center [67, 189] width 110 height 56
click at [49, 136] on icon "button" at bounding box center [51, 140] width 8 height 8
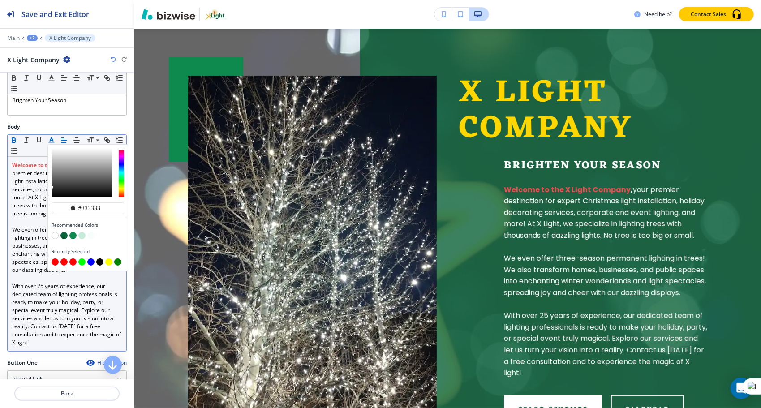
click at [62, 259] on button "button" at bounding box center [63, 261] width 7 height 7
type input "#ff0000"
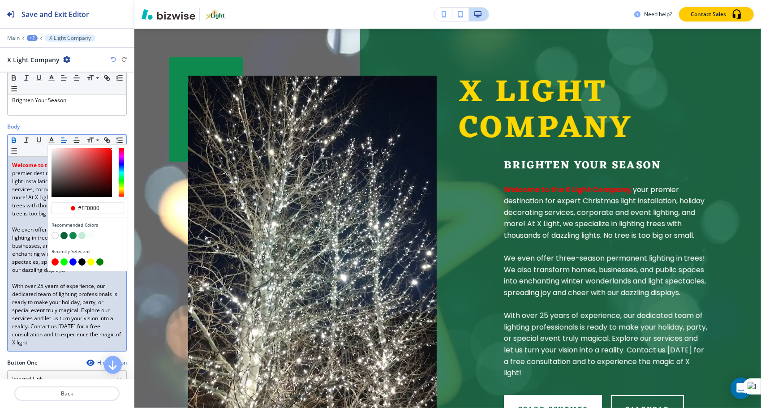
click at [51, 126] on div "Body" at bounding box center [67, 127] width 120 height 8
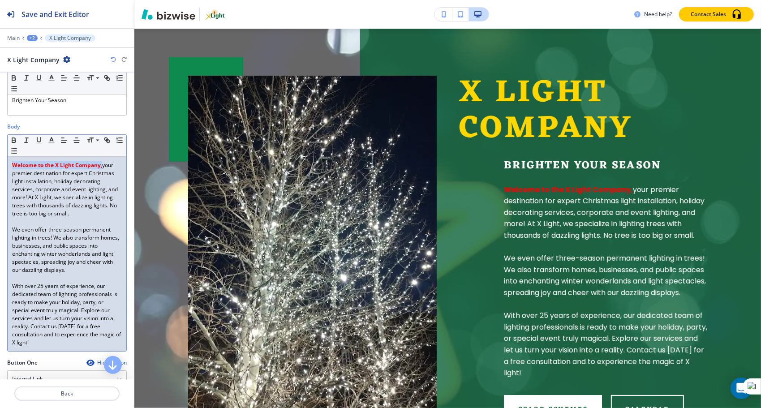
drag, startPoint x: 11, startPoint y: 160, endPoint x: 102, endPoint y: 166, distance: 91.5
click at [102, 166] on div "Welcome to the X Light Company, your premier destination for expert Christmas l…" at bounding box center [67, 254] width 119 height 194
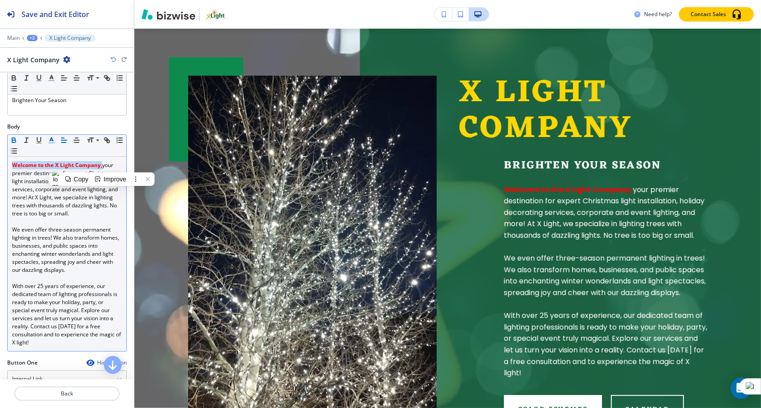
click at [52, 139] on icon "button" at bounding box center [51, 140] width 8 height 8
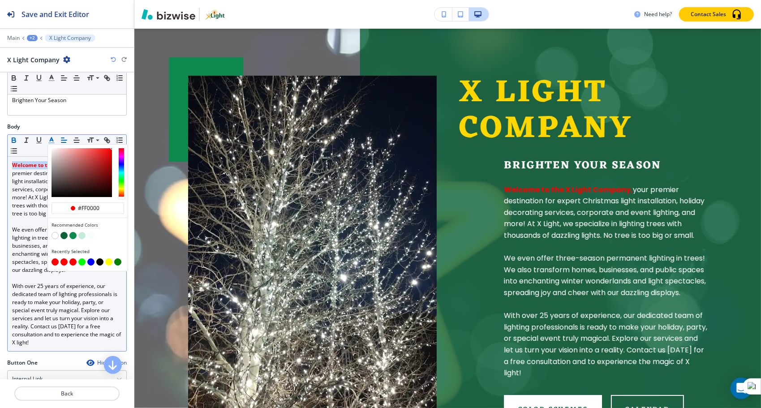
click at [72, 259] on button "button" at bounding box center [72, 261] width 7 height 7
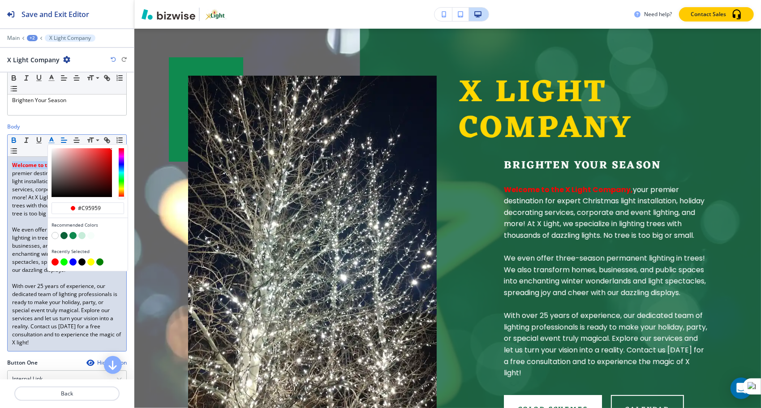
click at [85, 156] on div "button" at bounding box center [81, 172] width 60 height 49
click at [98, 152] on div "button" at bounding box center [81, 172] width 60 height 49
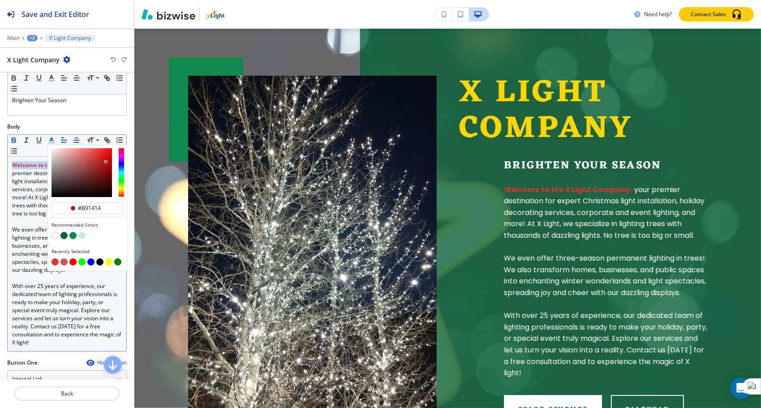
click at [105, 159] on div "button" at bounding box center [81, 172] width 60 height 49
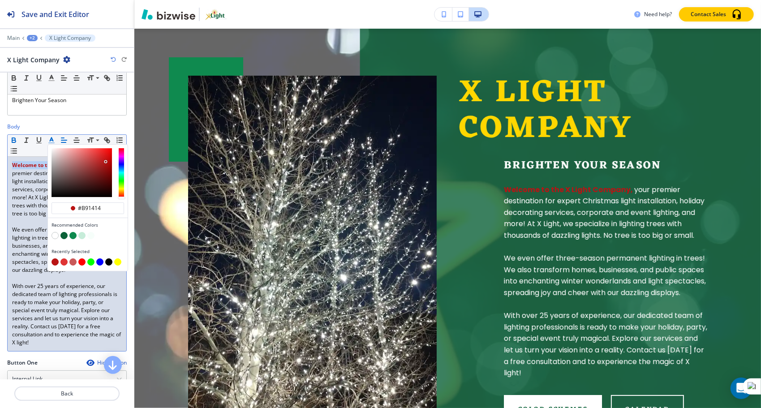
type input "#e12f2f"
click at [99, 152] on div "button" at bounding box center [81, 172] width 60 height 49
click at [28, 220] on p at bounding box center [67, 222] width 110 height 8
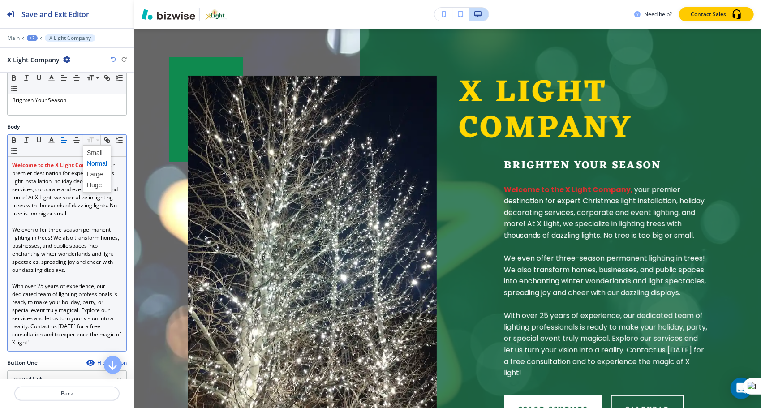
scroll to position [6, 0]
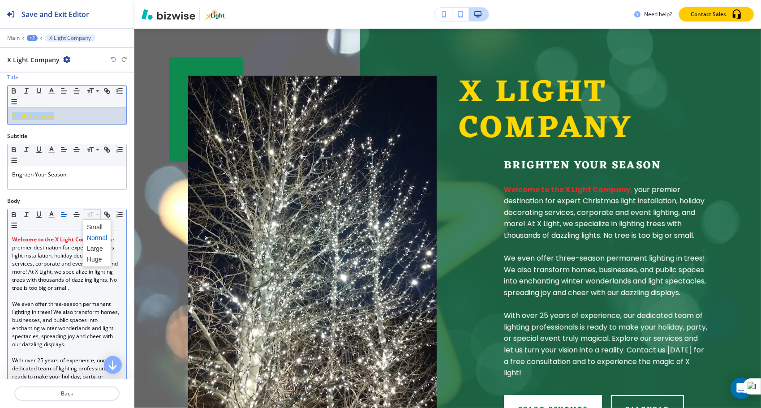
drag, startPoint x: 62, startPoint y: 115, endPoint x: 4, endPoint y: 113, distance: 58.2
click at [4, 113] on div "Title Small Normal Large Huge X Light Company" at bounding box center [67, 102] width 134 height 59
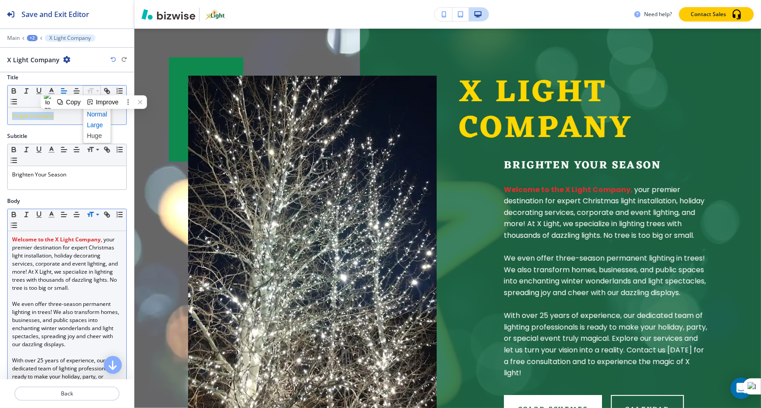
click at [97, 122] on span at bounding box center [97, 125] width 20 height 11
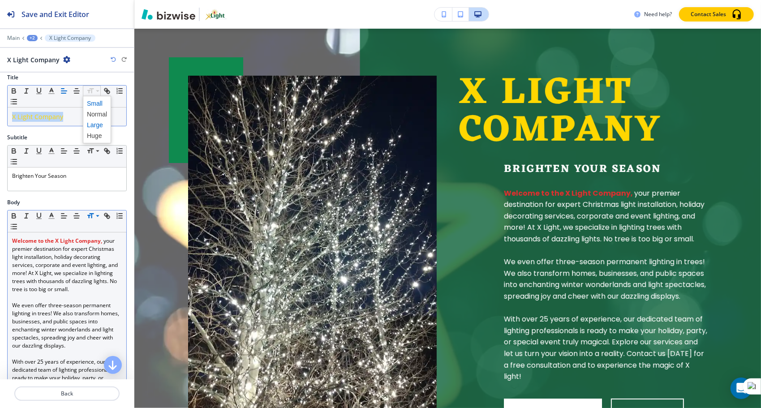
click at [95, 102] on span at bounding box center [97, 103] width 20 height 11
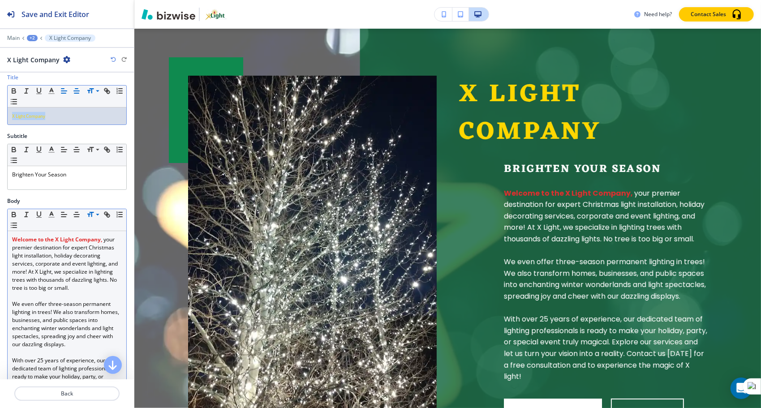
click at [78, 91] on icon "button" at bounding box center [77, 91] width 8 height 8
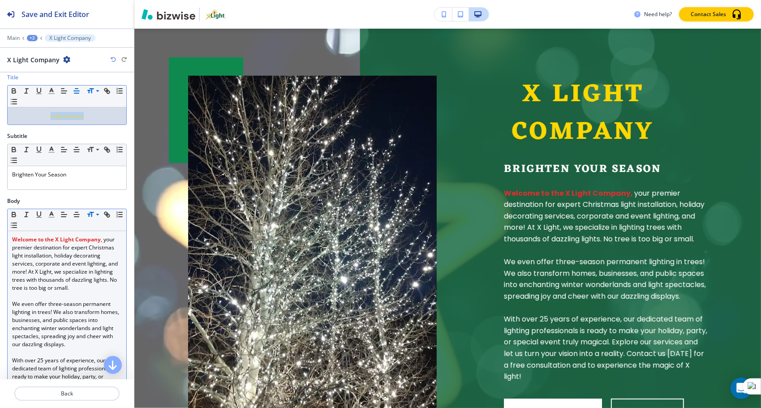
click at [43, 110] on div "X Light Company" at bounding box center [67, 115] width 119 height 17
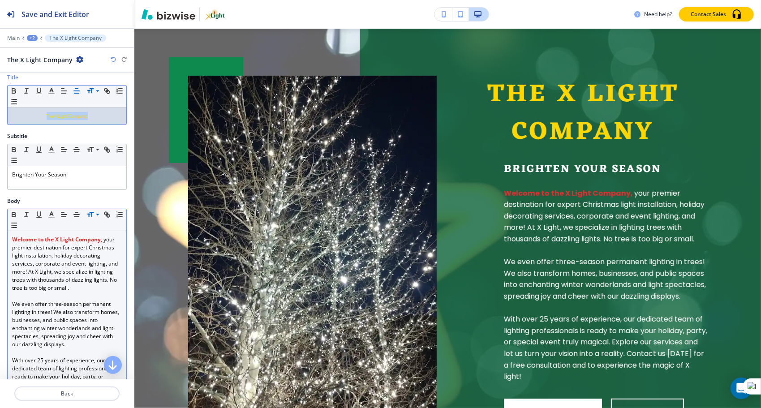
drag, startPoint x: 30, startPoint y: 116, endPoint x: 104, endPoint y: 119, distance: 74.4
click at [104, 119] on div "The X Light Company" at bounding box center [67, 115] width 119 height 17
click at [50, 88] on polyline "button" at bounding box center [51, 90] width 3 height 4
click at [52, 115] on span "The X Light Company" at bounding box center [67, 116] width 41 height 6
drag, startPoint x: 39, startPoint y: 114, endPoint x: 96, endPoint y: 113, distance: 57.3
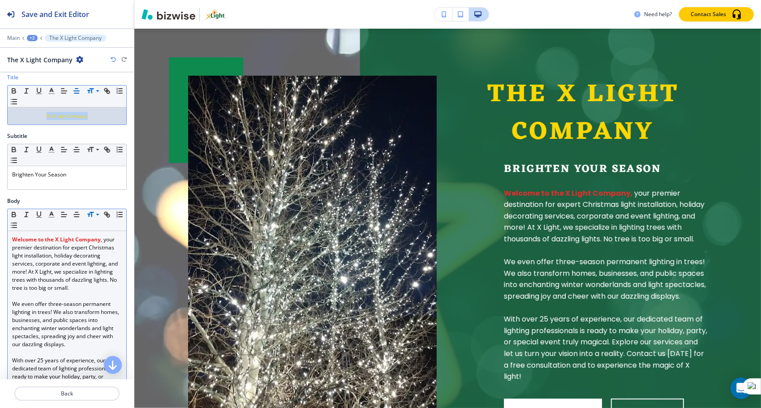
click at [96, 113] on p "The X Light Company" at bounding box center [67, 116] width 110 height 8
click at [113, 125] on div "Improve" at bounding box center [108, 126] width 23 height 7
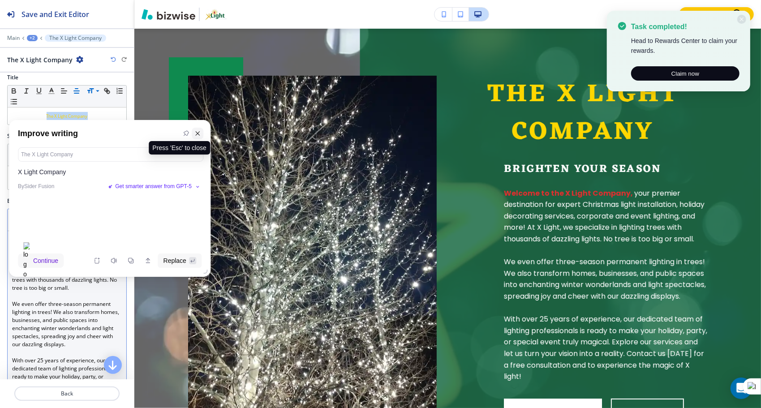
click at [200, 133] on icon at bounding box center [197, 133] width 6 height 6
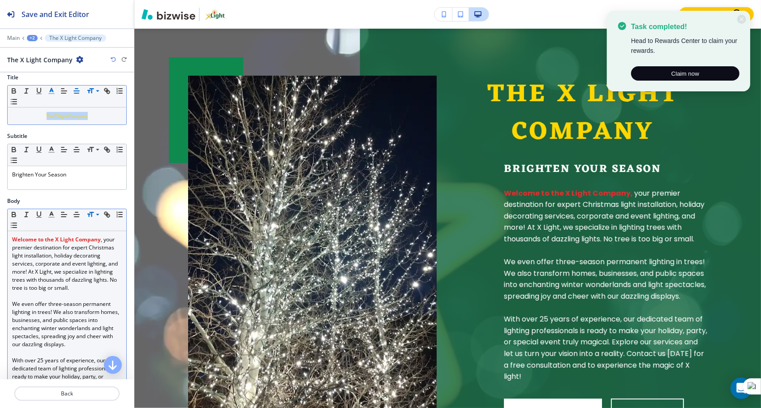
click at [53, 91] on icon "button" at bounding box center [51, 91] width 8 height 8
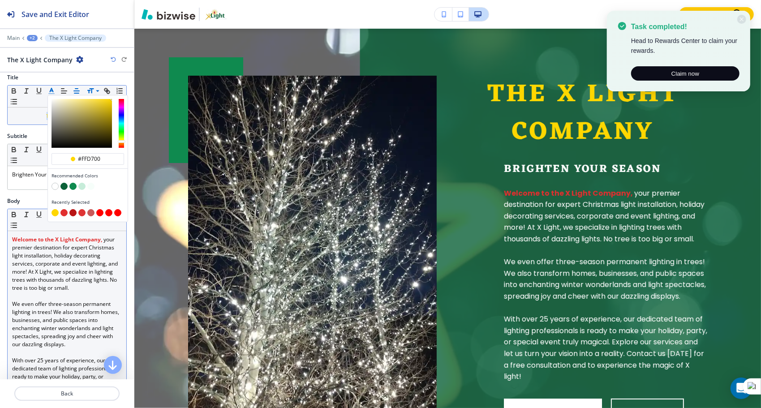
click at [73, 184] on button "button" at bounding box center [72, 186] width 7 height 7
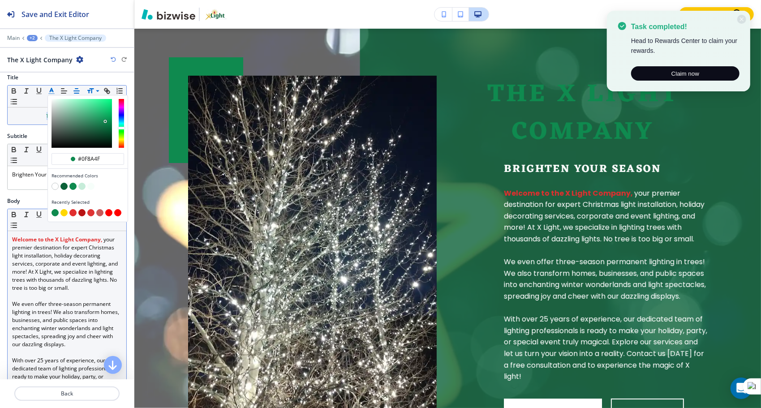
click at [81, 184] on button "button" at bounding box center [81, 186] width 7 height 7
type input "#c6ecd9"
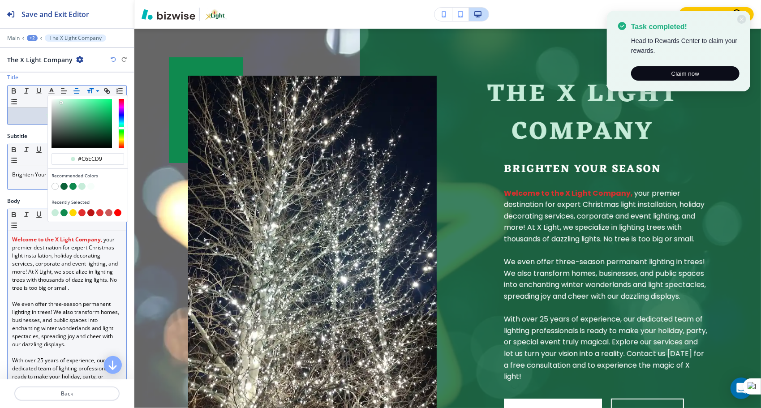
click at [31, 179] on div "Brighten Your Season" at bounding box center [67, 177] width 119 height 23
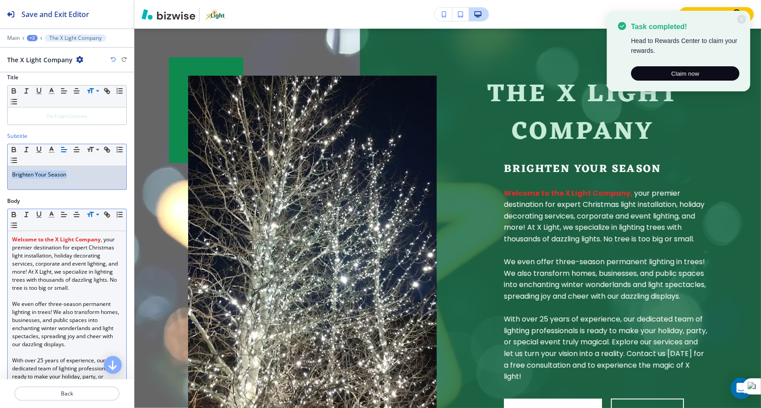
drag, startPoint x: 10, startPoint y: 172, endPoint x: 76, endPoint y: 173, distance: 65.8
click at [76, 173] on div "Brighten Your Season" at bounding box center [67, 177] width 119 height 23
click at [53, 148] on icon "button" at bounding box center [51, 150] width 8 height 8
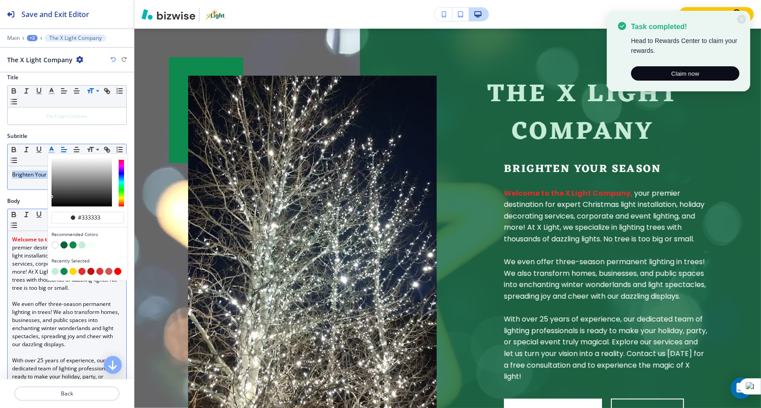
click at [73, 268] on button "button" at bounding box center [72, 271] width 7 height 7
type input "#ffd700"
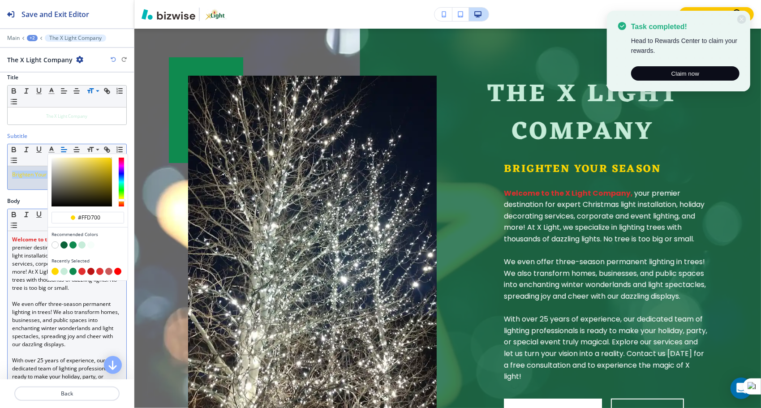
click at [37, 185] on div "Brighten Your Season" at bounding box center [67, 177] width 119 height 23
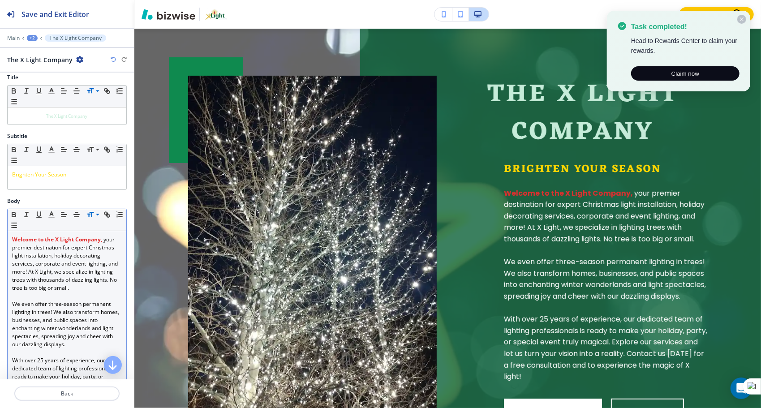
click at [741, 17] on icon at bounding box center [741, 19] width 5 height 5
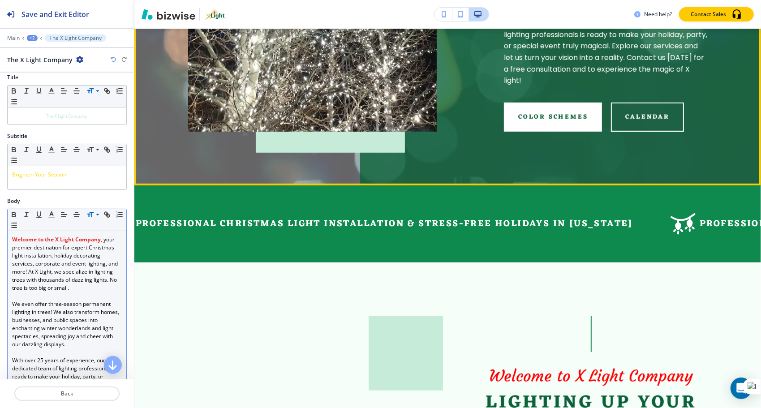
scroll to position [355, 0]
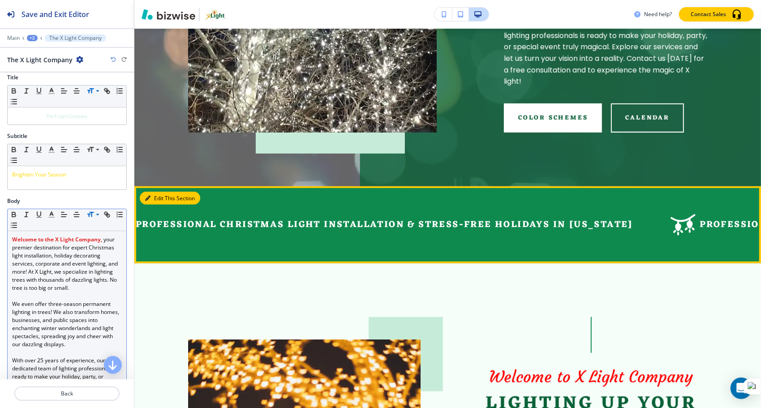
click at [160, 205] on button "Edit This Section" at bounding box center [170, 198] width 60 height 13
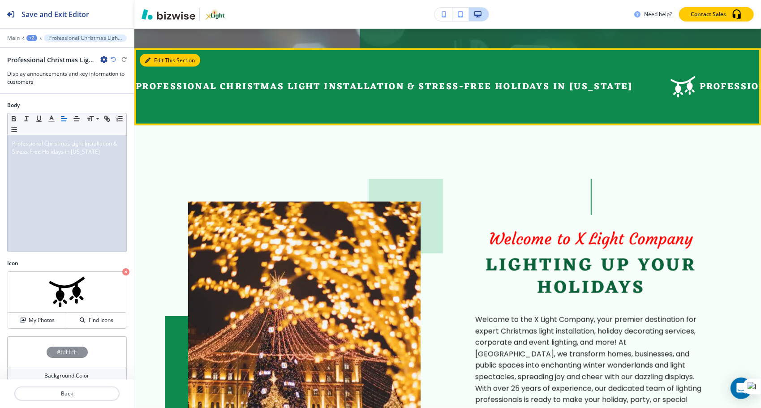
scroll to position [535, 0]
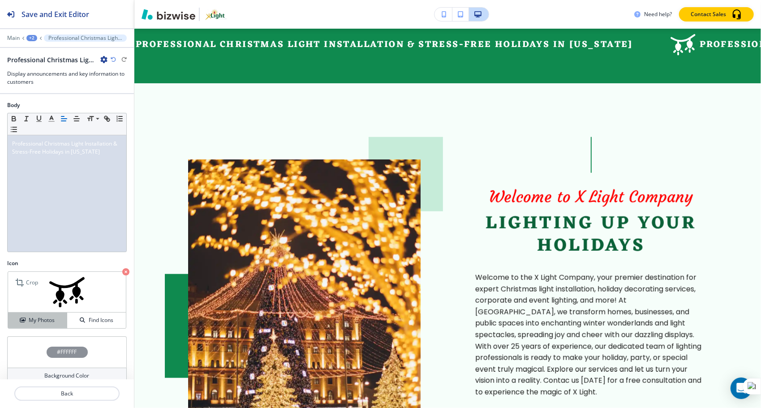
click at [42, 317] on h4 "My Photos" at bounding box center [42, 320] width 26 height 8
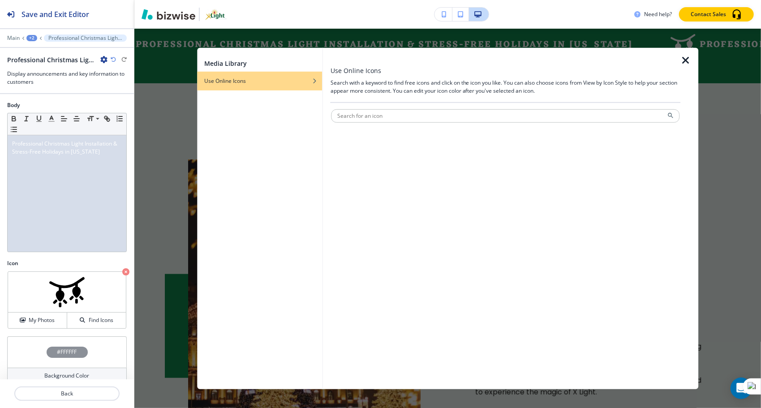
click at [253, 80] on div "Use Online Icons" at bounding box center [259, 81] width 125 height 8
click at [51, 316] on h4 "My Photos" at bounding box center [42, 320] width 26 height 8
click at [687, 60] on icon "button" at bounding box center [685, 60] width 11 height 11
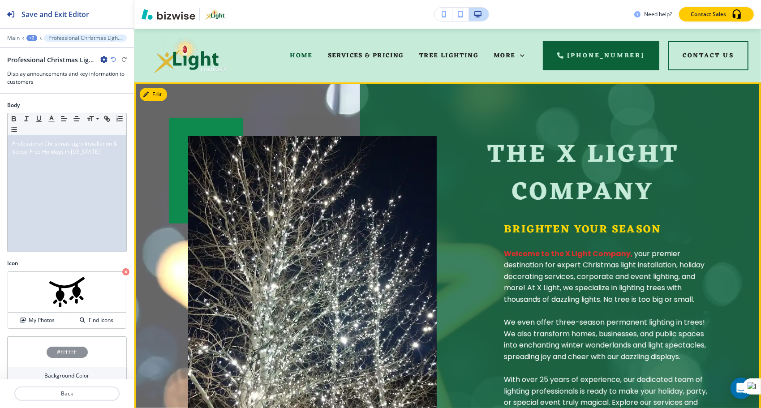
scroll to position [0, 0]
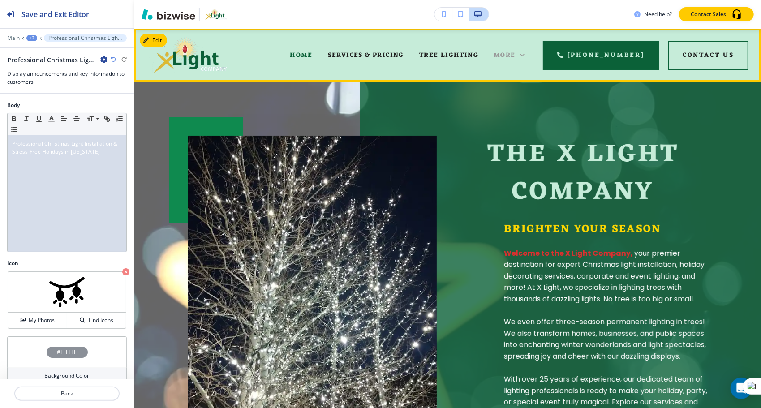
click at [515, 53] on span "More" at bounding box center [504, 55] width 22 height 11
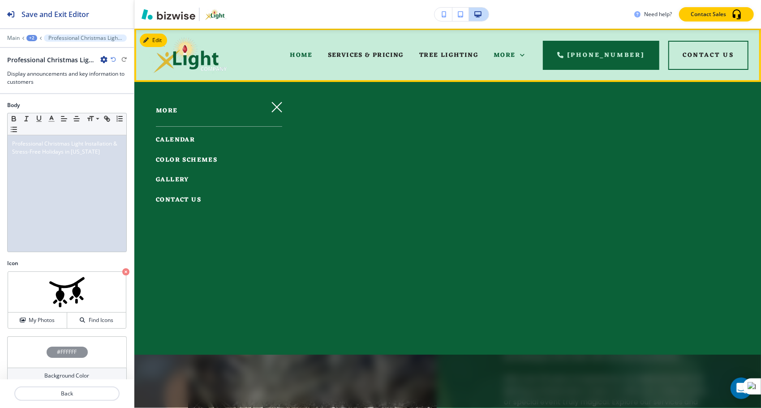
click at [473, 74] on div "HOME SERVICES & PRICING TREE LIGHTING CALENDAR COLOR SCHEMES GALLERY CONTACT US…" at bounding box center [447, 55] width 626 height 54
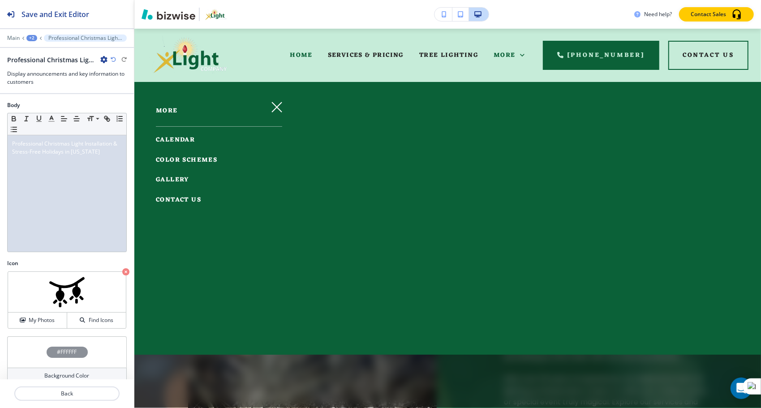
click at [366, 135] on div at bounding box center [447, 244] width 626 height 325
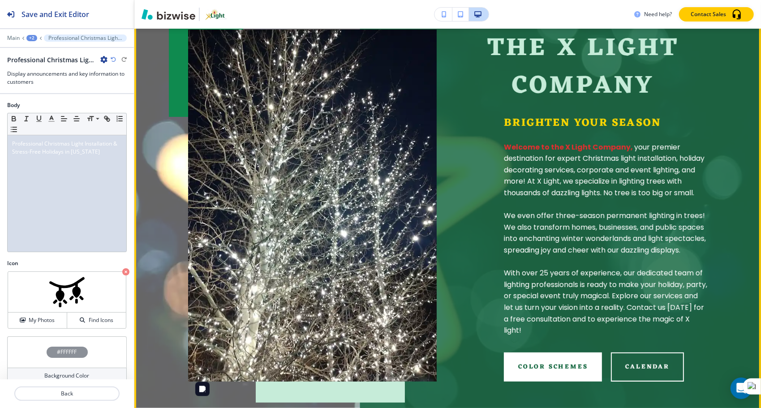
scroll to position [120, 0]
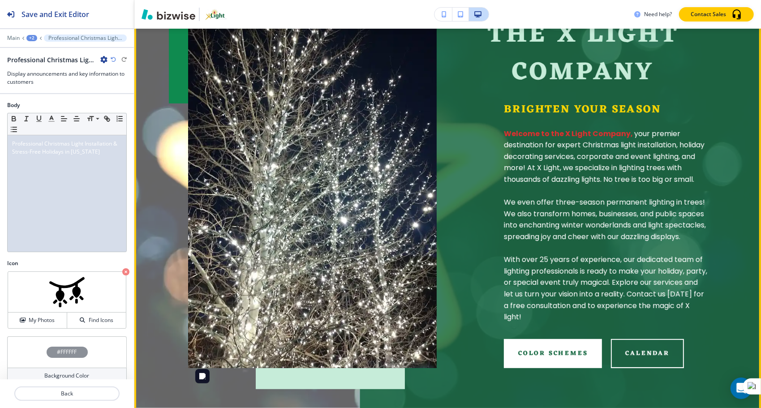
click at [323, 249] on img at bounding box center [312, 192] width 248 height 352
click at [531, 368] on button "Color Schemes" at bounding box center [553, 353] width 98 height 29
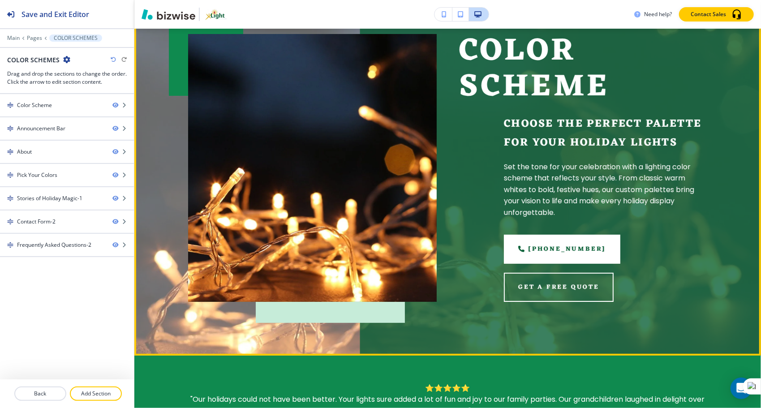
scroll to position [0, 0]
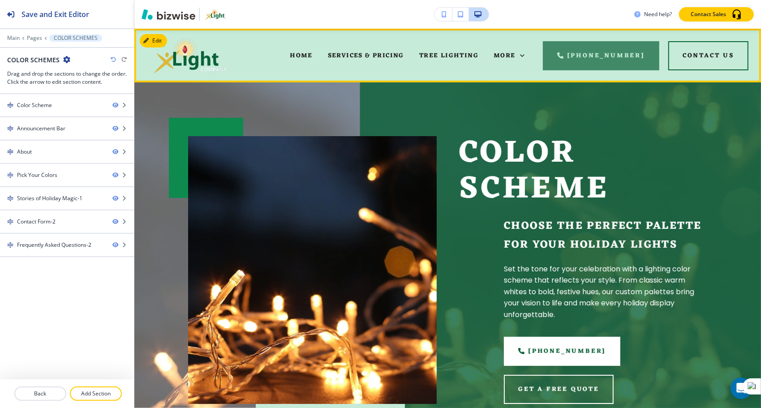
click at [603, 50] on link "[PHONE_NUMBER]" at bounding box center [601, 55] width 116 height 29
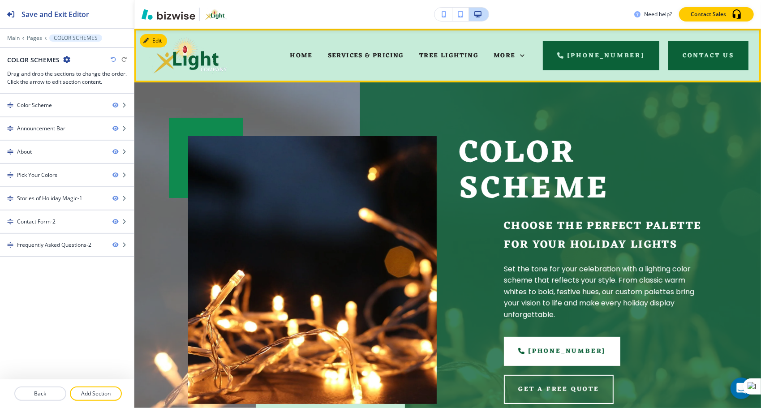
click at [723, 61] on button "Contact Us" at bounding box center [708, 55] width 80 height 29
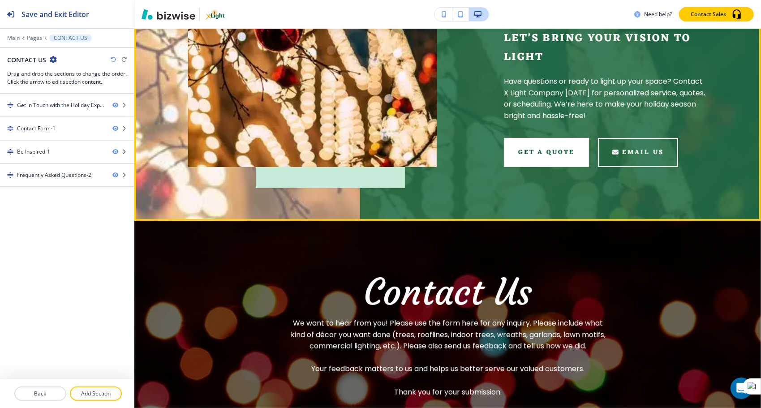
scroll to position [259, 0]
click at [537, 167] on button "get a quote" at bounding box center [546, 151] width 85 height 29
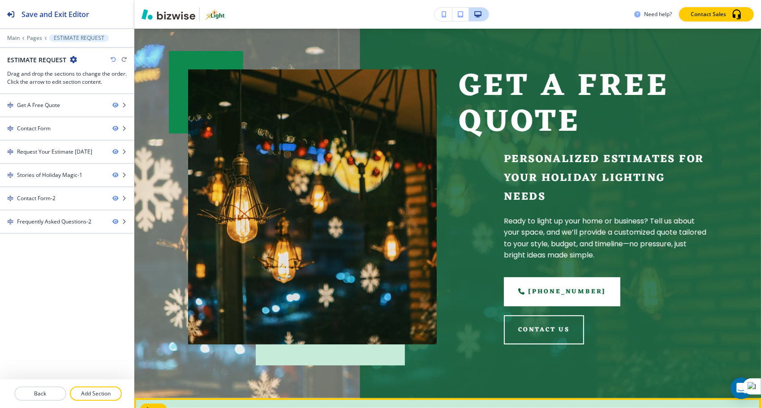
scroll to position [66, 0]
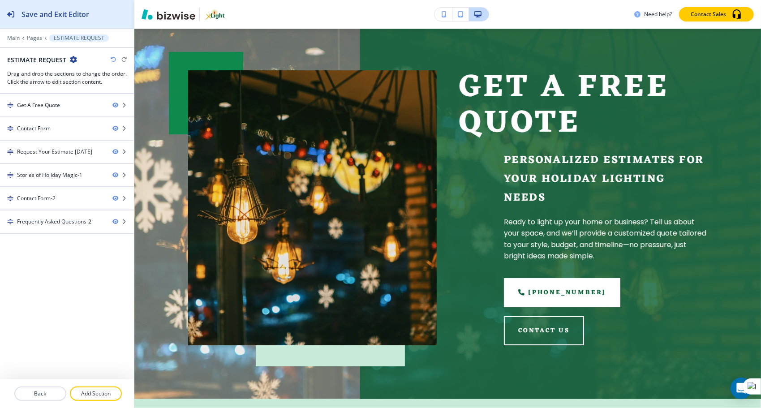
click at [30, 13] on h2 "Save and Exit Editor" at bounding box center [55, 14] width 68 height 11
